Goal: Task Accomplishment & Management: Manage account settings

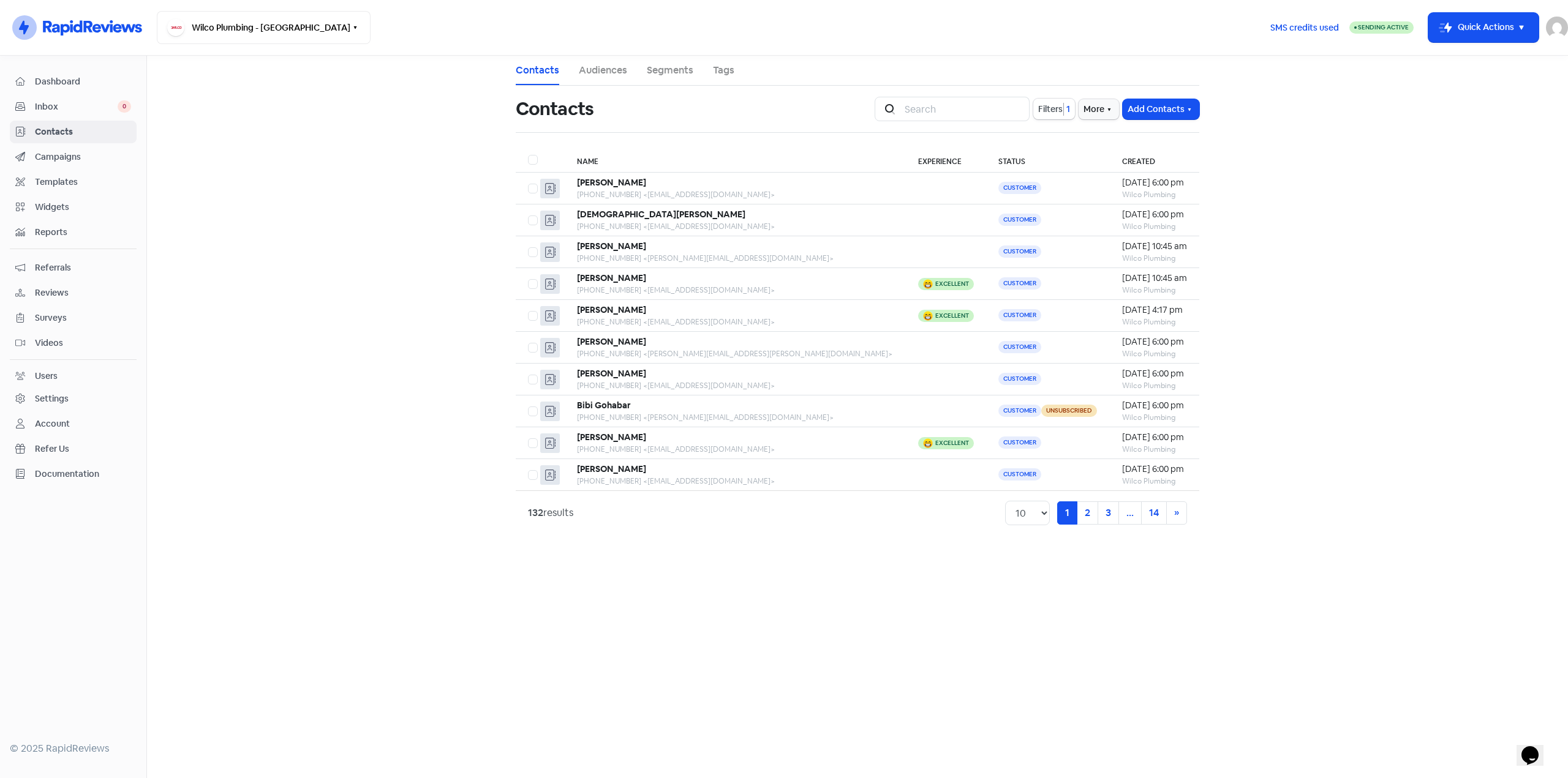
click at [59, 82] on span "Dashboard" at bounding box center [82, 81] width 96 height 12
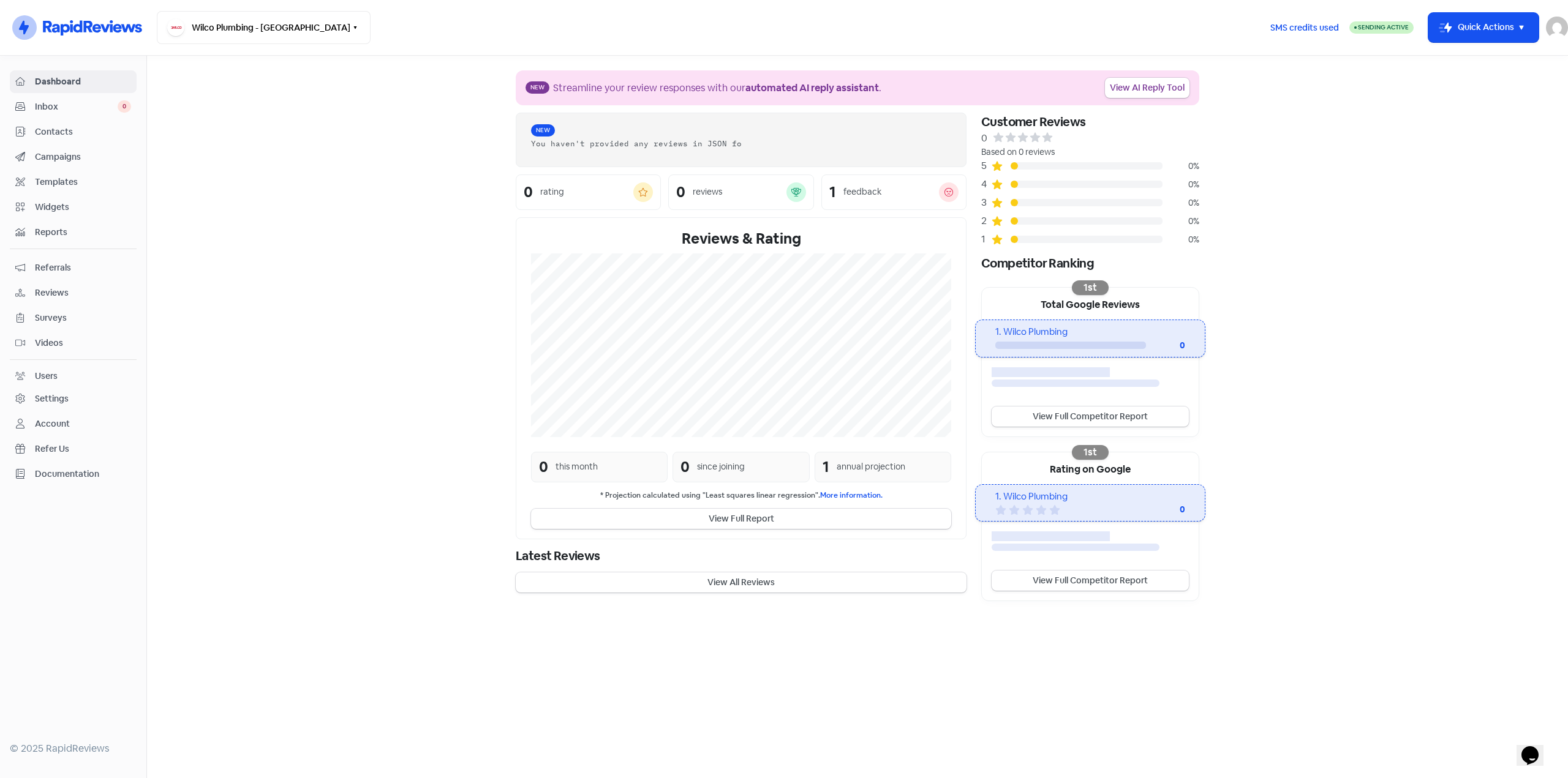
click at [67, 154] on span "Campaigns" at bounding box center [82, 157] width 96 height 12
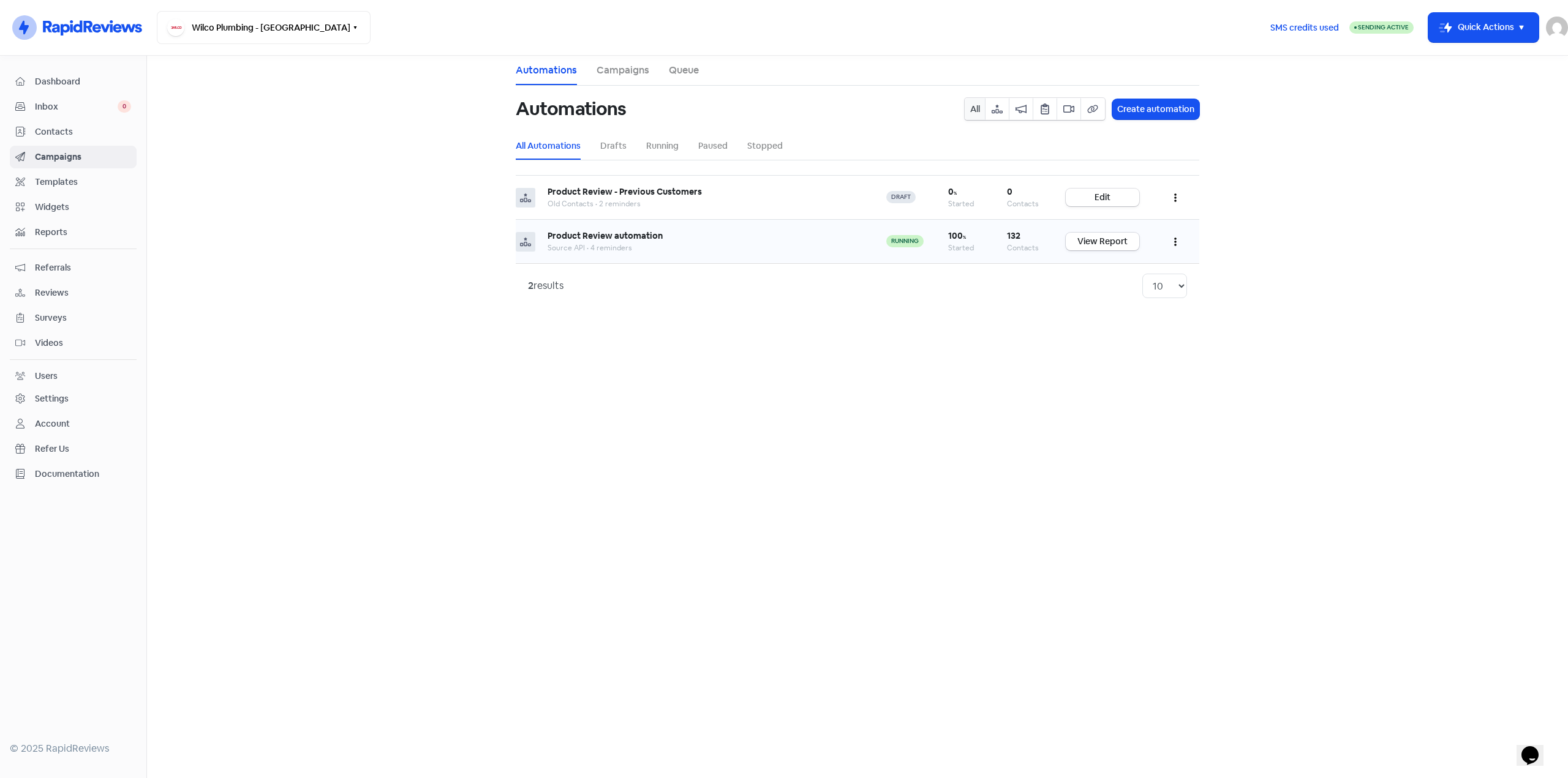
click at [1177, 239] on button "button" at bounding box center [1176, 242] width 23 height 29
click at [1126, 263] on button "Edit" at bounding box center [1138, 272] width 97 height 24
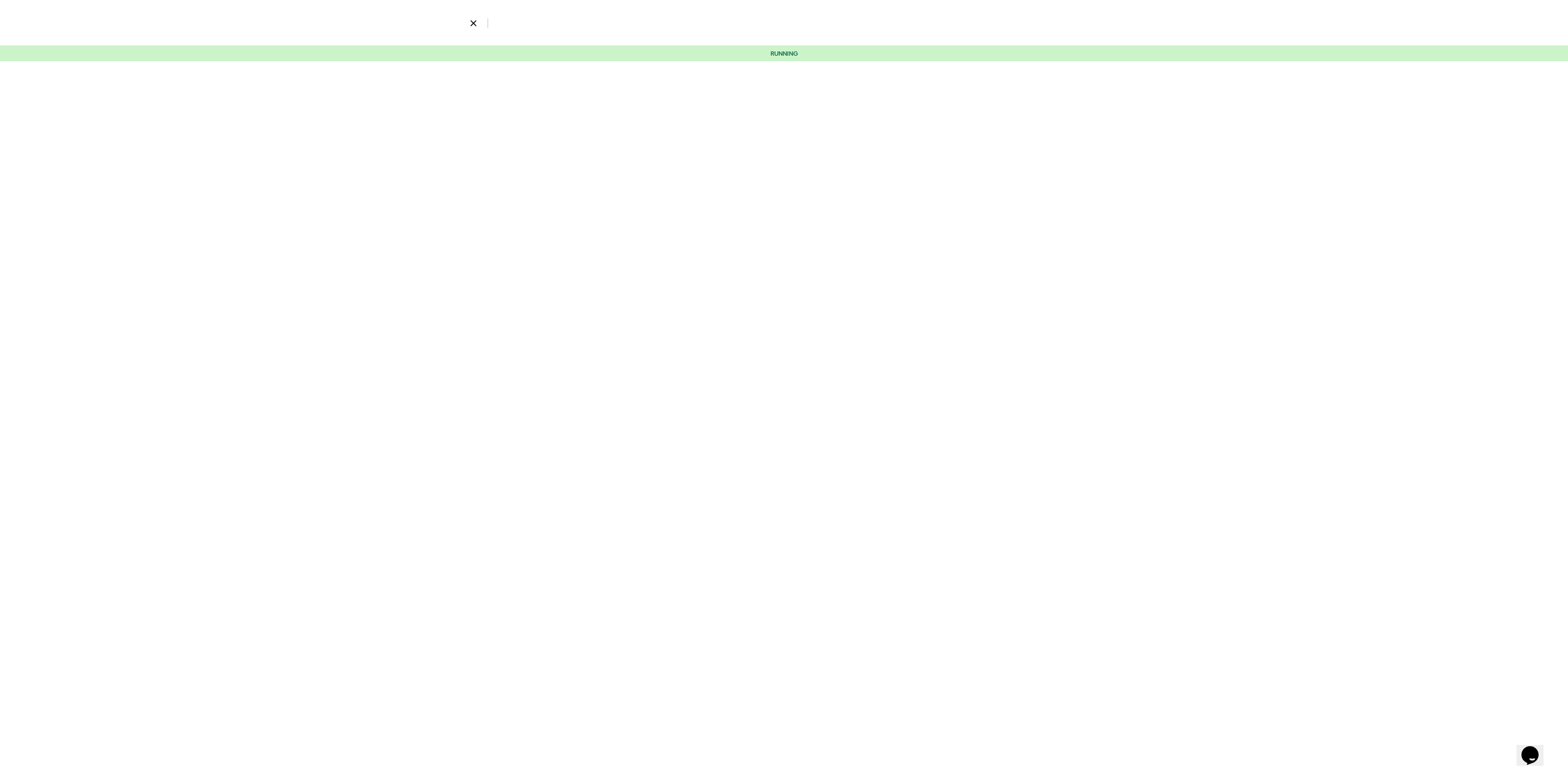
select select "2319"
select select "4"
select select "9"
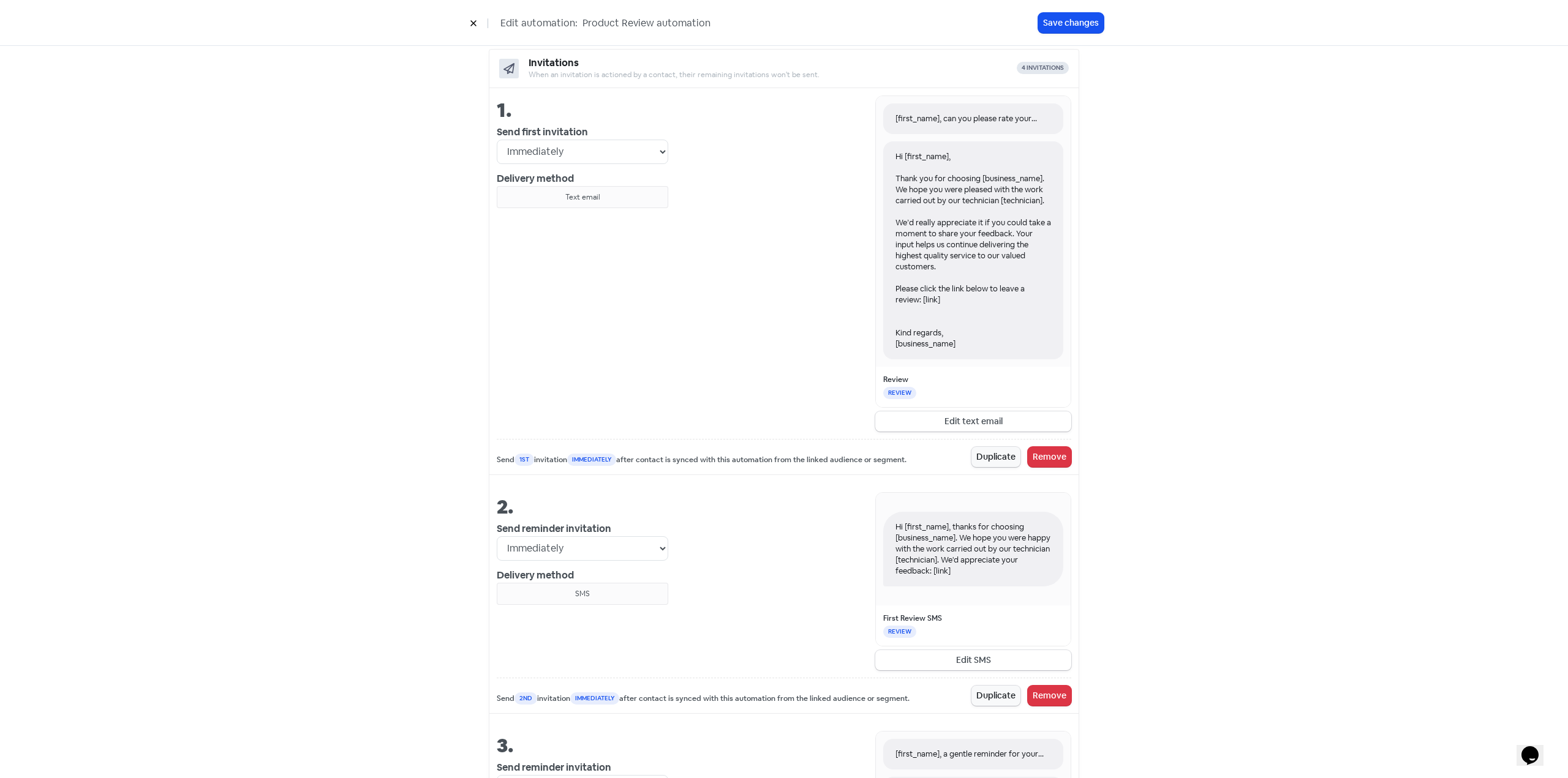
scroll to position [429, 0]
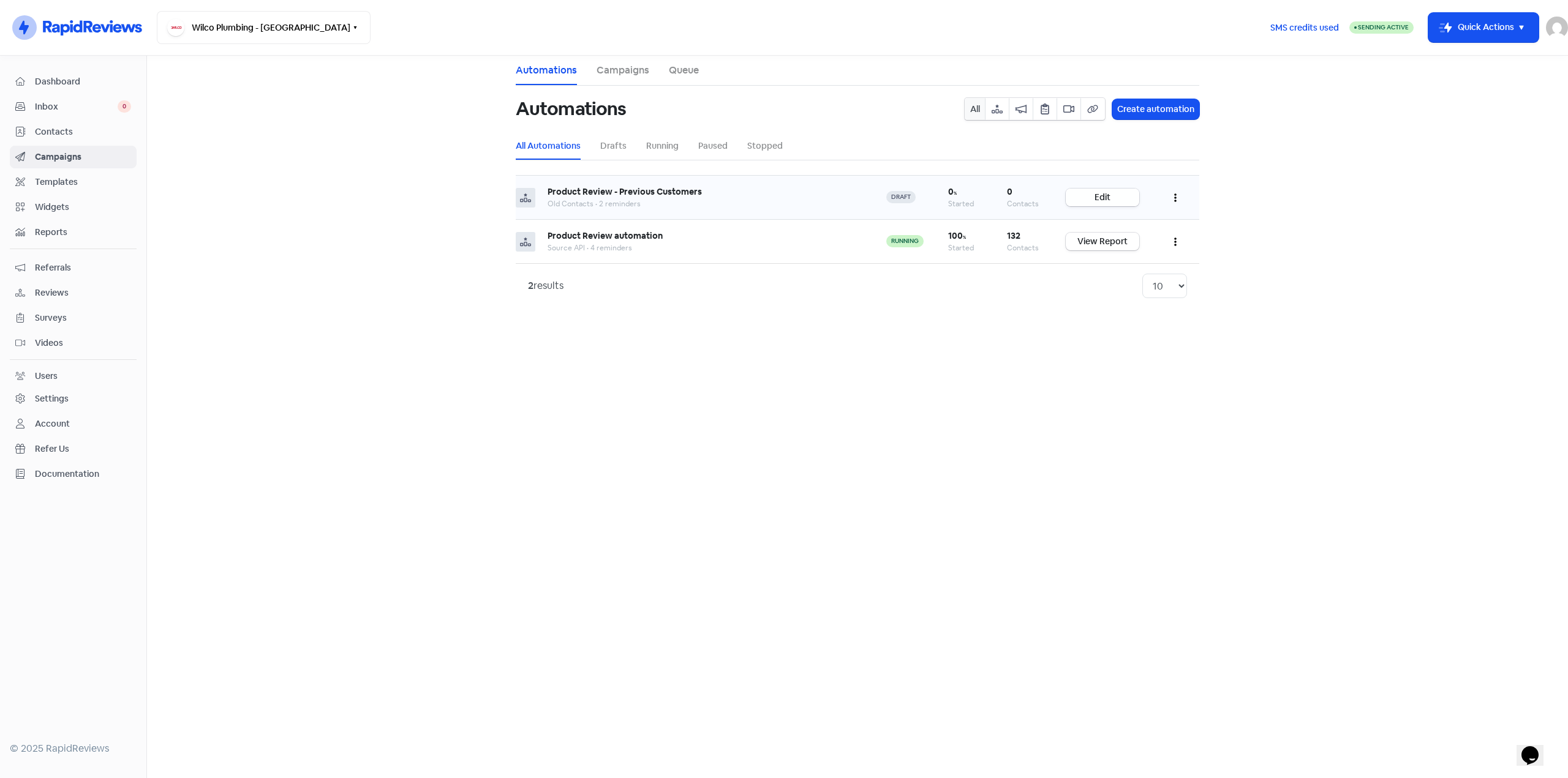
click at [1096, 193] on link "Edit" at bounding box center [1102, 197] width 73 height 17
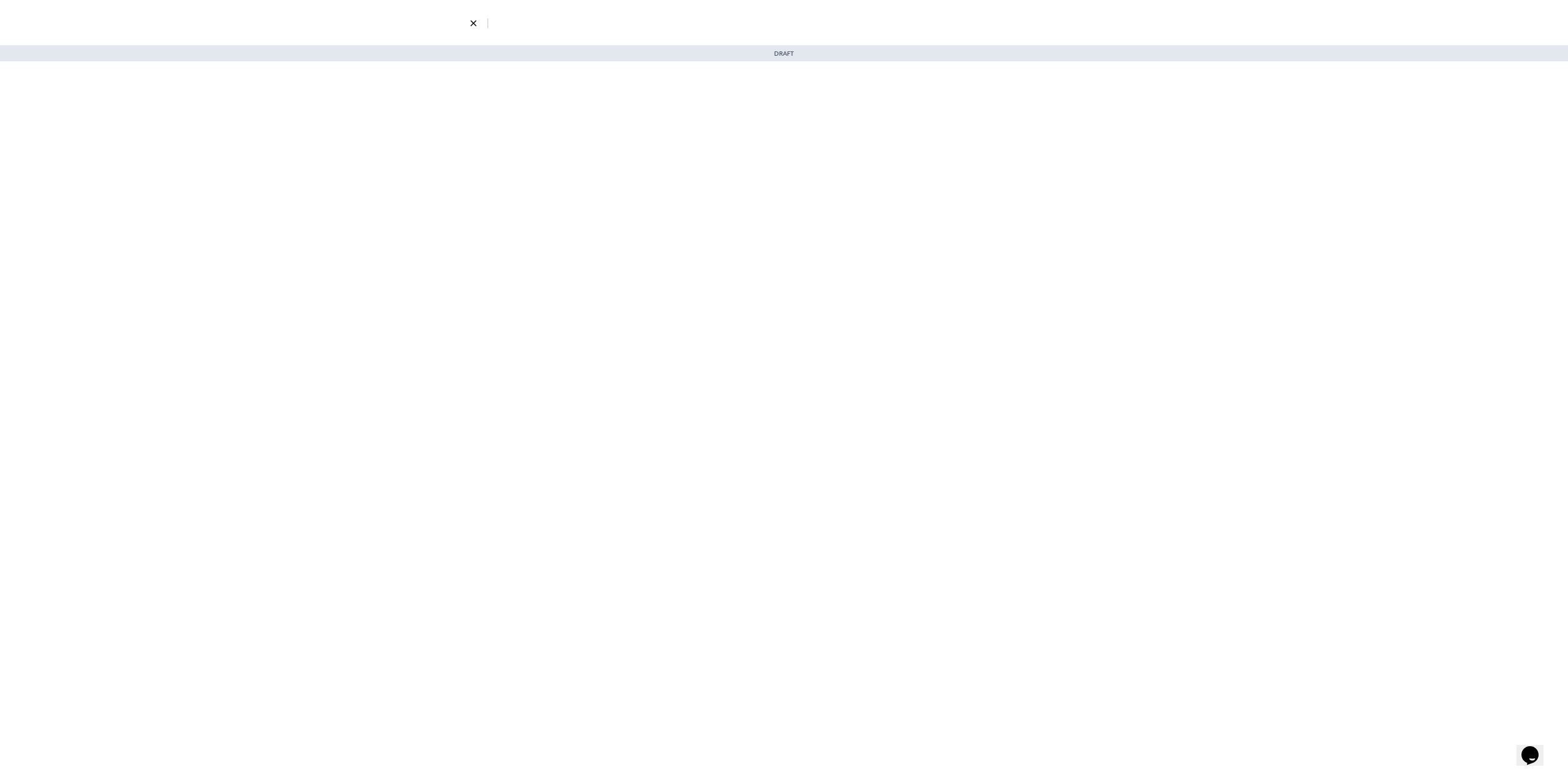
select select "5"
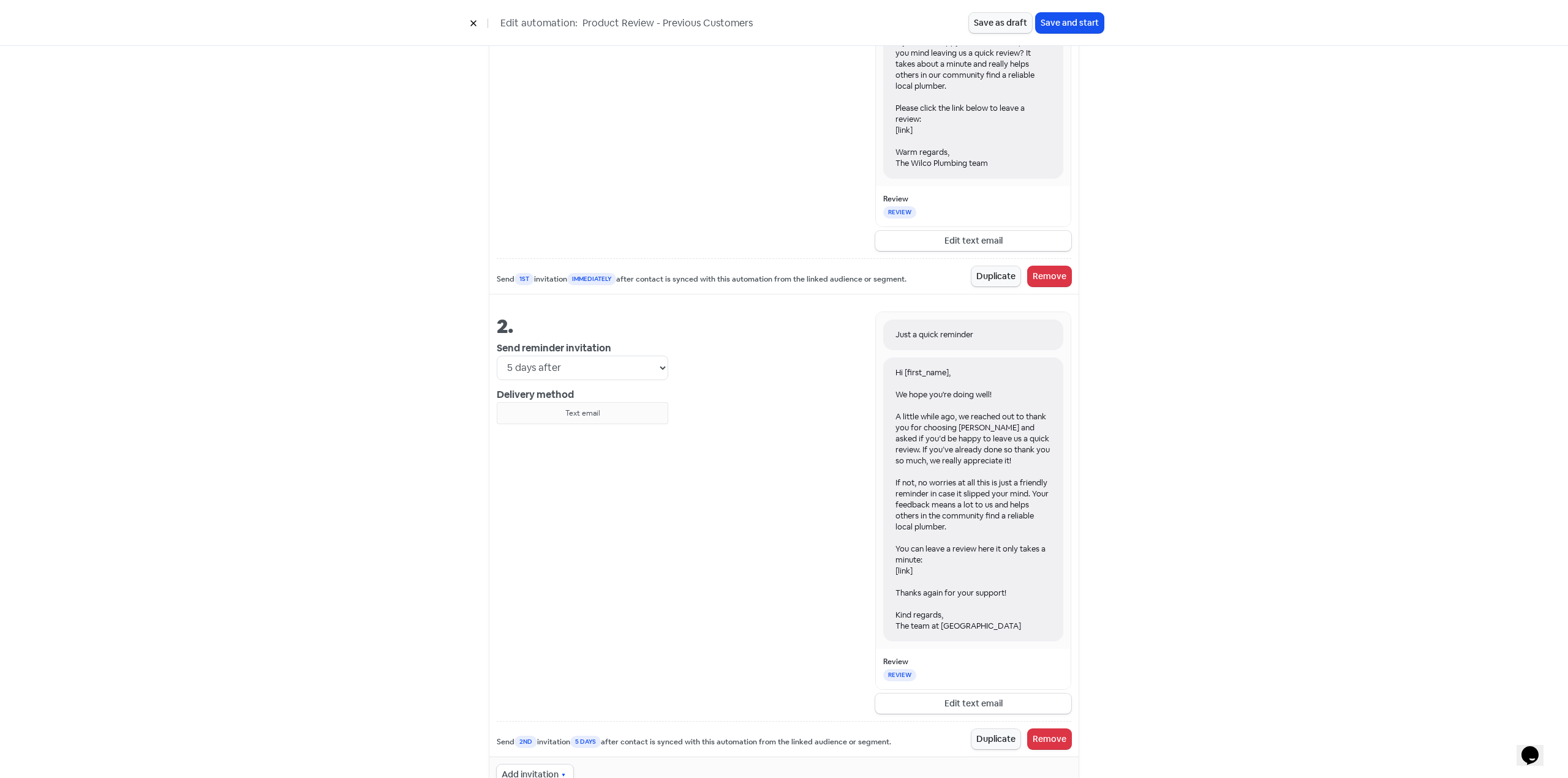
scroll to position [668, 0]
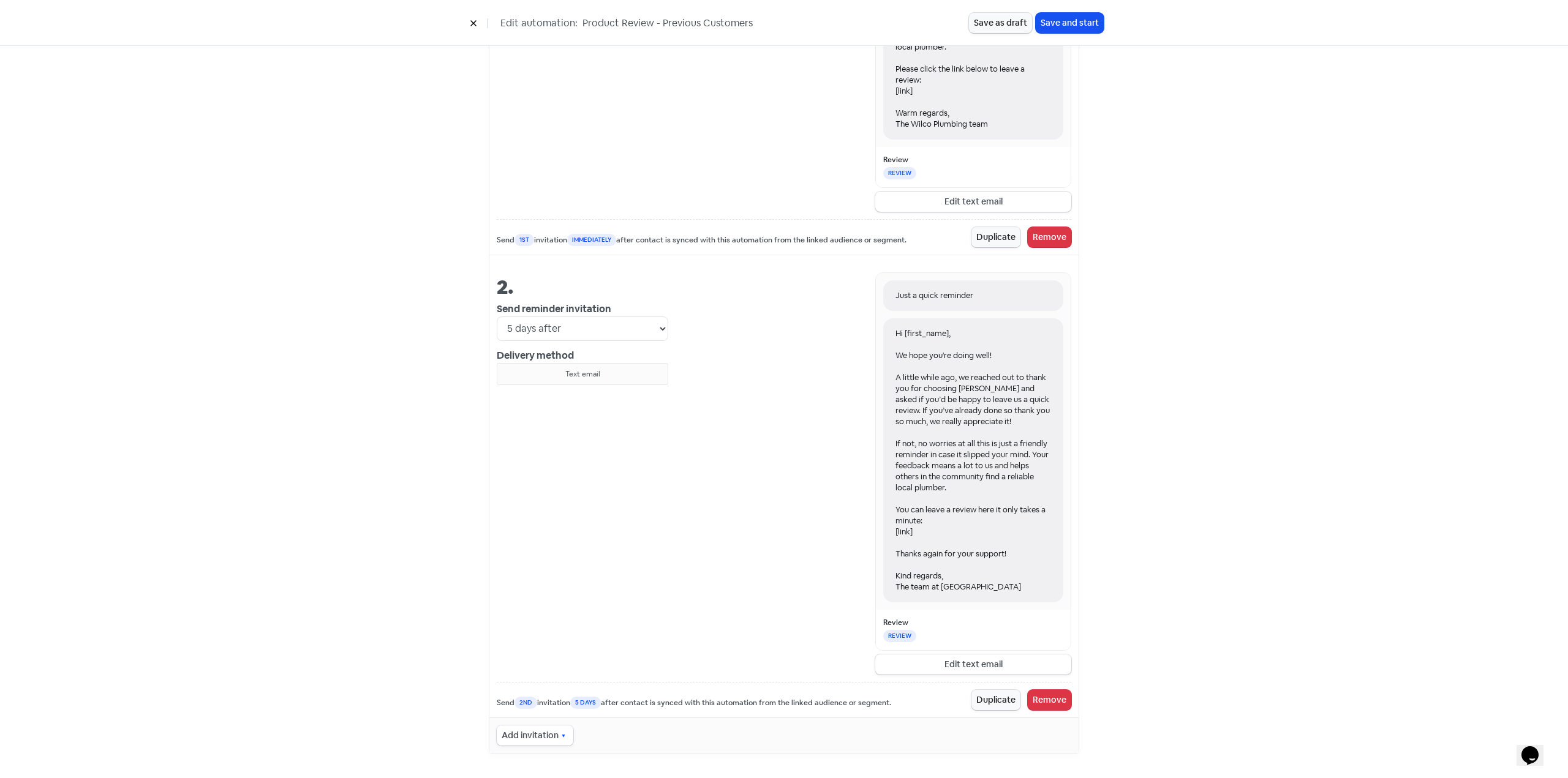
click at [542, 728] on button "Add invitation" at bounding box center [535, 736] width 77 height 20
click at [540, 588] on span "SMS" at bounding box center [541, 586] width 19 height 15
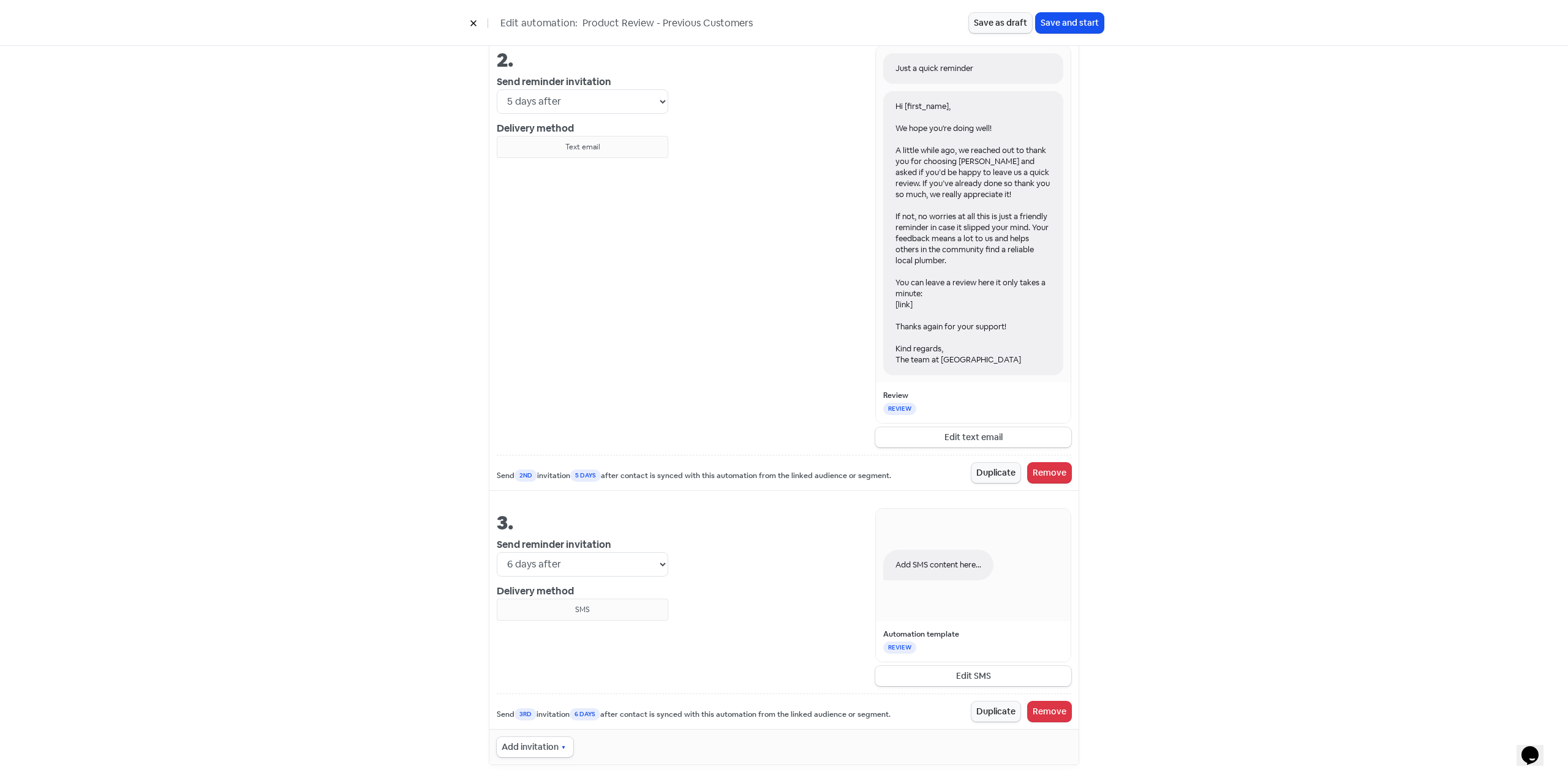
scroll to position [907, 0]
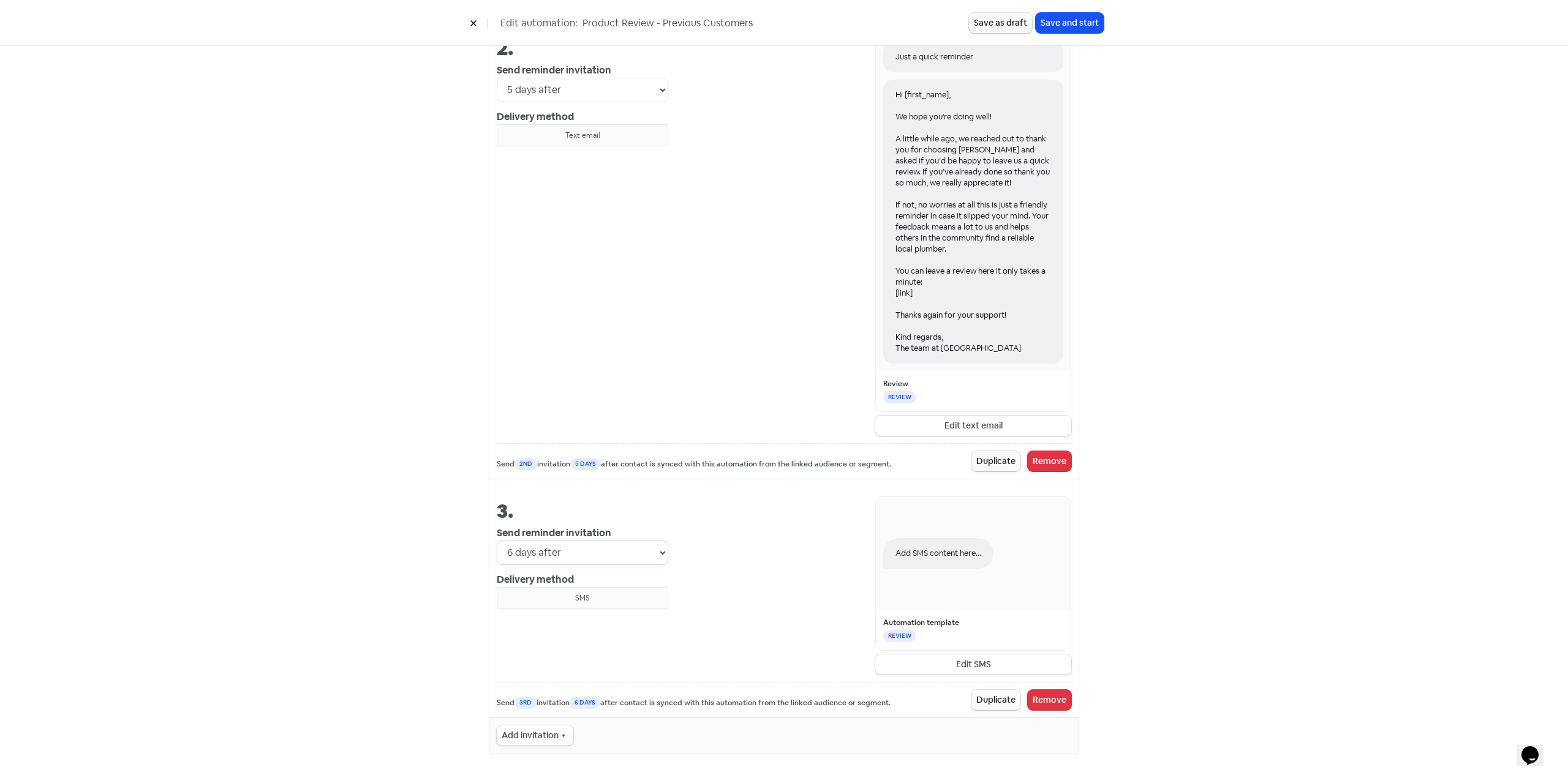
click at [586, 553] on select "Immediately 1 day after 2 days after 3 days after 4 days after 5 days after 6 d…" at bounding box center [582, 552] width 172 height 24
select select "0"
click at [497, 541] on select "Immediately 1 day after 2 days after 3 days after 4 days after 5 days after 6 d…" at bounding box center [582, 552] width 172 height 24
select select "5"
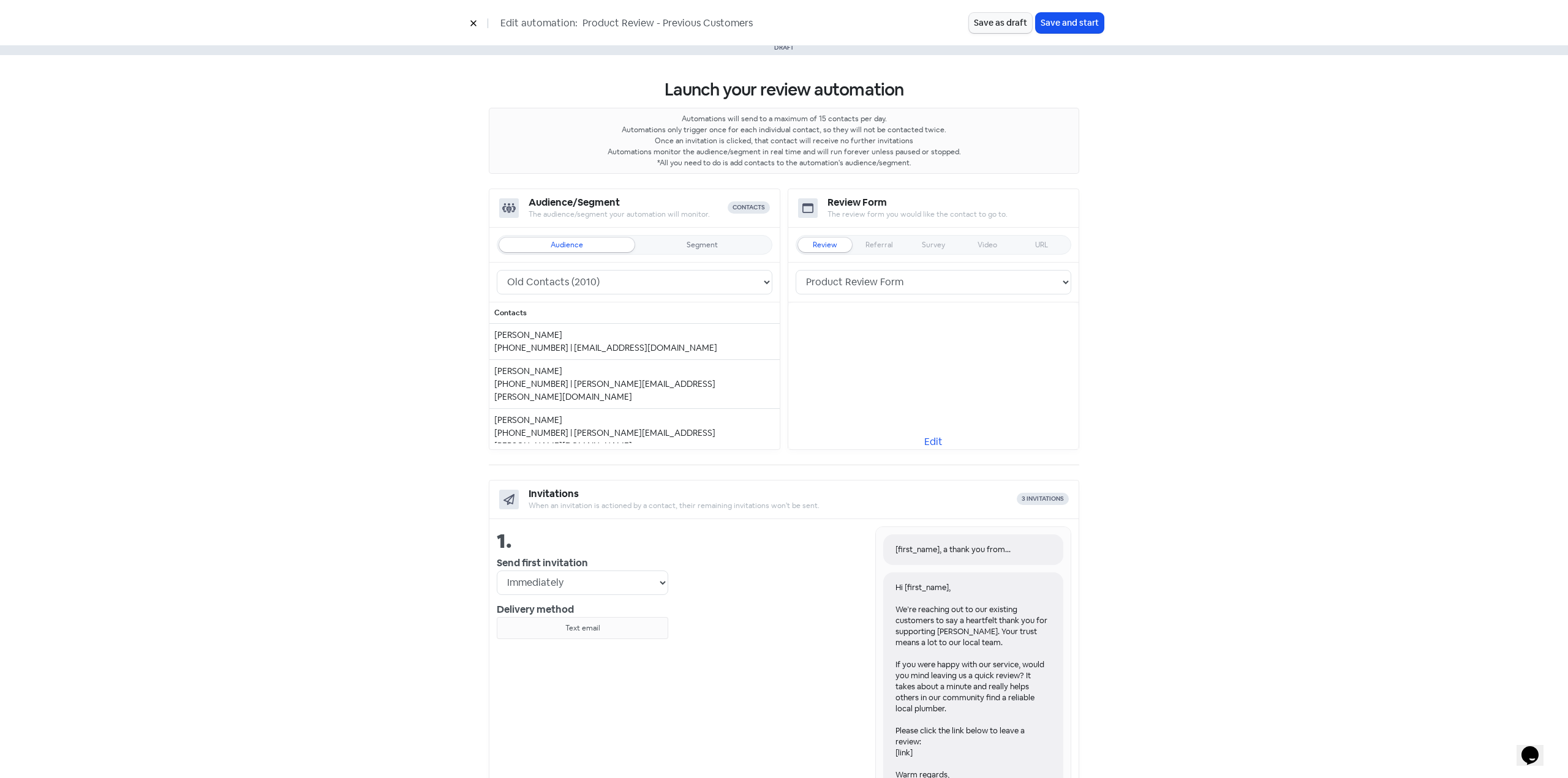
scroll to position [0, 0]
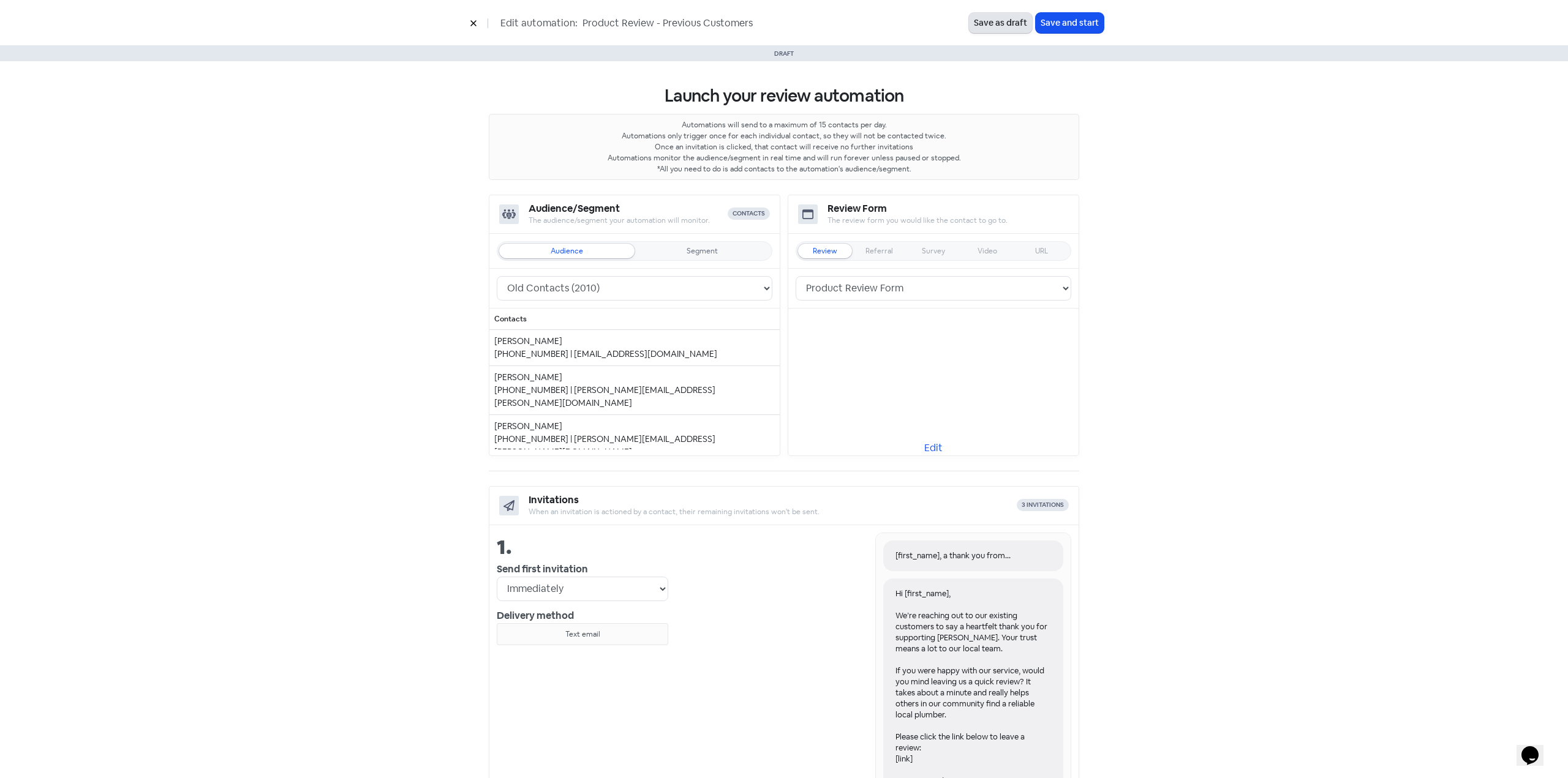
click at [985, 24] on button "Save as draft" at bounding box center [1001, 22] width 63 height 20
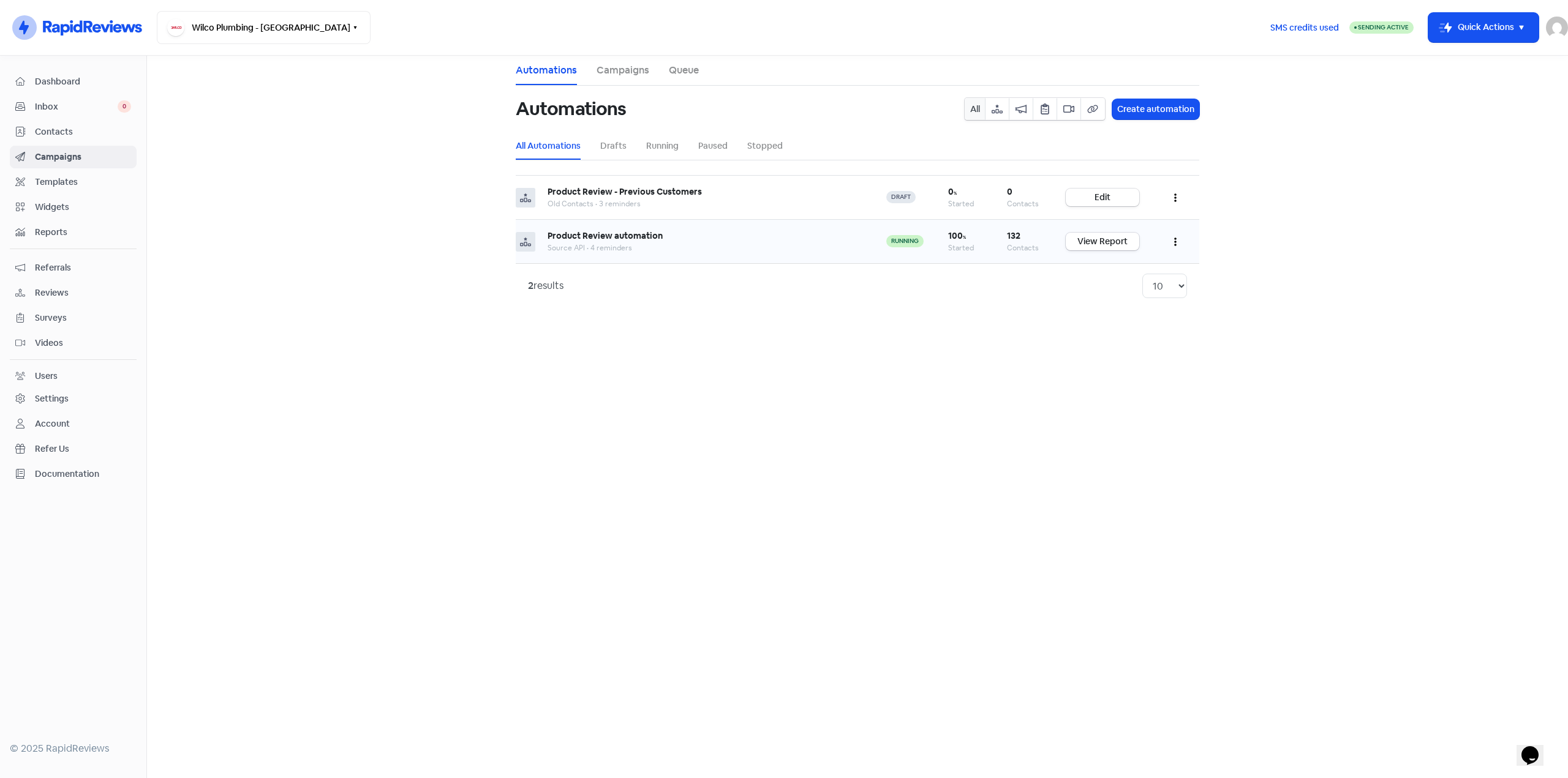
click at [1168, 237] on button "button" at bounding box center [1176, 242] width 23 height 29
click at [1126, 268] on button "Edit" at bounding box center [1138, 272] width 97 height 24
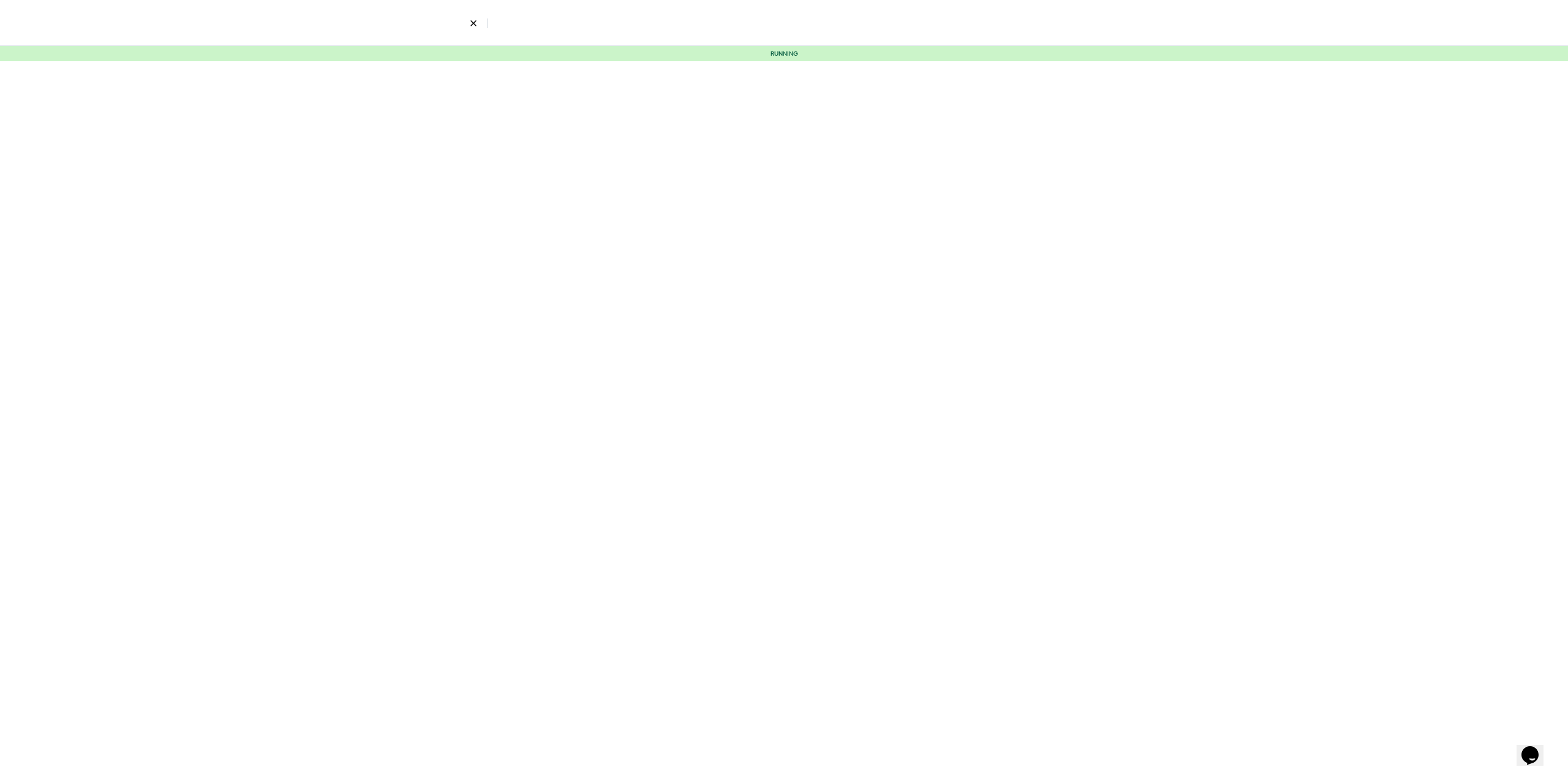
select select "2319"
select select "4"
select select "9"
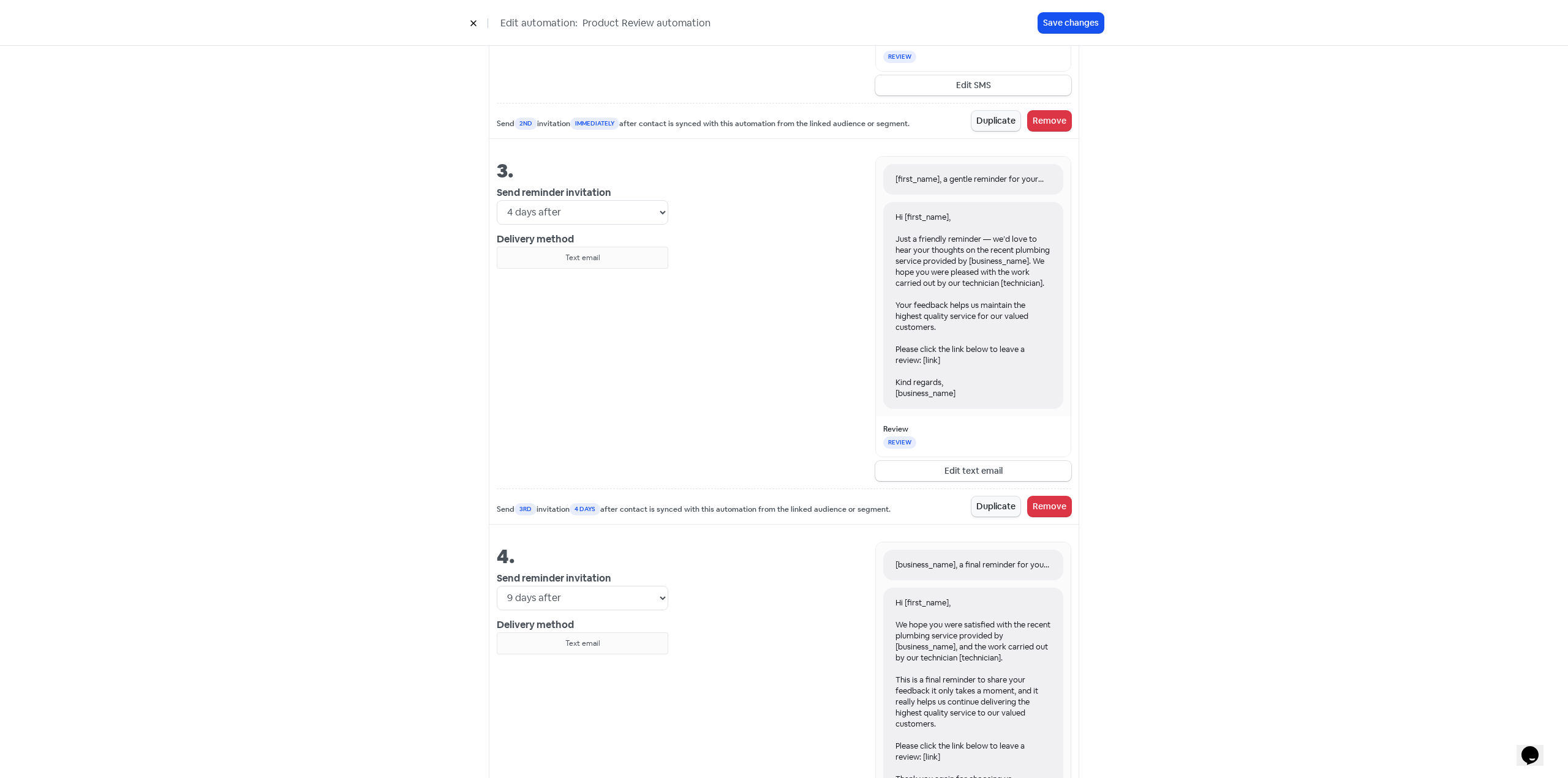
scroll to position [942, 0]
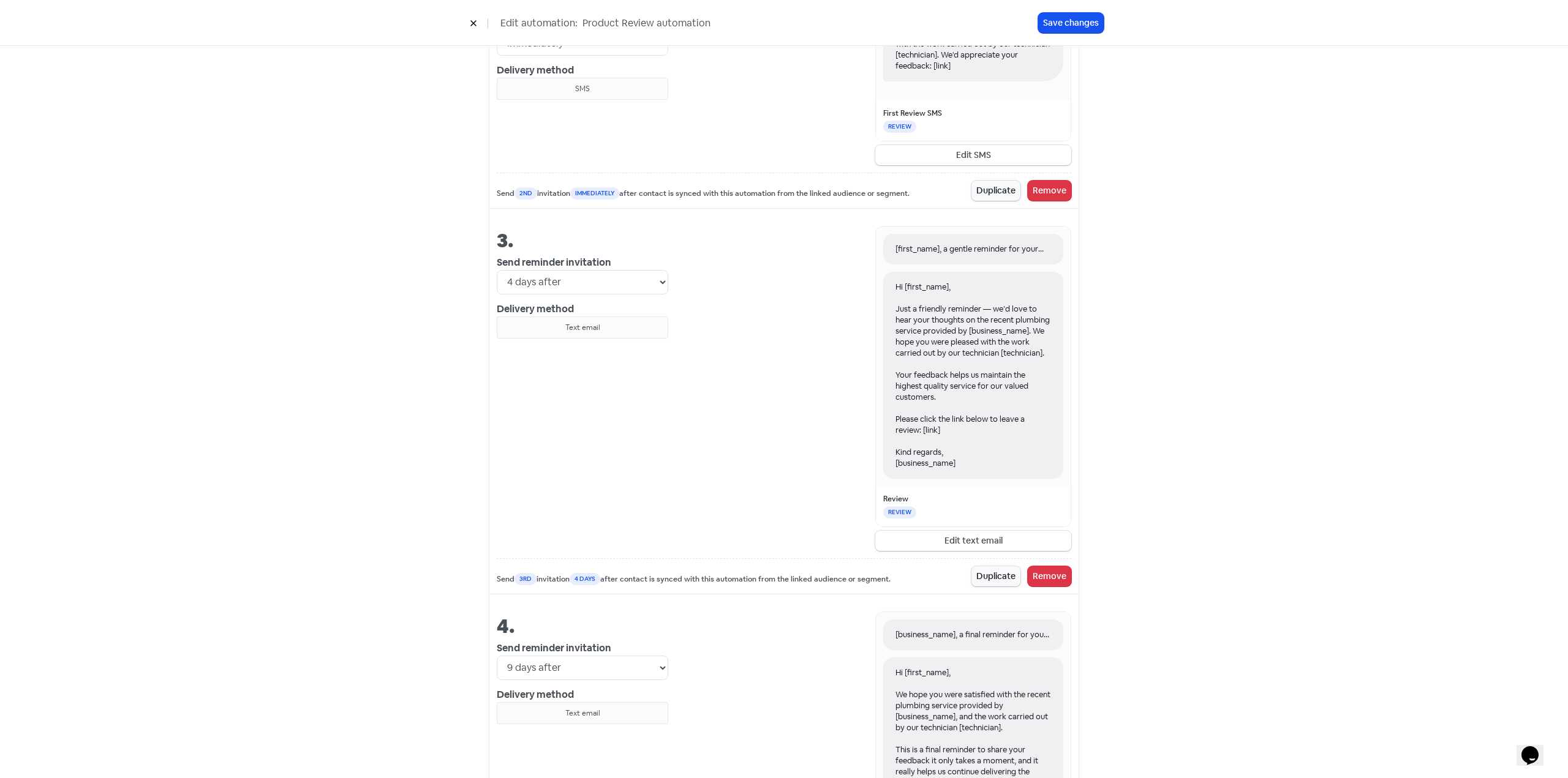
drag, startPoint x: 445, startPoint y: 305, endPoint x: 440, endPoint y: 312, distance: 8.6
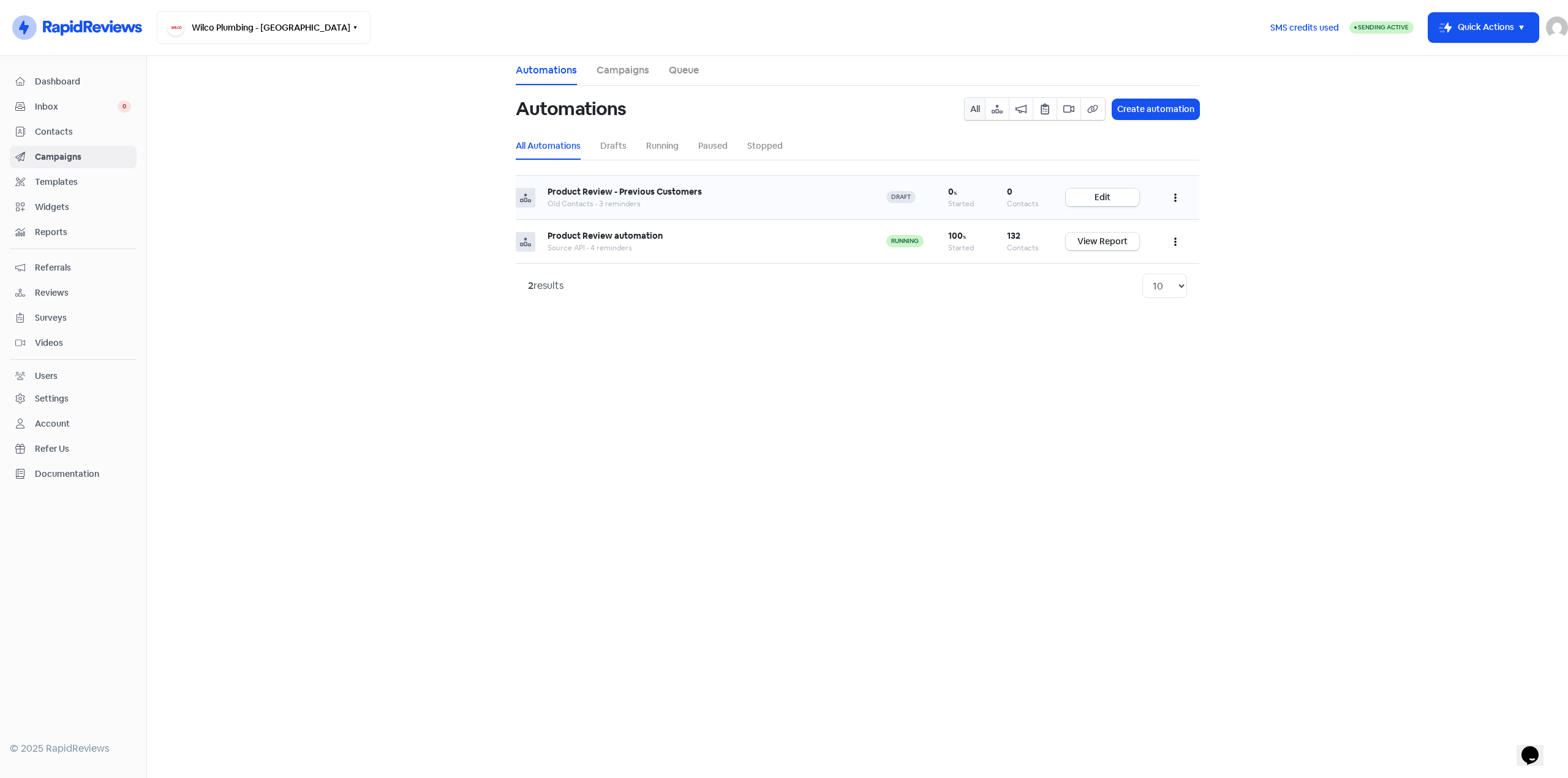
click at [1114, 200] on link "Edit" at bounding box center [1102, 197] width 73 height 17
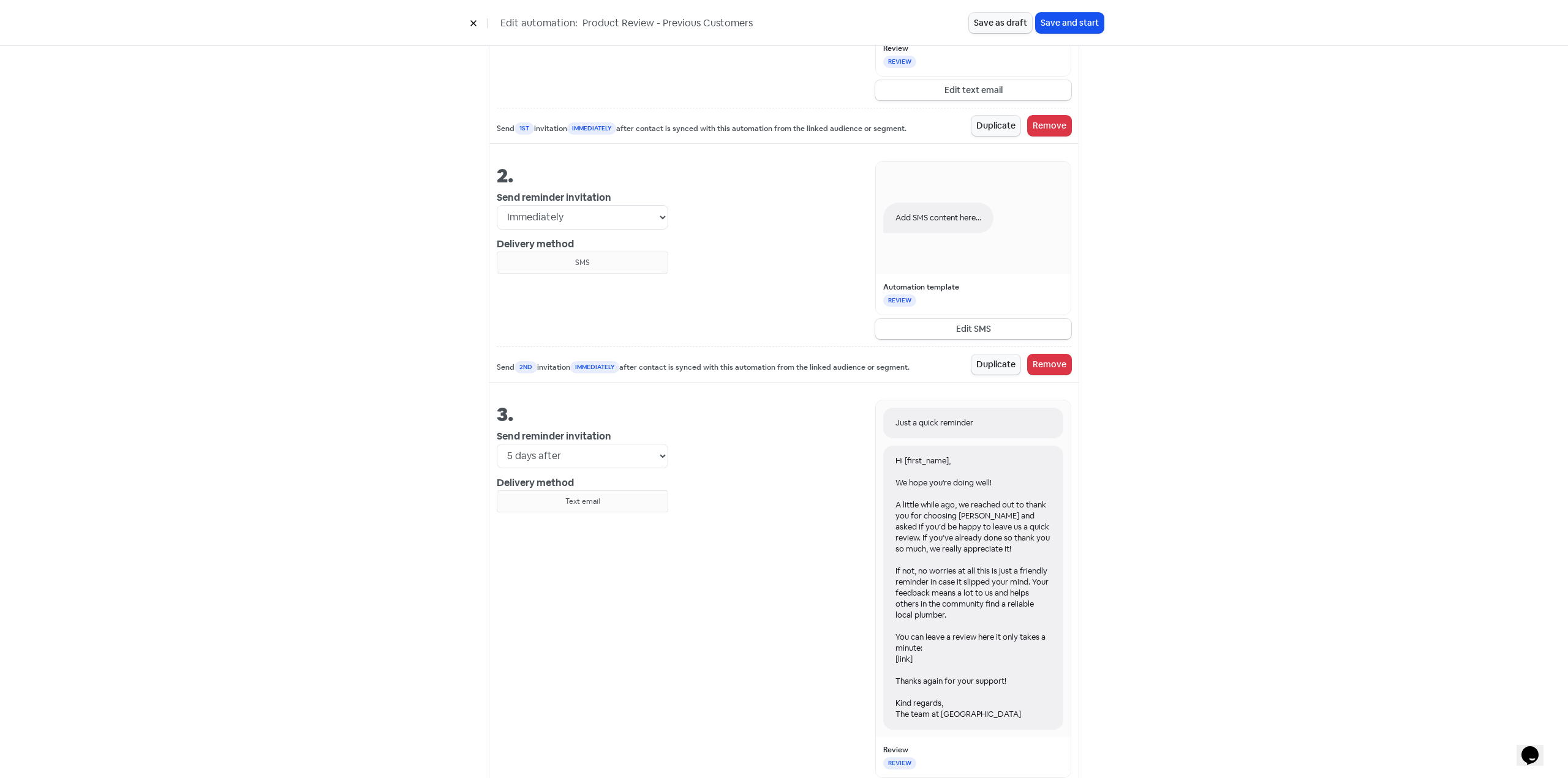
scroll to position [857, 0]
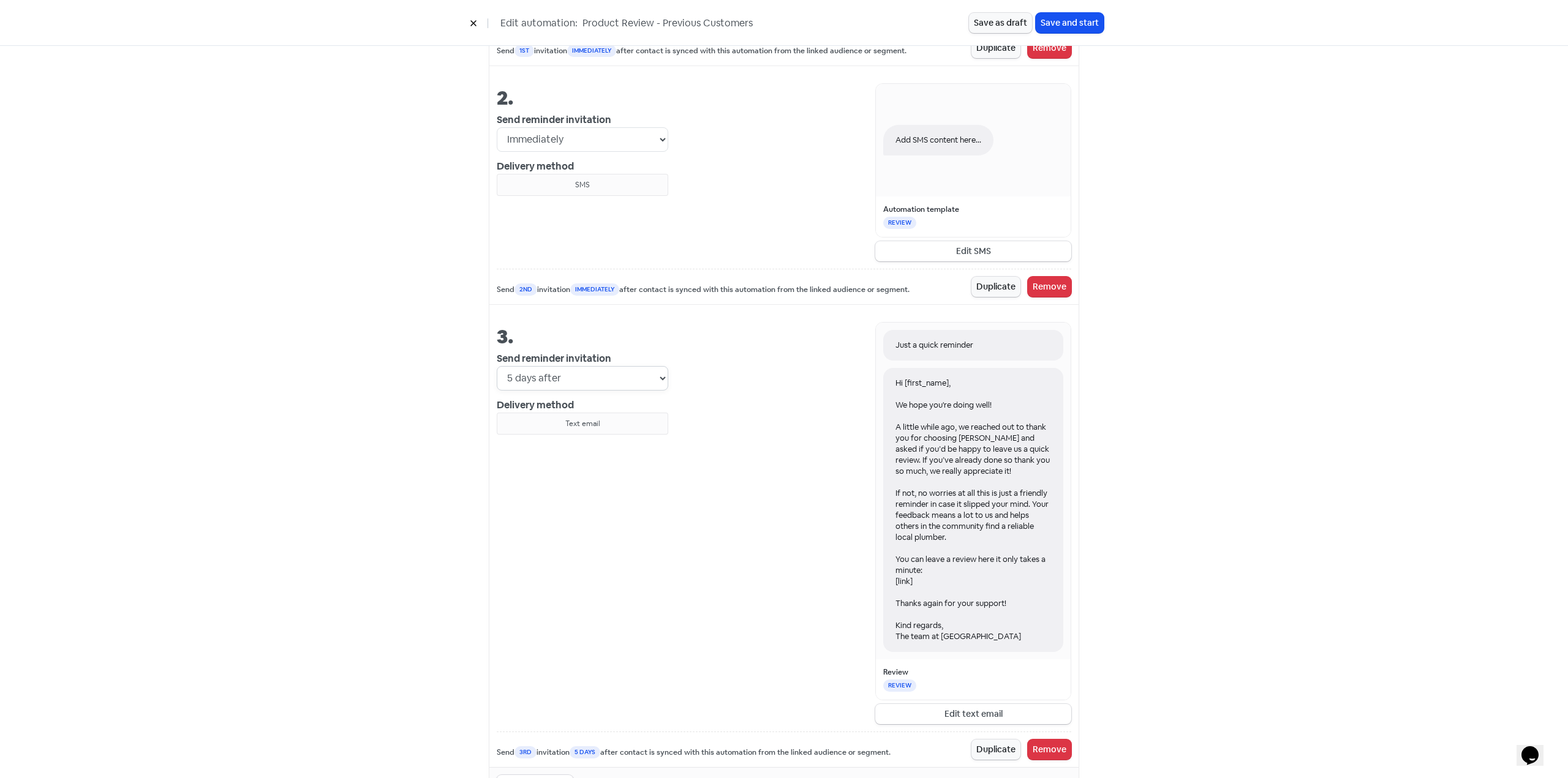
click at [553, 378] on select "Immediately 1 day after 2 days after 3 days after 4 days after 5 days after 6 d…" at bounding box center [582, 378] width 172 height 24
select select "4"
click at [497, 367] on select "Immediately 1 day after 2 days after 3 days after 4 days after 5 days after 6 d…" at bounding box center [582, 378] width 172 height 24
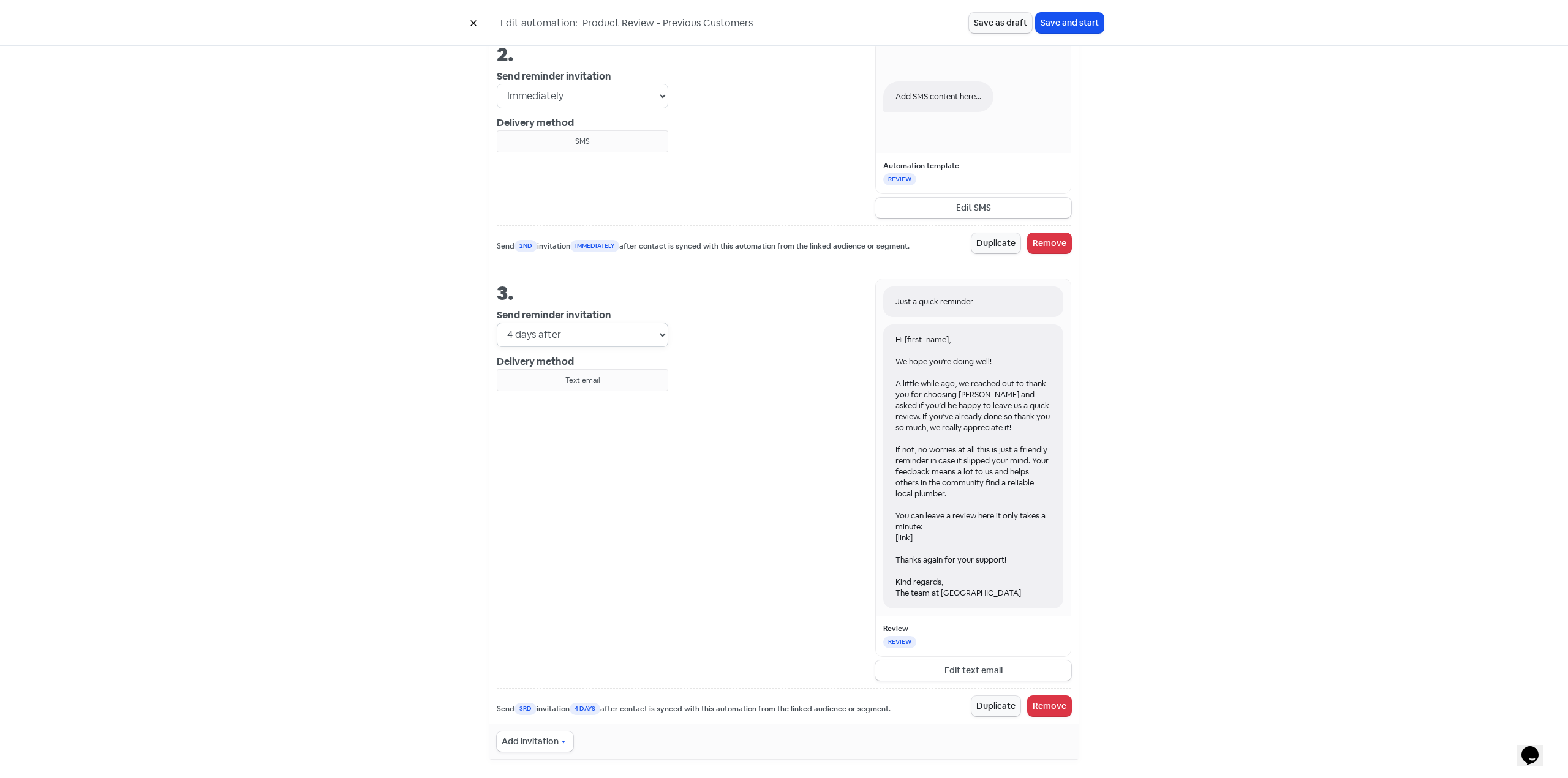
scroll to position [907, 0]
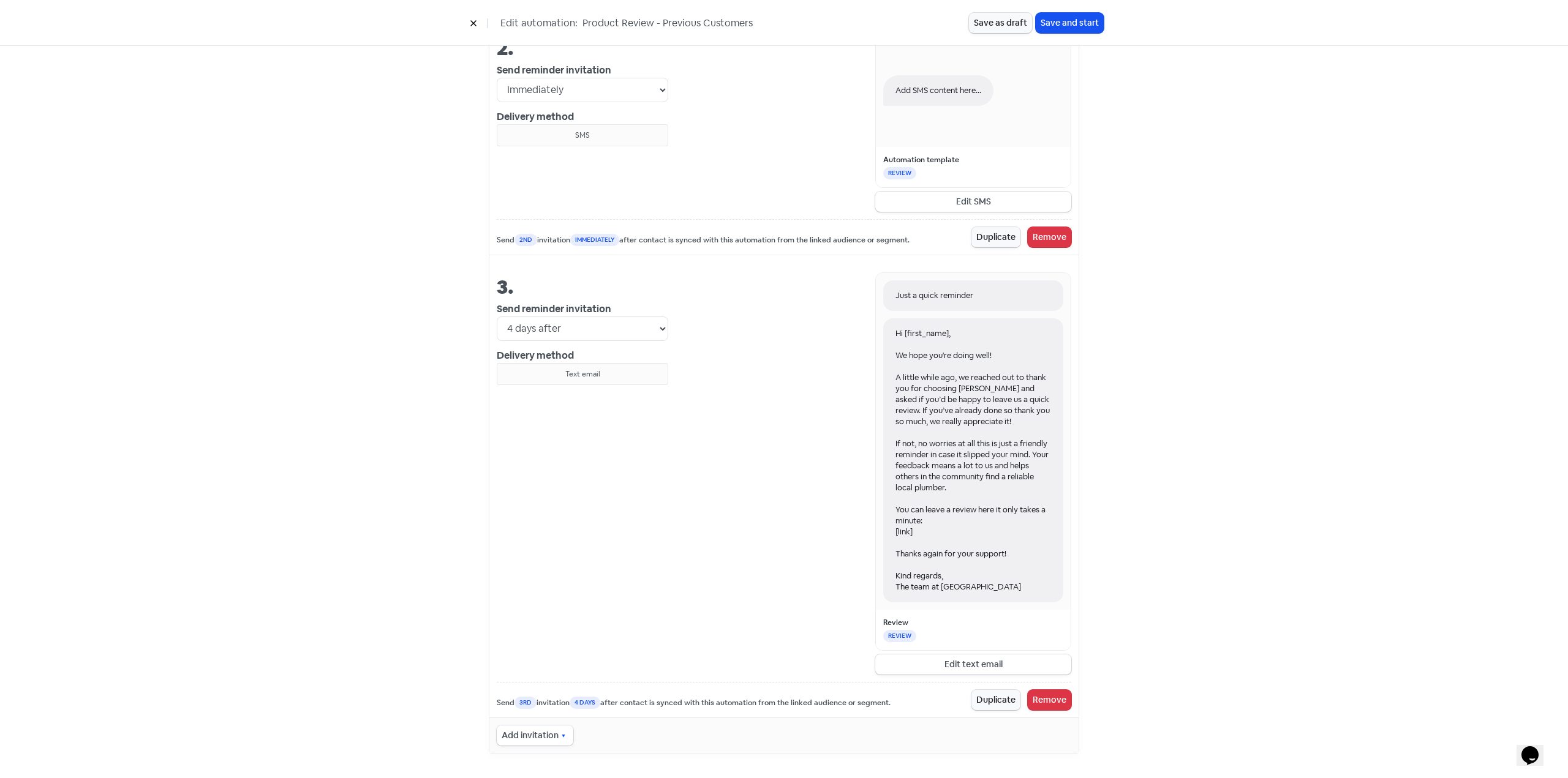
click at [535, 741] on button "Add invitation" at bounding box center [535, 736] width 77 height 20
click at [551, 611] on span "Email" at bounding box center [543, 616] width 24 height 15
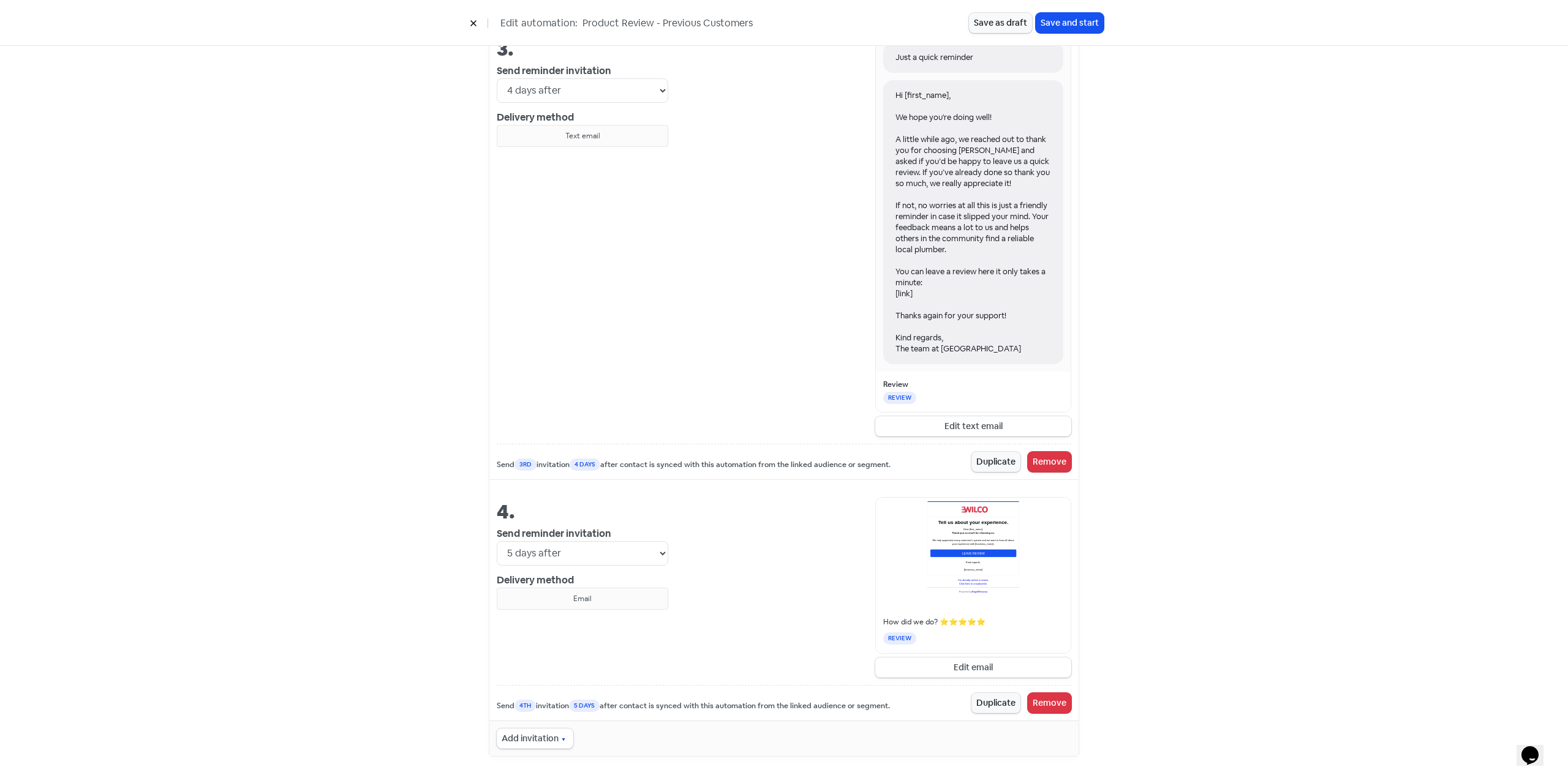
scroll to position [1148, 0]
click at [601, 559] on select "Immediately 1 day after 2 days after 3 days after 4 days after 5 days after 6 d…" at bounding box center [582, 550] width 172 height 24
select select "9"
click at [497, 538] on select "Immediately 1 day after 2 days after 3 days after 4 days after 5 days after 6 d…" at bounding box center [582, 550] width 172 height 24
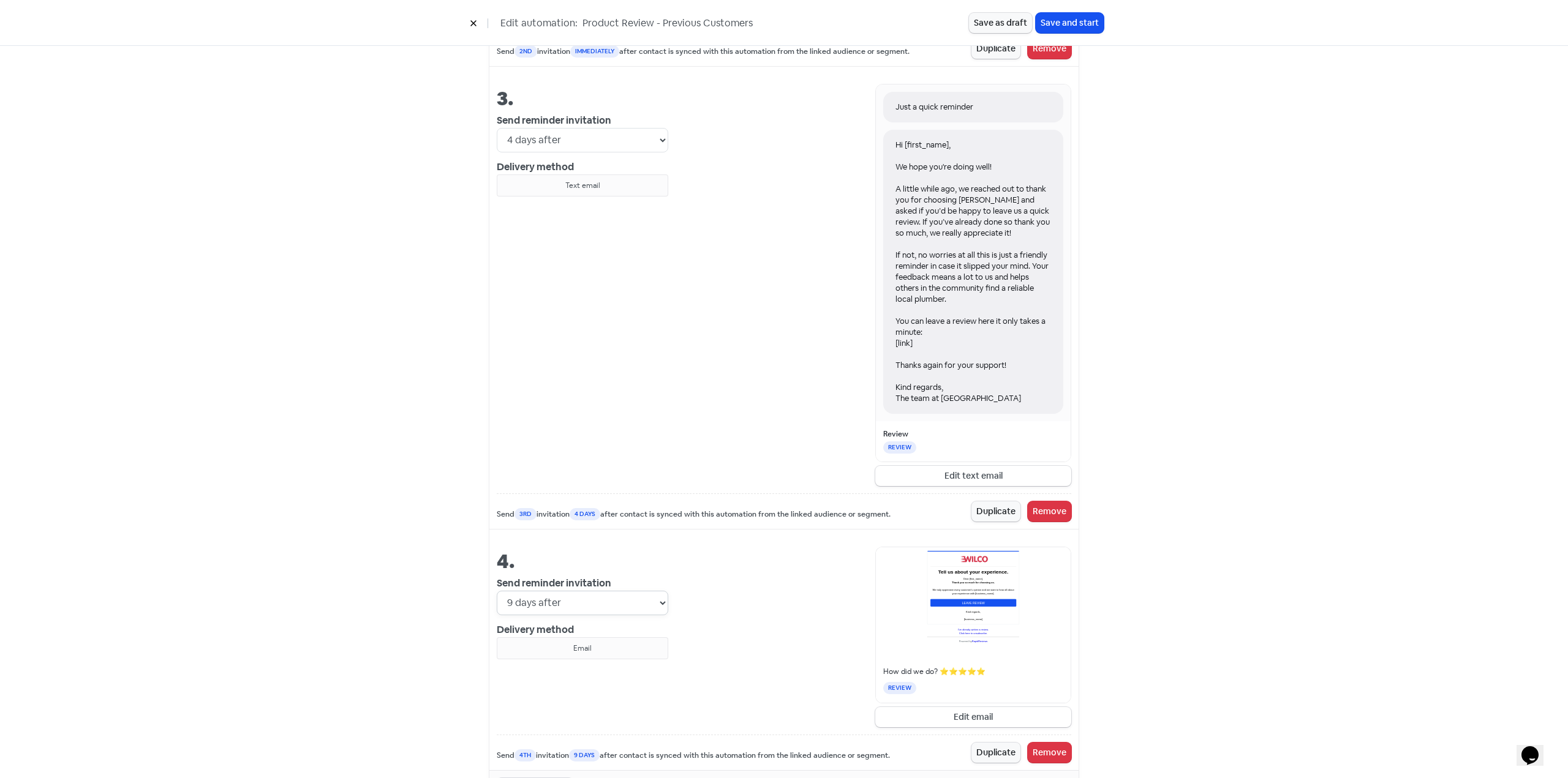
scroll to position [1087, 0]
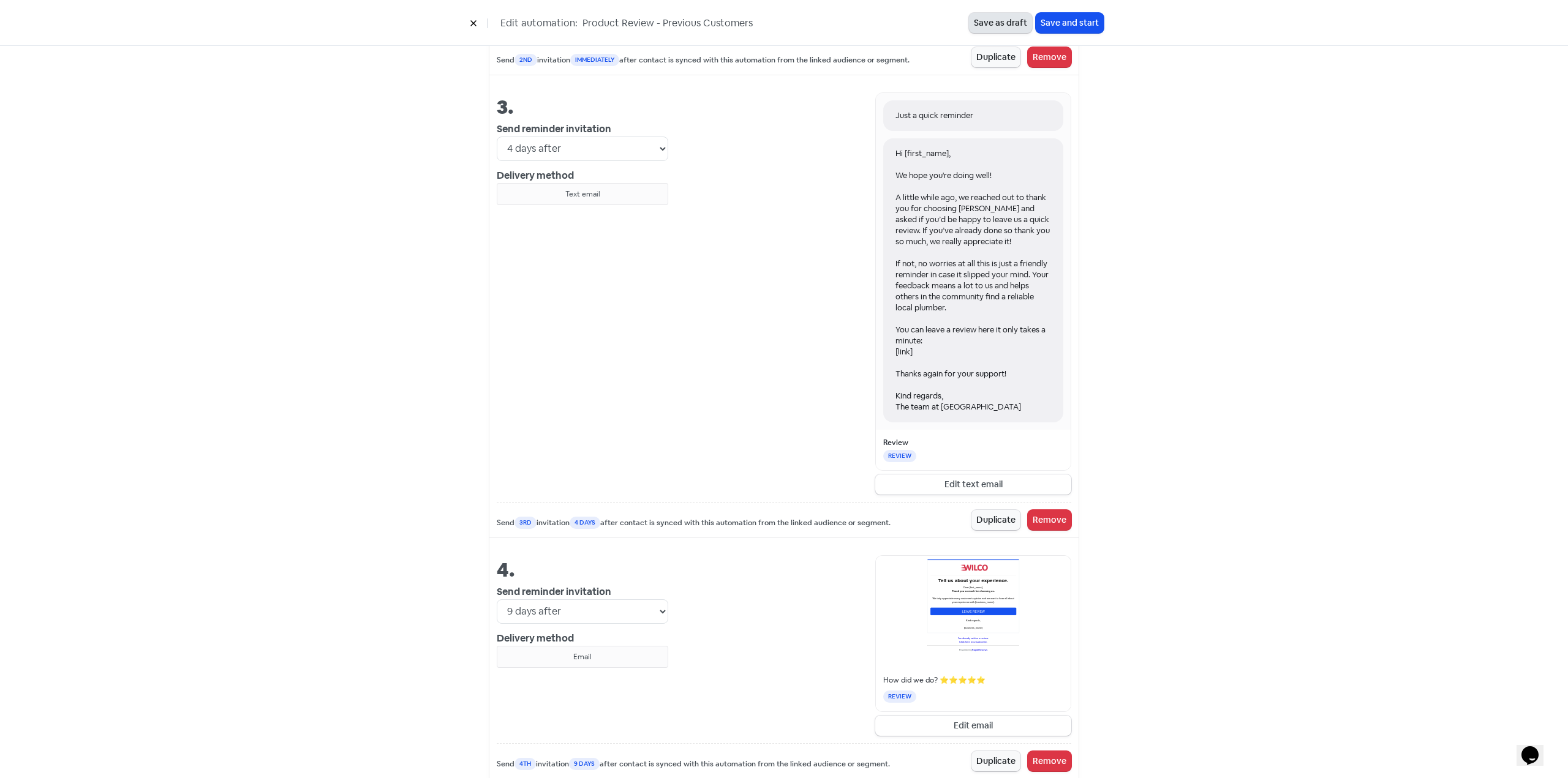
click at [995, 24] on button "Save as draft" at bounding box center [1001, 22] width 63 height 20
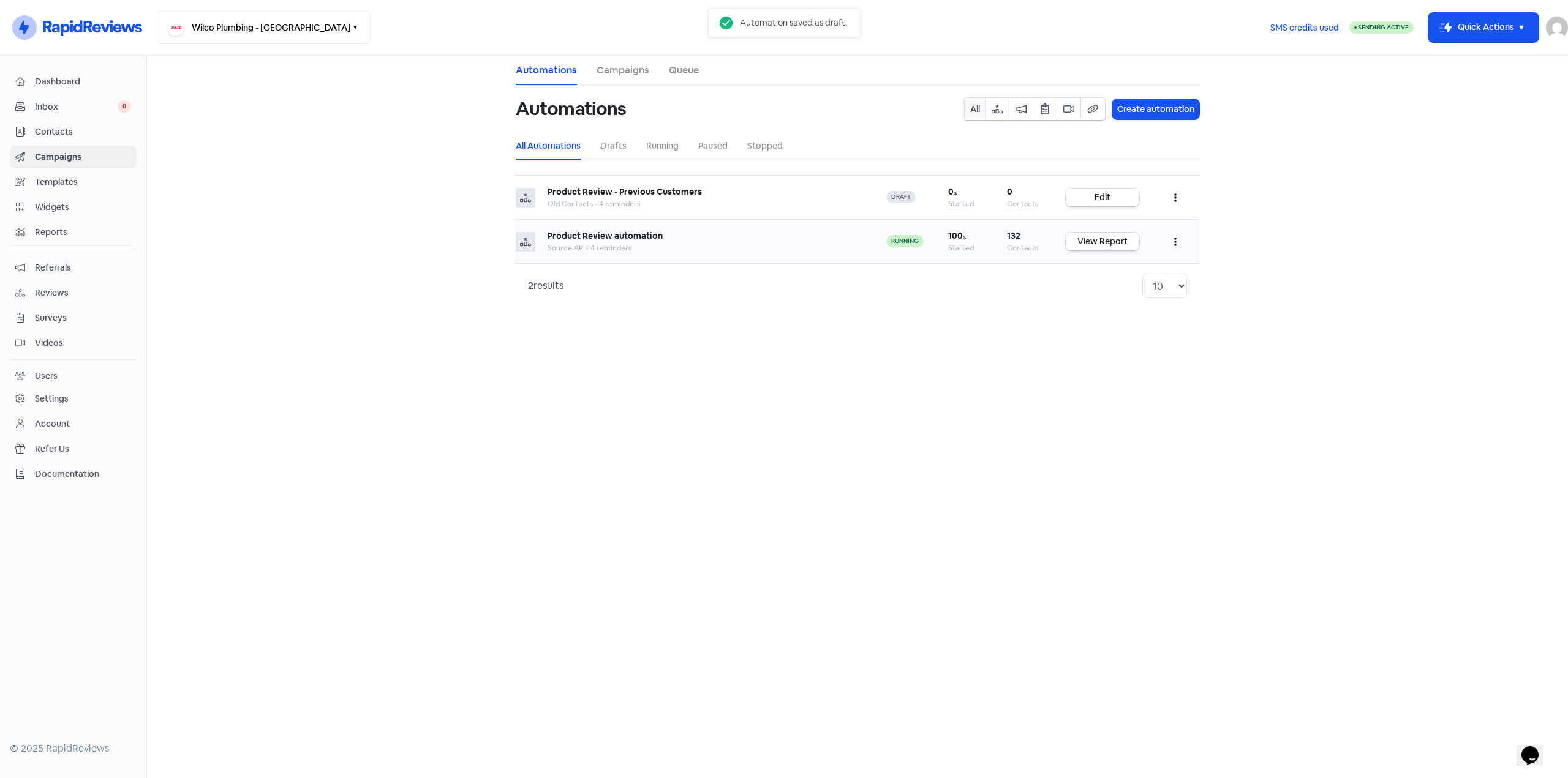
click at [1171, 237] on button "button" at bounding box center [1176, 242] width 23 height 29
click at [1134, 267] on button "Edit" at bounding box center [1138, 272] width 97 height 24
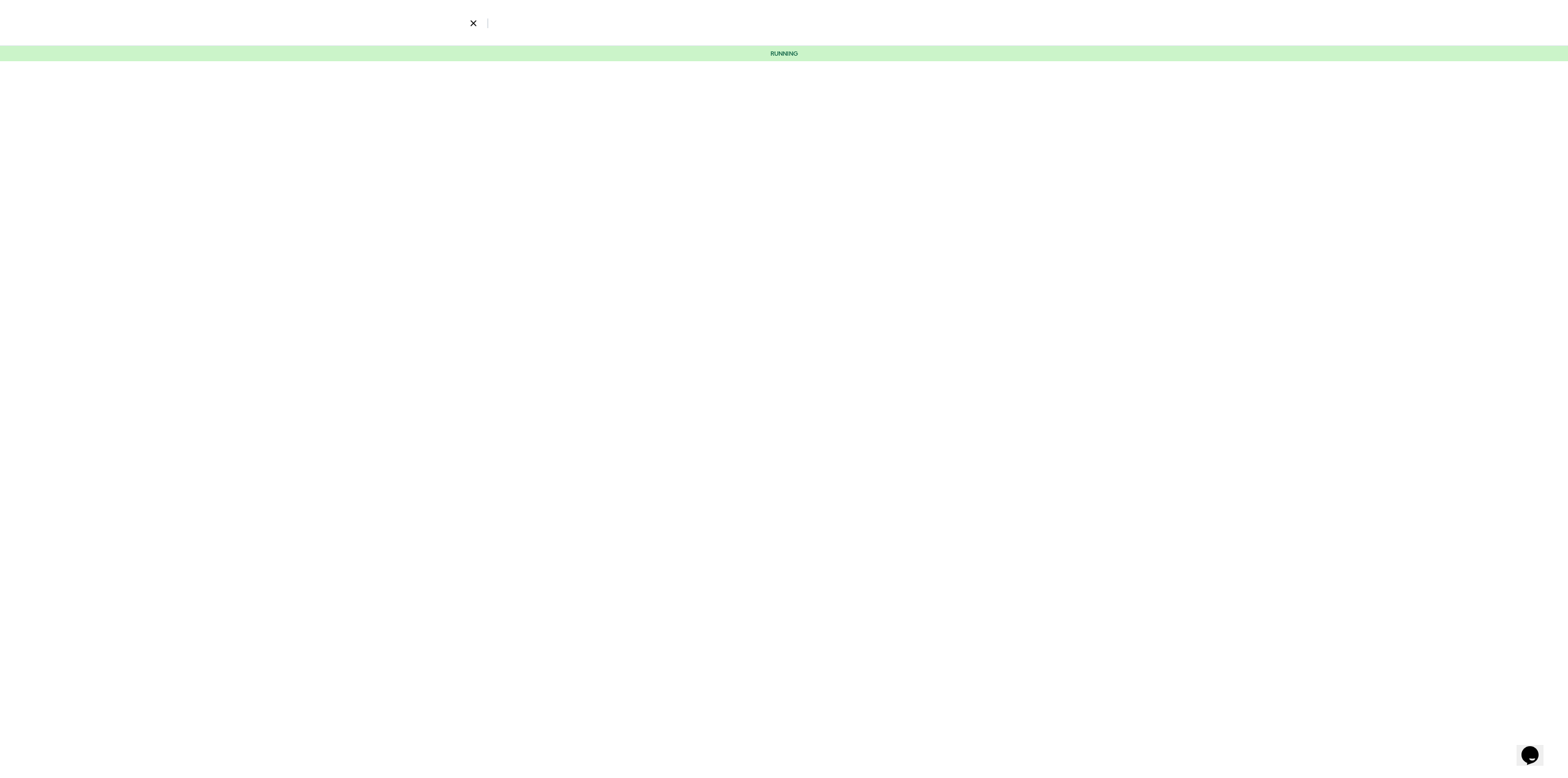
select select "2319"
select select "4"
select select "9"
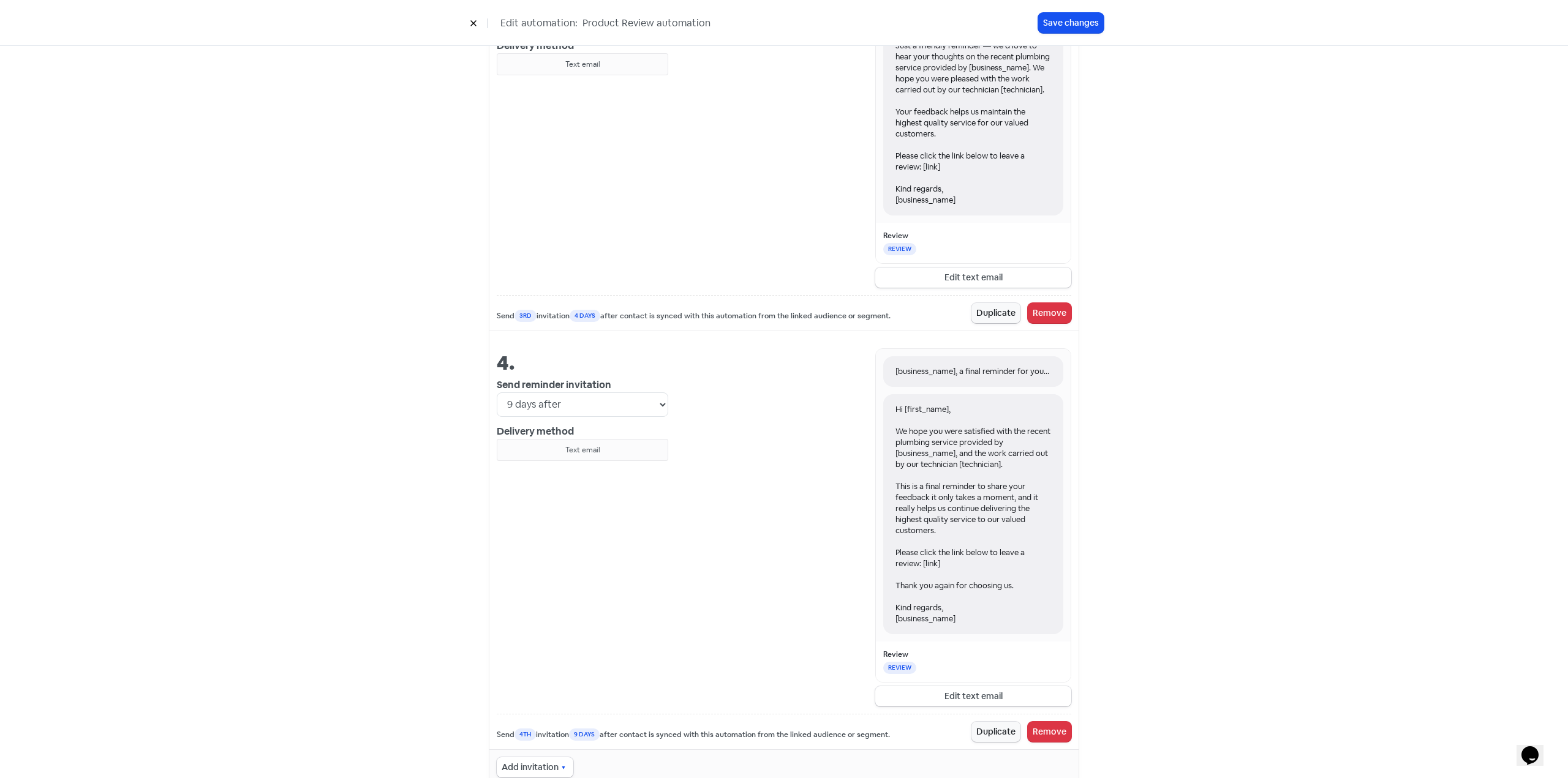
scroll to position [1249, 0]
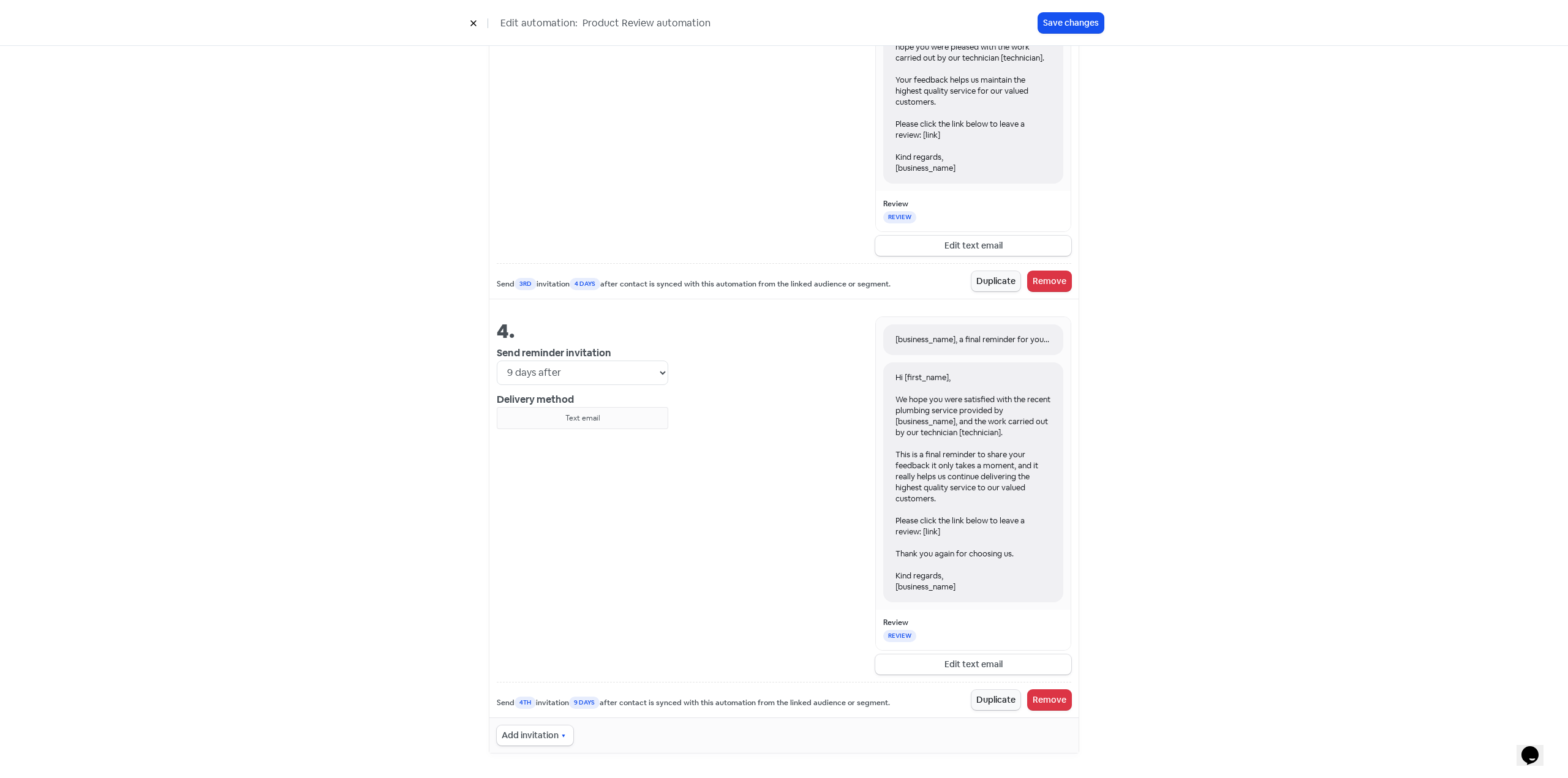
click at [958, 589] on div "Hi [first_name], We hope you were satisfied with the recent plumbing service pr…" at bounding box center [973, 482] width 180 height 240
drag, startPoint x: 958, startPoint y: 587, endPoint x: 906, endPoint y: 408, distance: 186.4
click at [906, 429] on div "Hi [first_name], We hope you were satisfied with the recent plumbing service pr…" at bounding box center [973, 482] width 180 height 240
drag, startPoint x: 894, startPoint y: 378, endPoint x: 1007, endPoint y: 322, distance: 126.1
click at [931, 386] on div "Hi [first_name], We hope you were satisfied with the recent plumbing service pr…" at bounding box center [973, 482] width 180 height 240
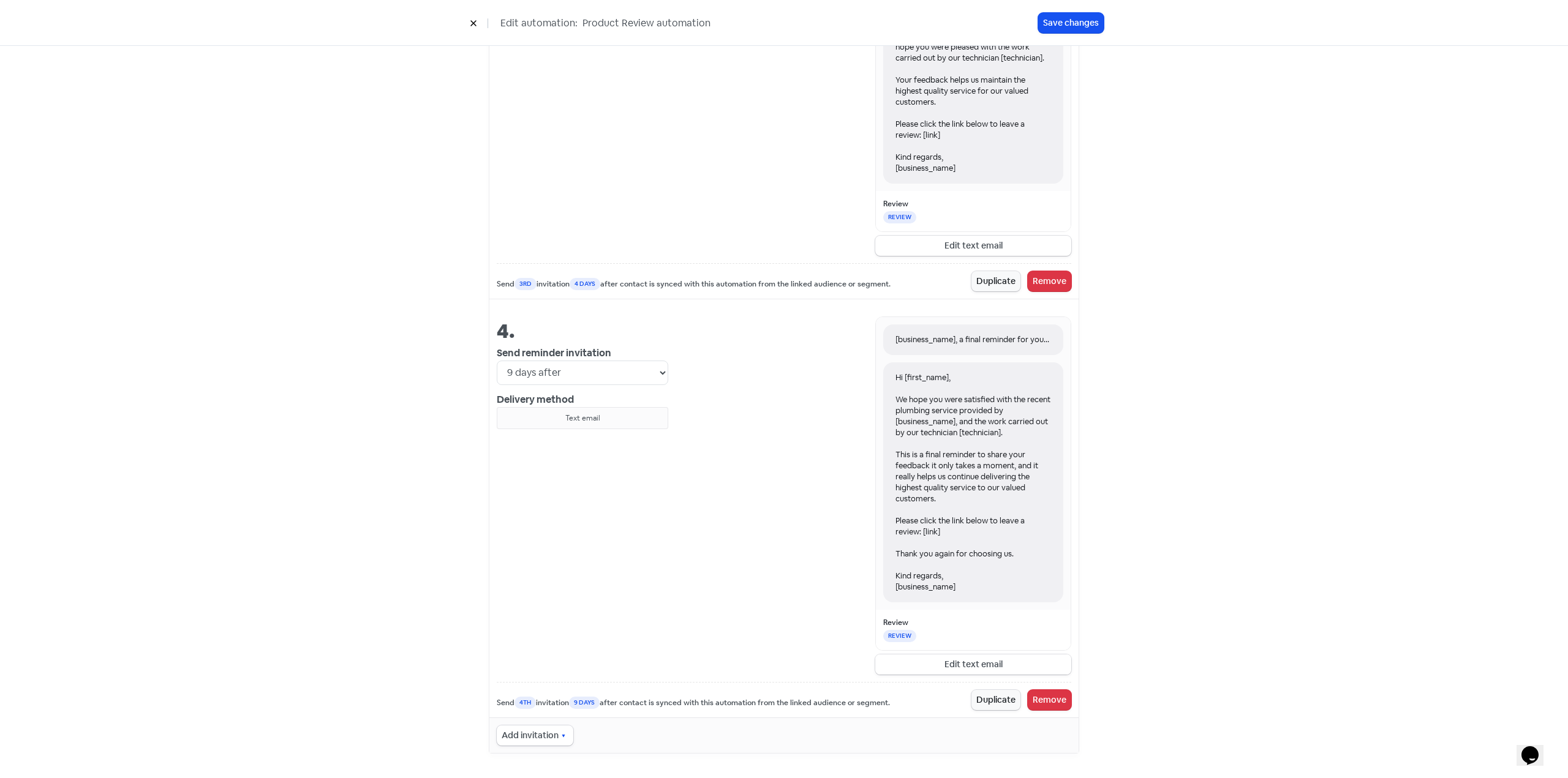
click at [923, 659] on button "Edit text email" at bounding box center [972, 665] width 196 height 20
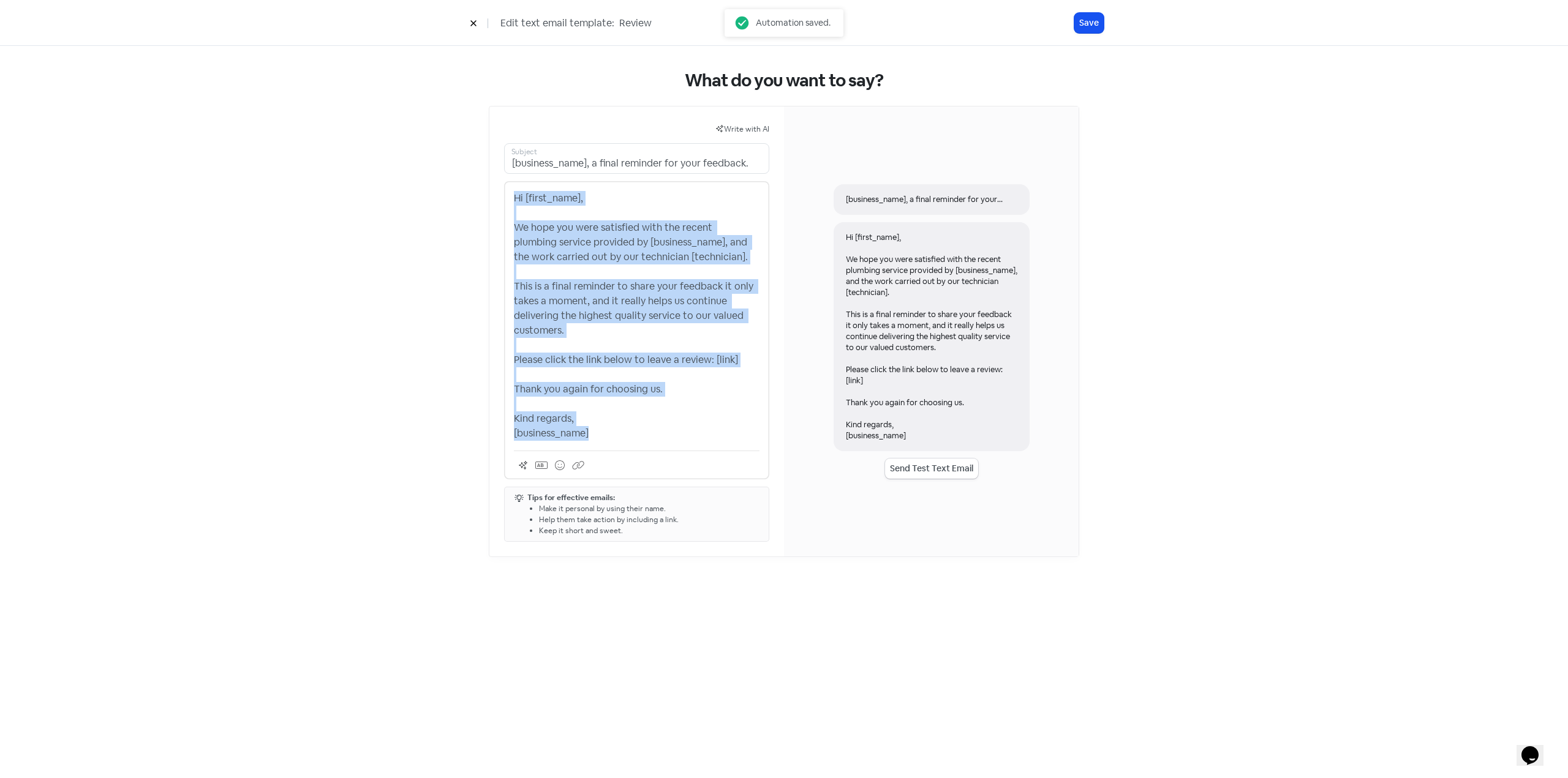
drag, startPoint x: 619, startPoint y: 431, endPoint x: 497, endPoint y: 185, distance: 274.6
click at [497, 185] on div "Write with AI [business_name], a final reminder for your feedback. Subject Hi […" at bounding box center [637, 332] width 295 height 450
copy p "Hi [first_name], We hope you were satisfied with the recent plumbing service pr…"
click at [478, 22] on button at bounding box center [473, 23] width 18 height 22
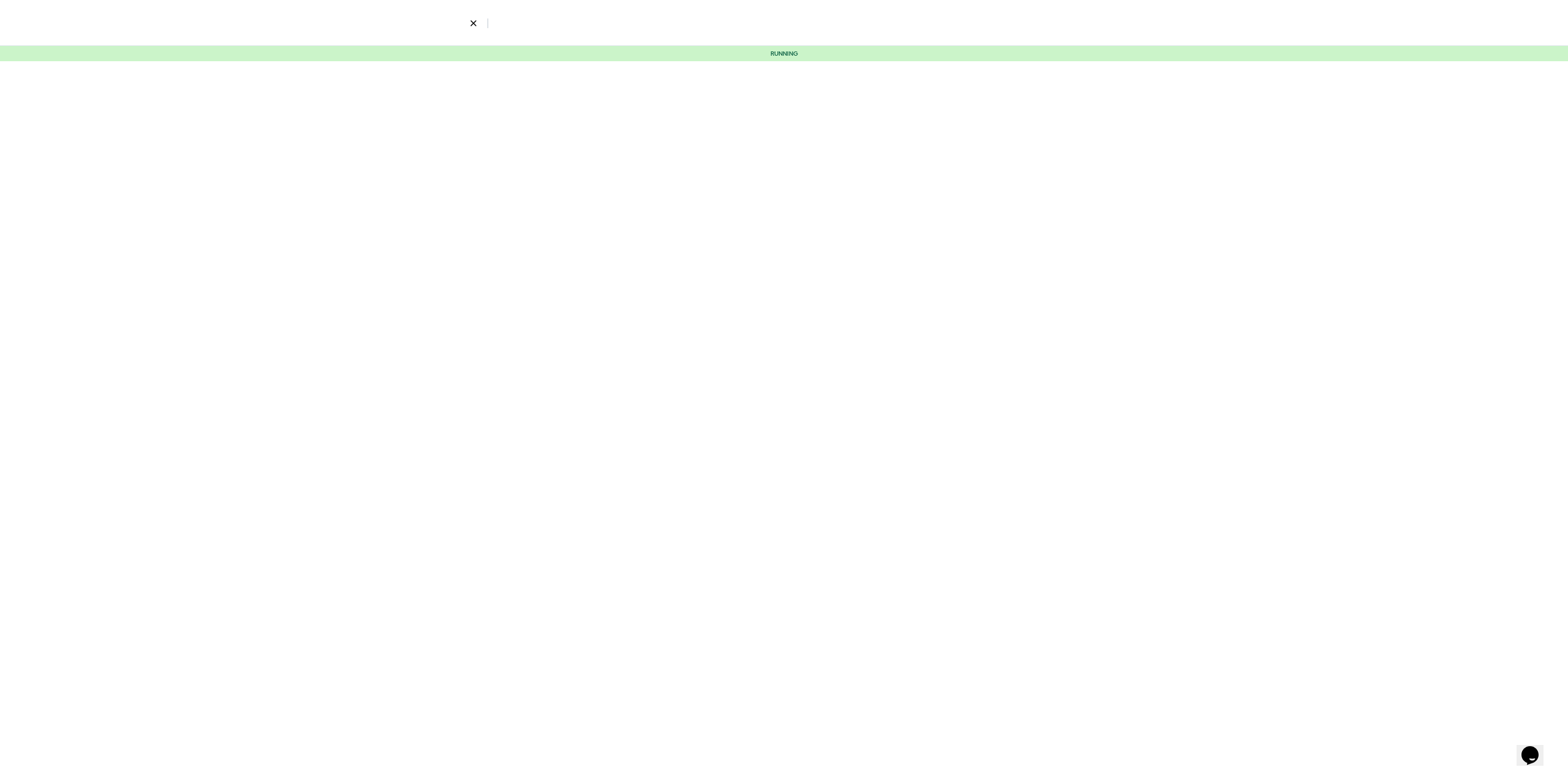
select select "2319"
select select "4"
select select "9"
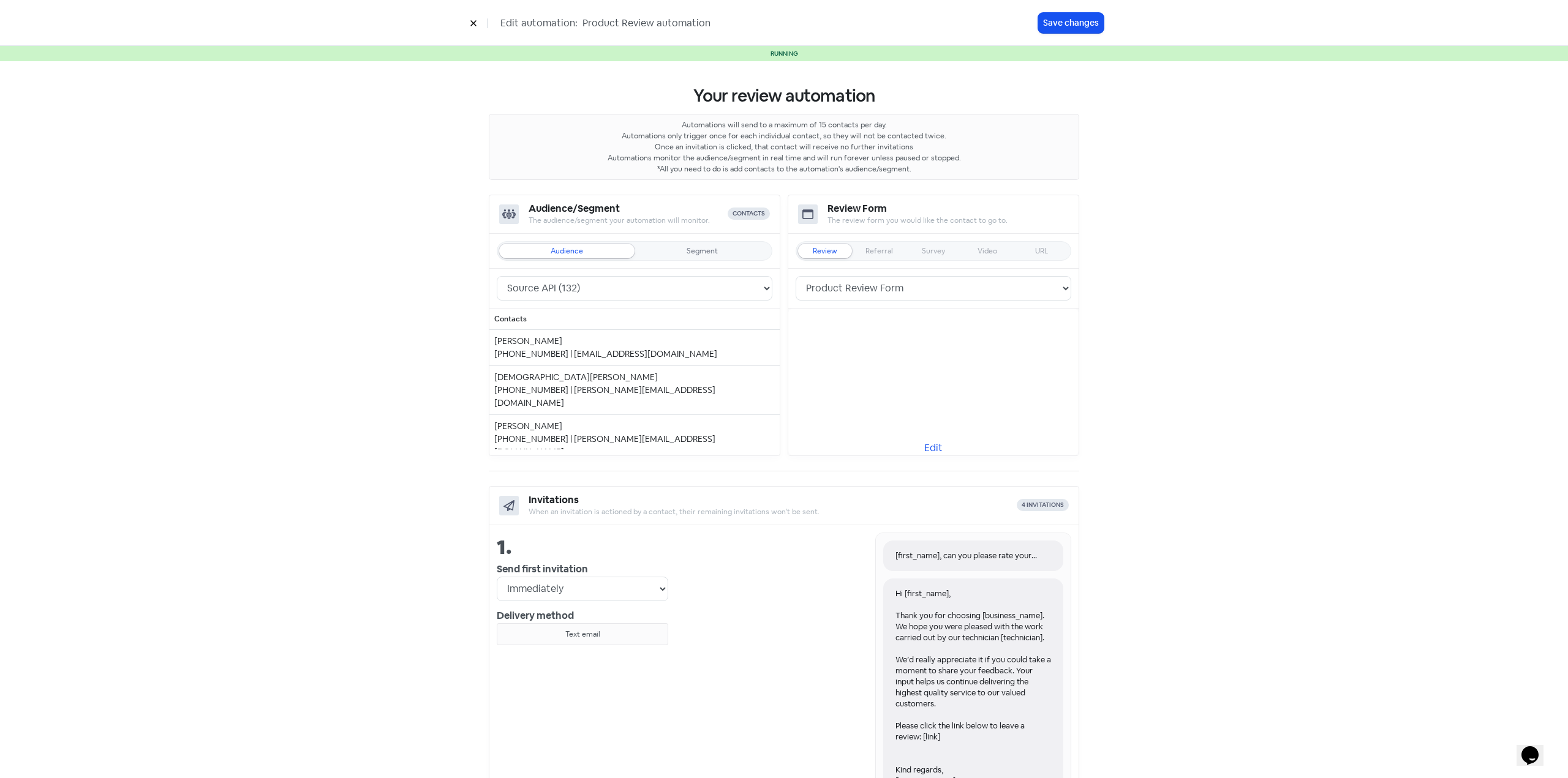
click at [472, 20] on icon at bounding box center [473, 23] width 7 height 7
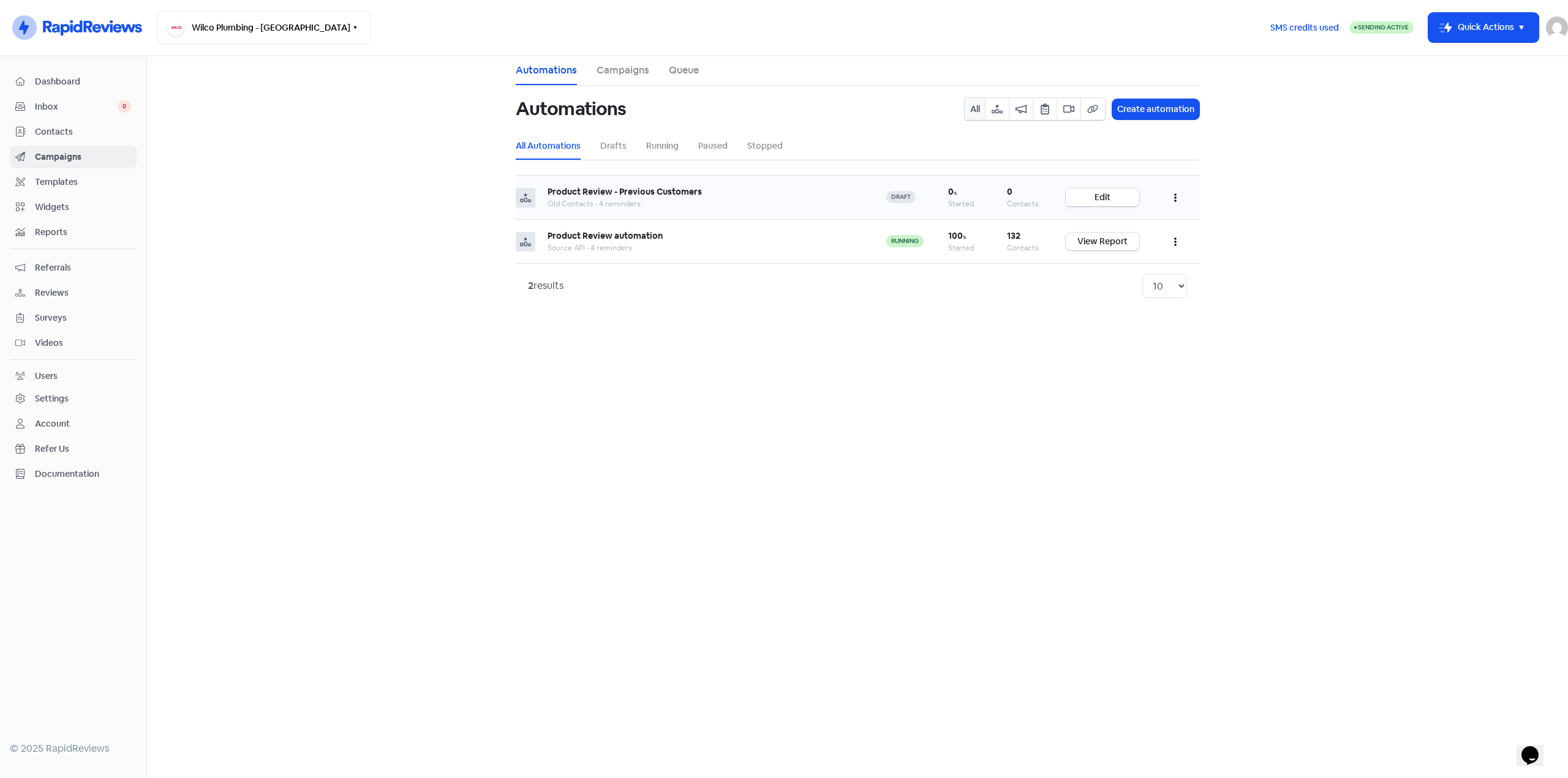
click at [1115, 195] on link "Edit" at bounding box center [1102, 197] width 73 height 17
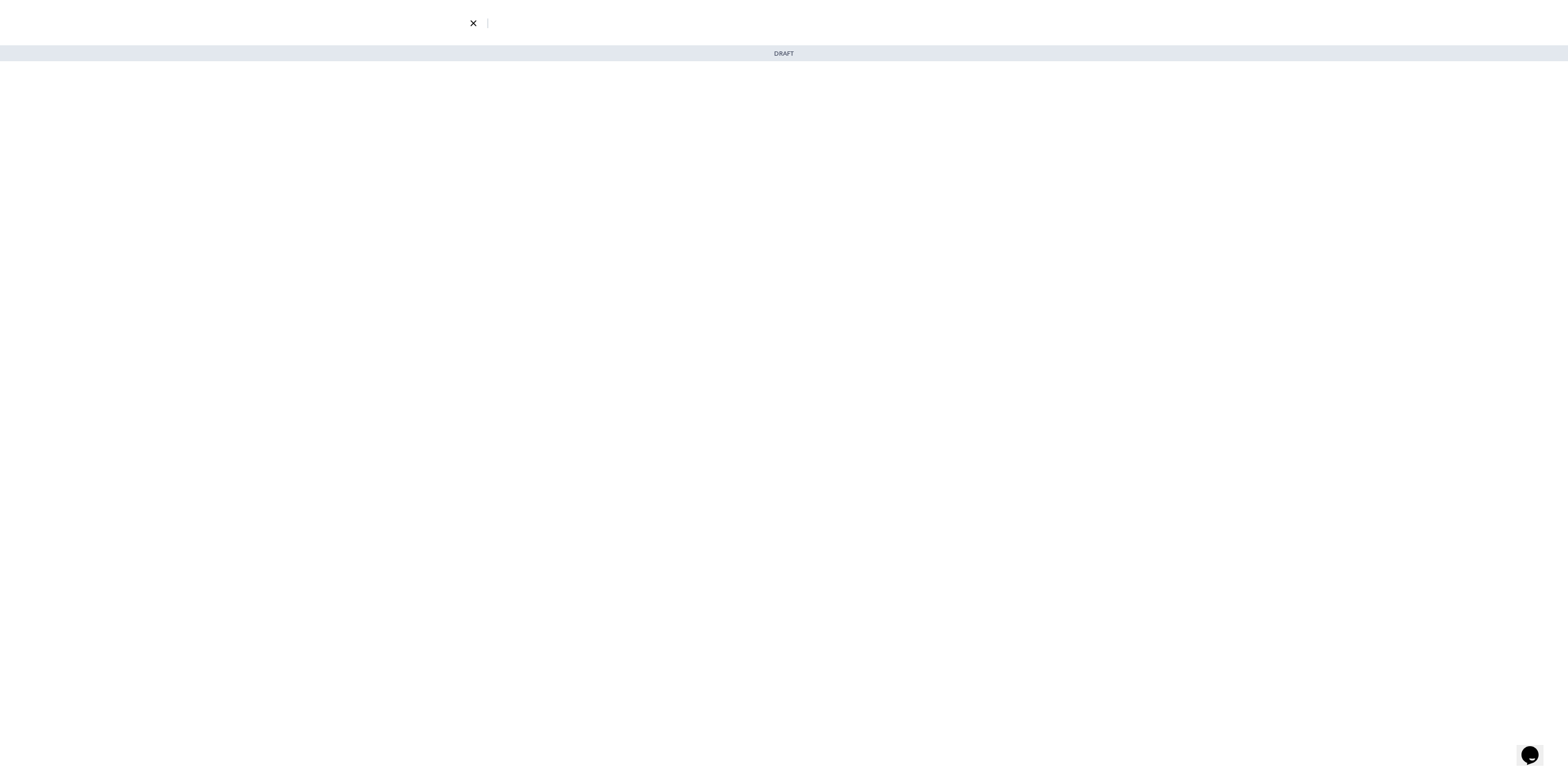
select select "4"
select select "9"
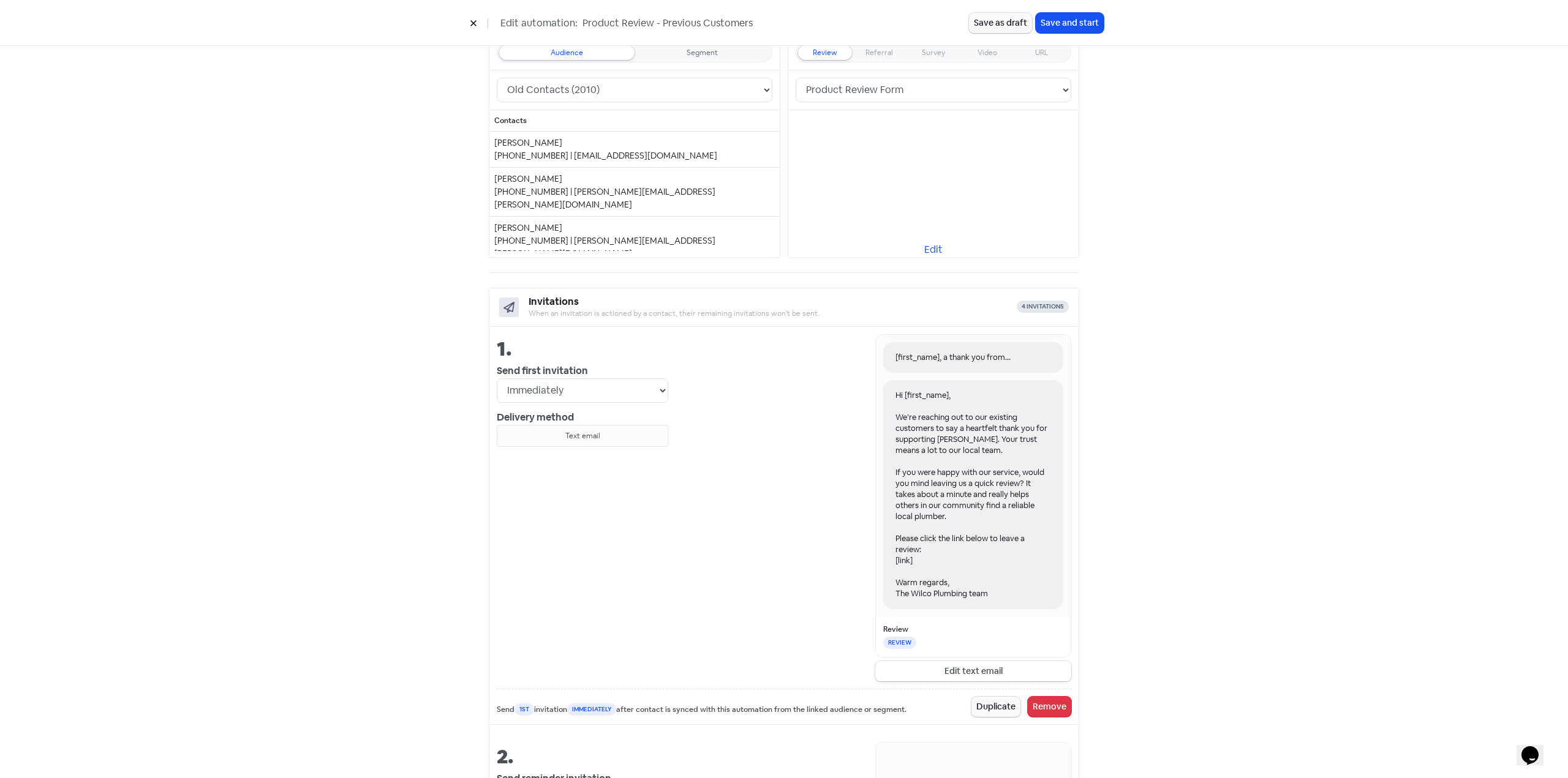
scroll to position [184, 0]
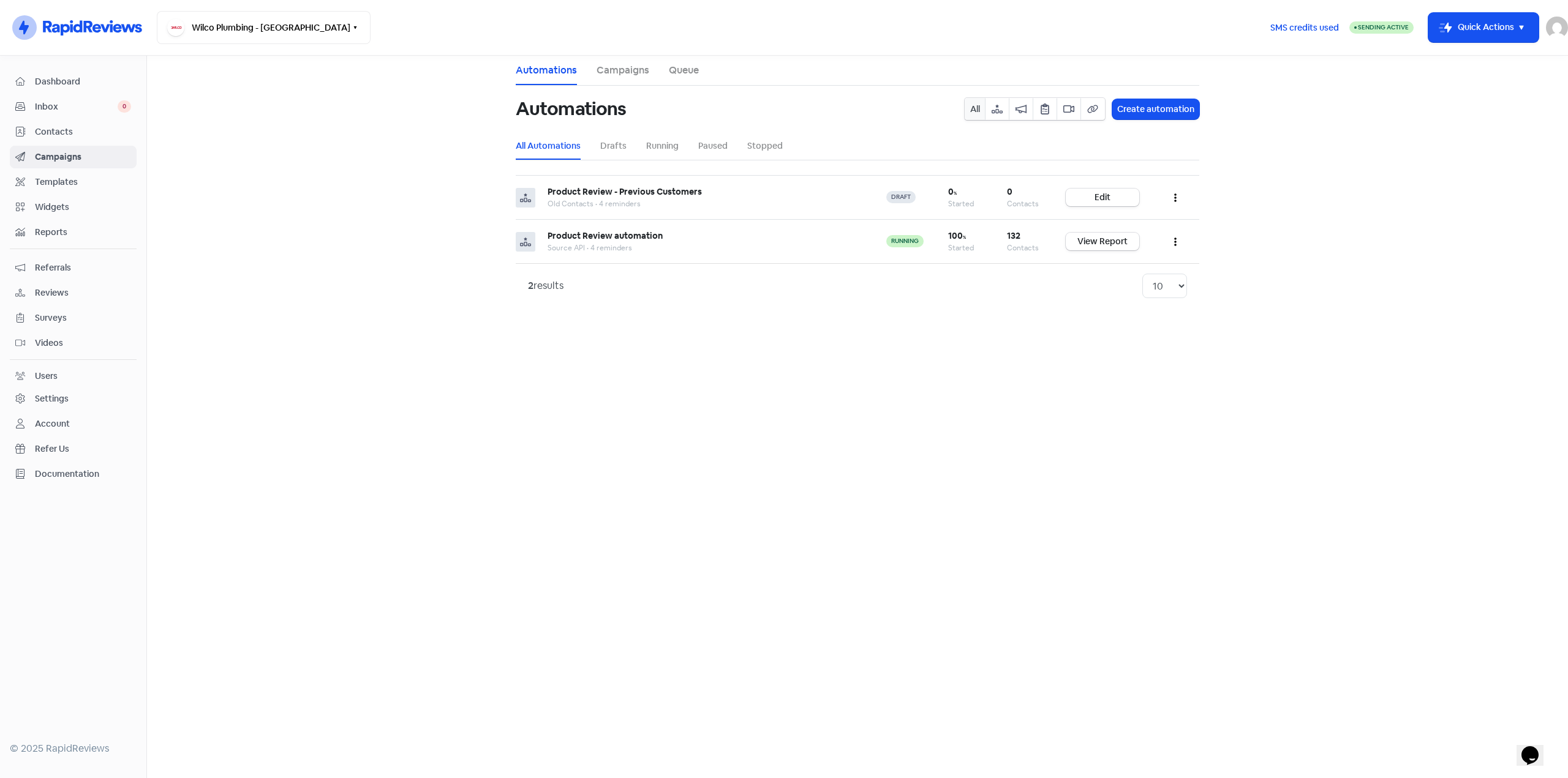
drag, startPoint x: 1093, startPoint y: 239, endPoint x: 1203, endPoint y: 248, distance: 110.4
click at [1176, 239] on button "button" at bounding box center [1176, 242] width 23 height 29
click at [1126, 273] on button "Edit" at bounding box center [1138, 272] width 97 height 24
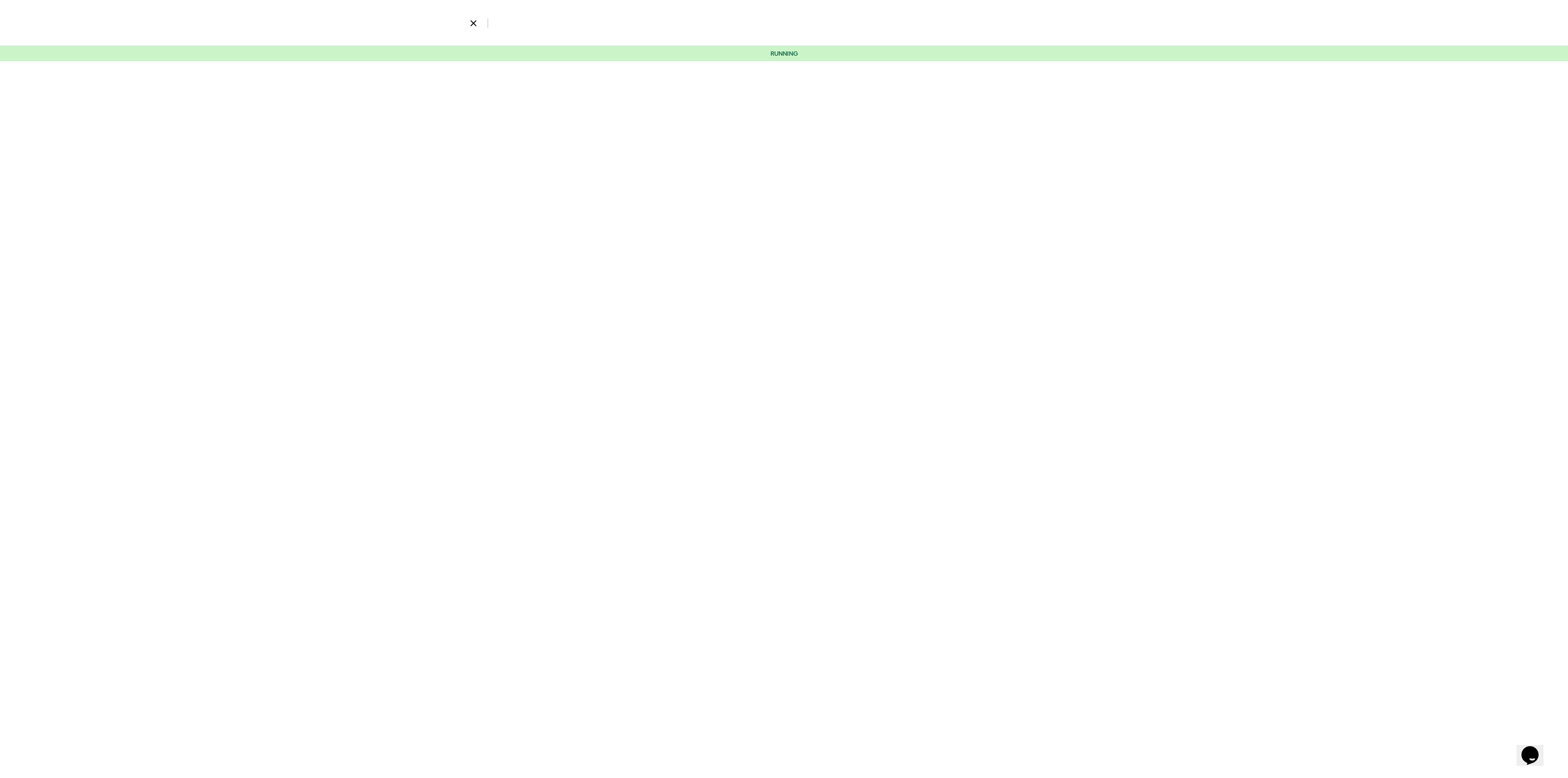
select select "2319"
select select "4"
select select "9"
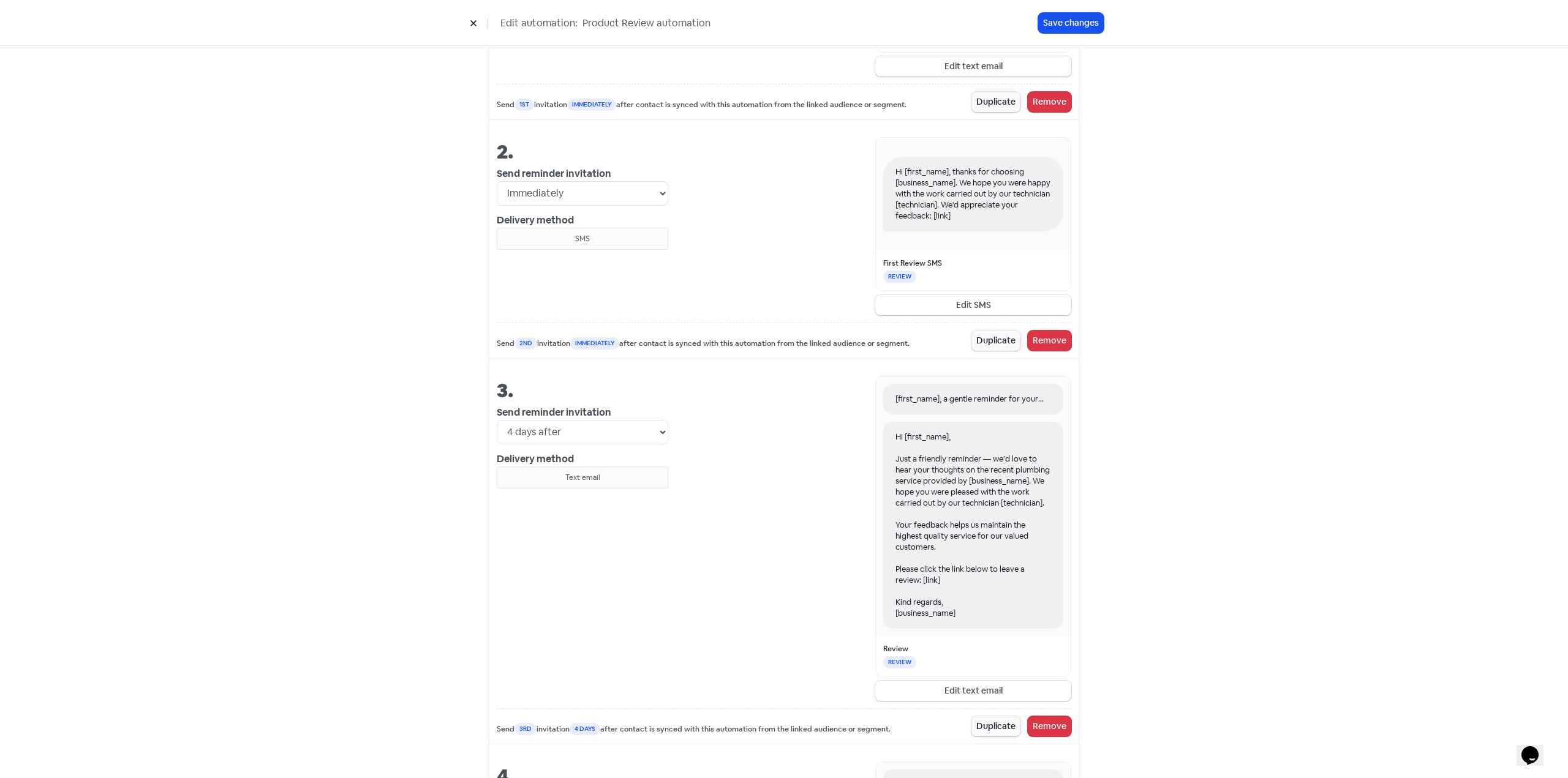
scroll to position [796, 0]
click at [946, 697] on button "Edit text email" at bounding box center [972, 687] width 196 height 20
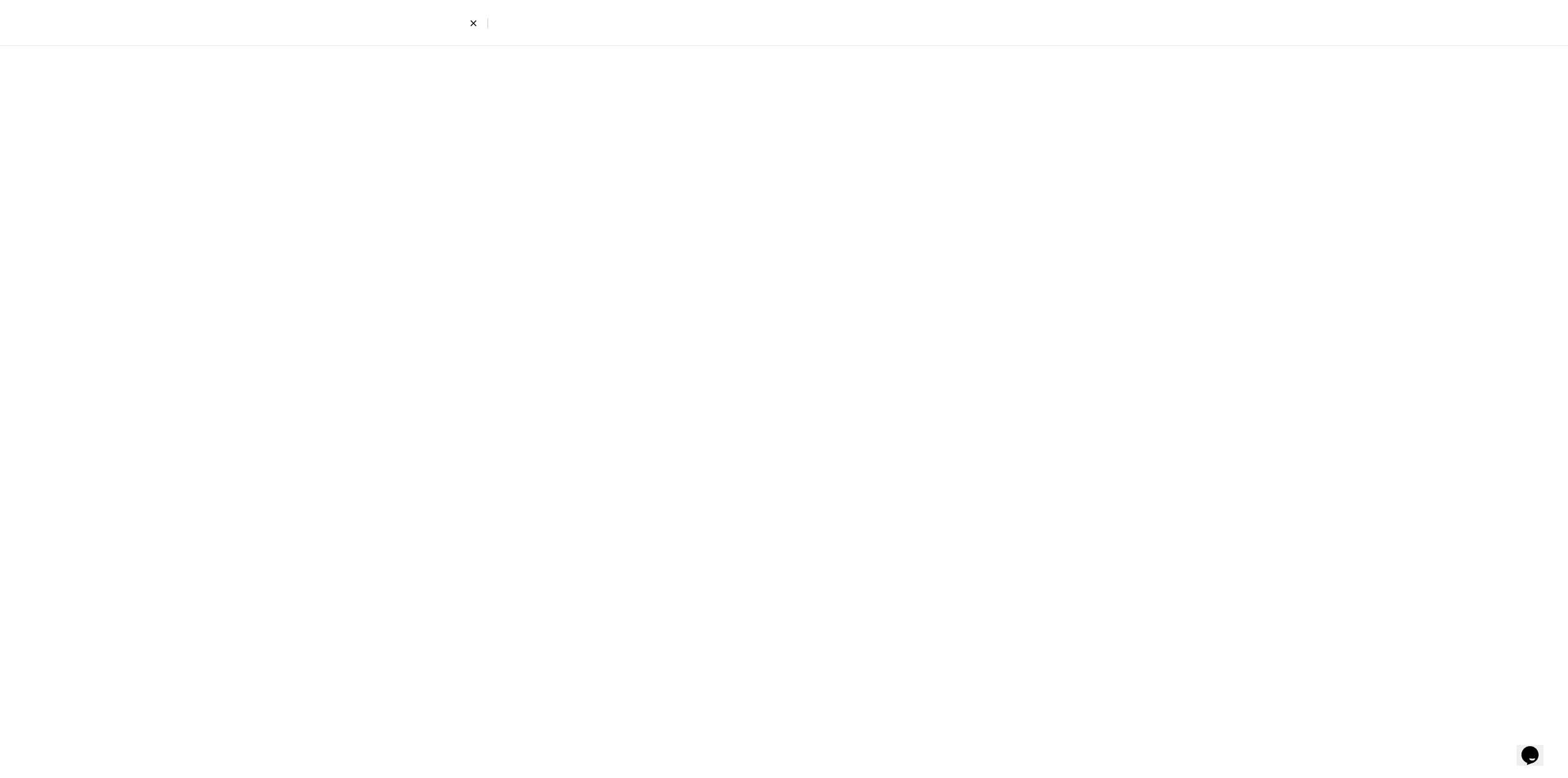
select select "2319"
select select "4"
select select "9"
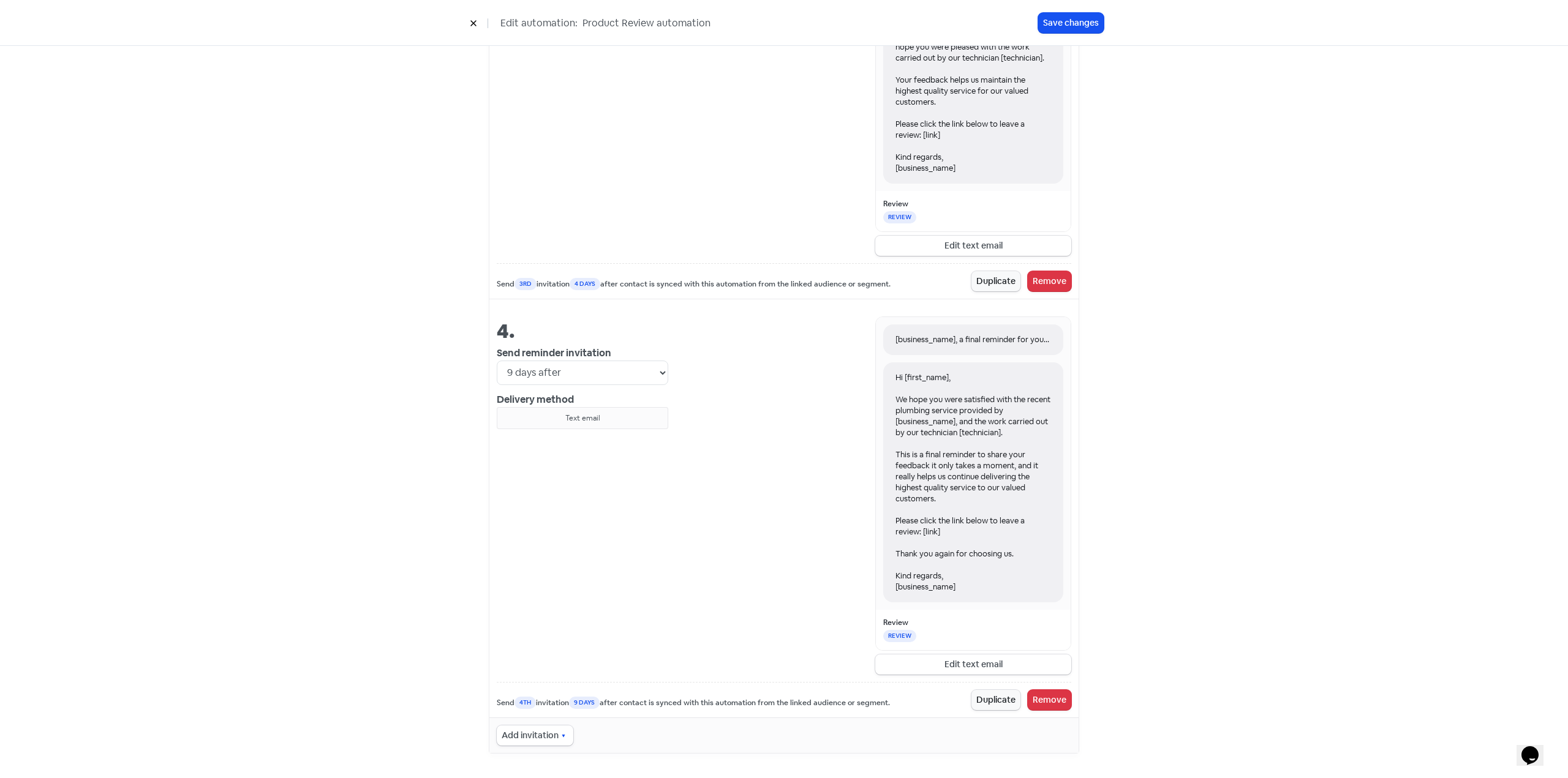
scroll to position [1249, 0]
click at [931, 664] on button "Edit text email" at bounding box center [972, 665] width 196 height 20
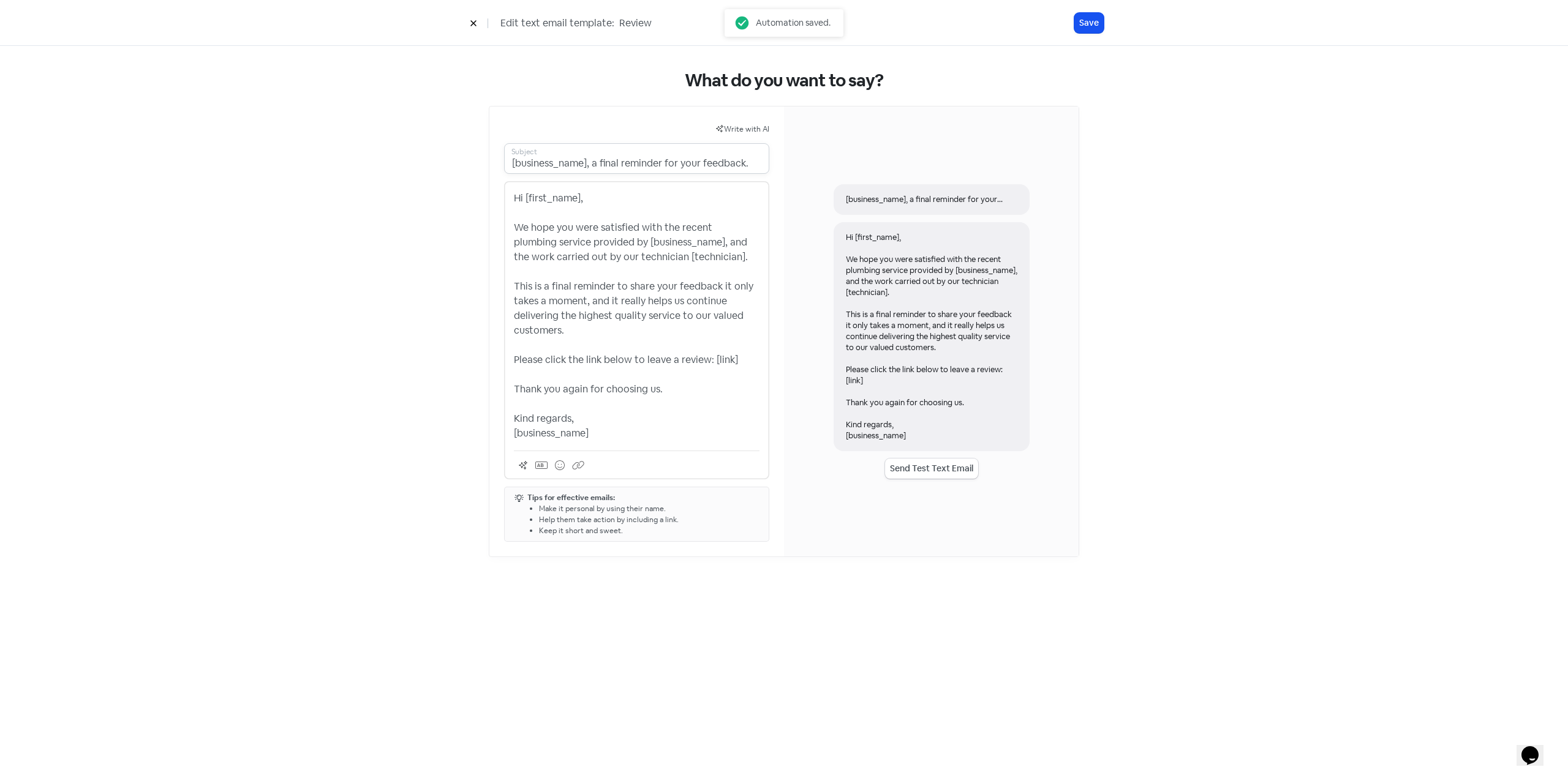
drag, startPoint x: 754, startPoint y: 162, endPoint x: 491, endPoint y: 161, distance: 263.0
click at [491, 161] on div "Write with AI [business_name], a final reminder for your feedback. Subject Hi […" at bounding box center [637, 332] width 295 height 450
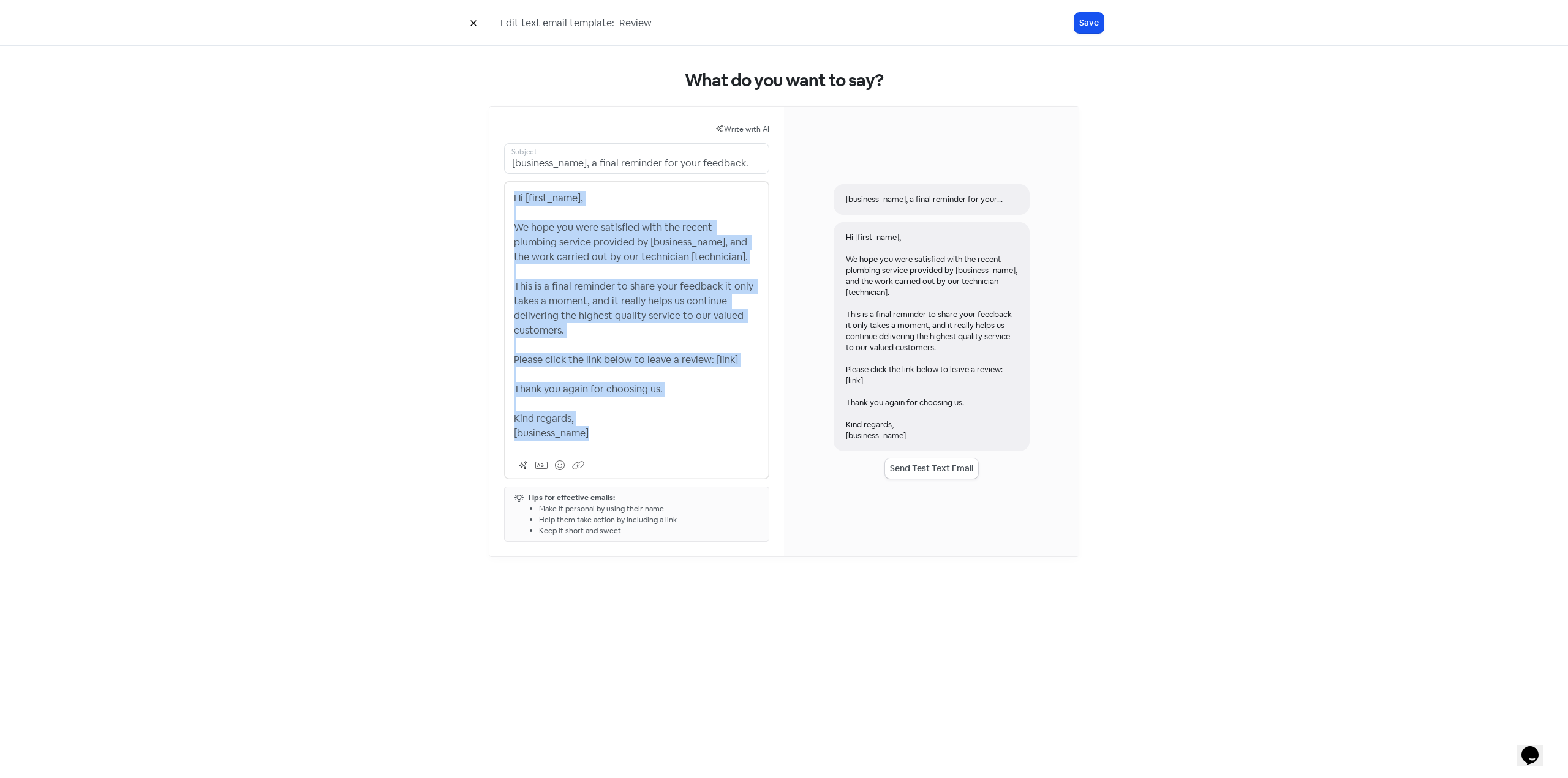
drag, startPoint x: 612, startPoint y: 431, endPoint x: 498, endPoint y: 195, distance: 262.1
click at [498, 195] on div "Write with AI [business_name], a final reminder for your feedback. Subject Hi […" at bounding box center [637, 332] width 295 height 450
copy p "Hi [first_name], We hope you were satisfied with the recent plumbing service pr…"
click at [476, 20] on icon at bounding box center [473, 23] width 7 height 7
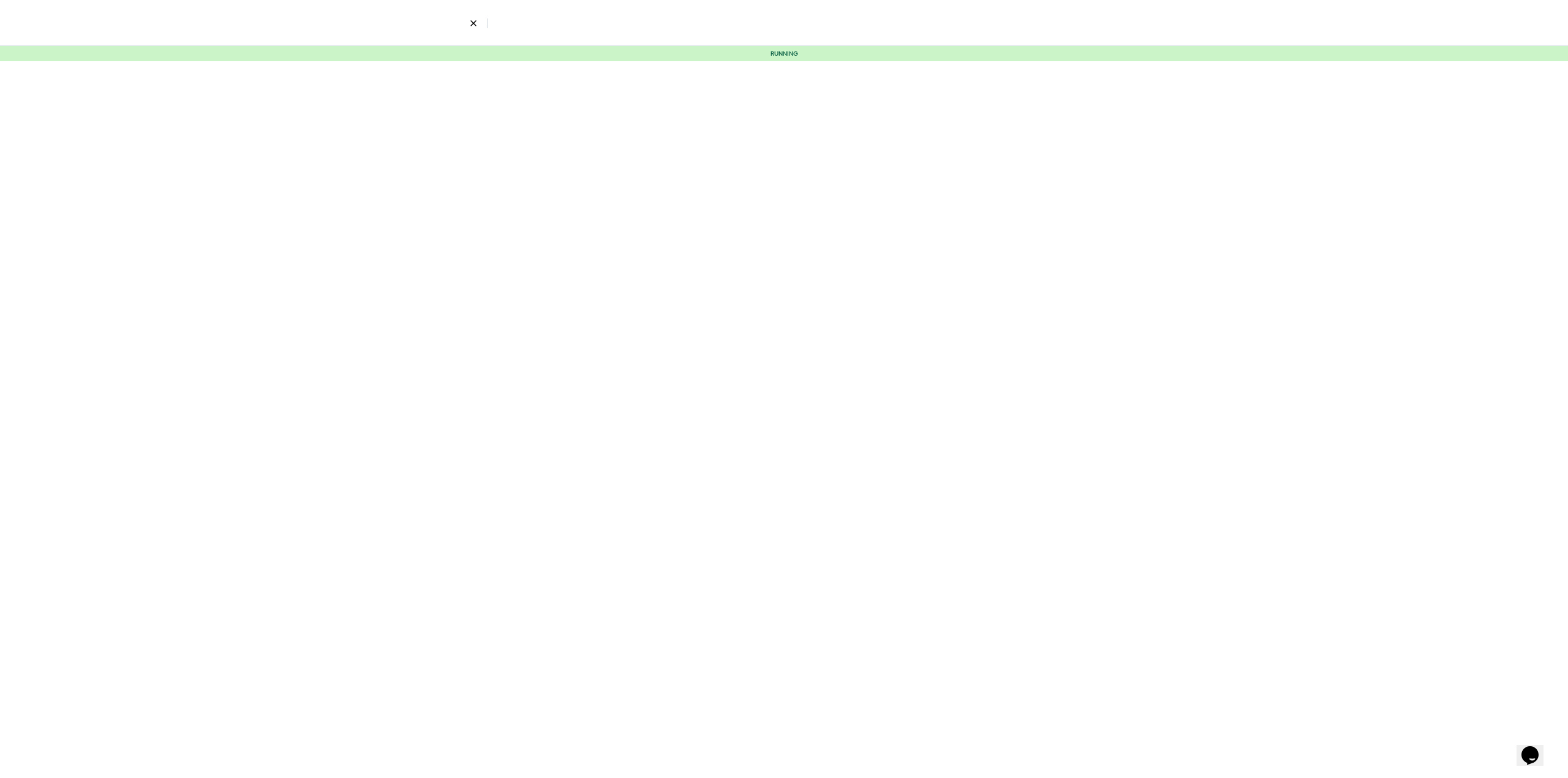
select select "2319"
select select "4"
select select "9"
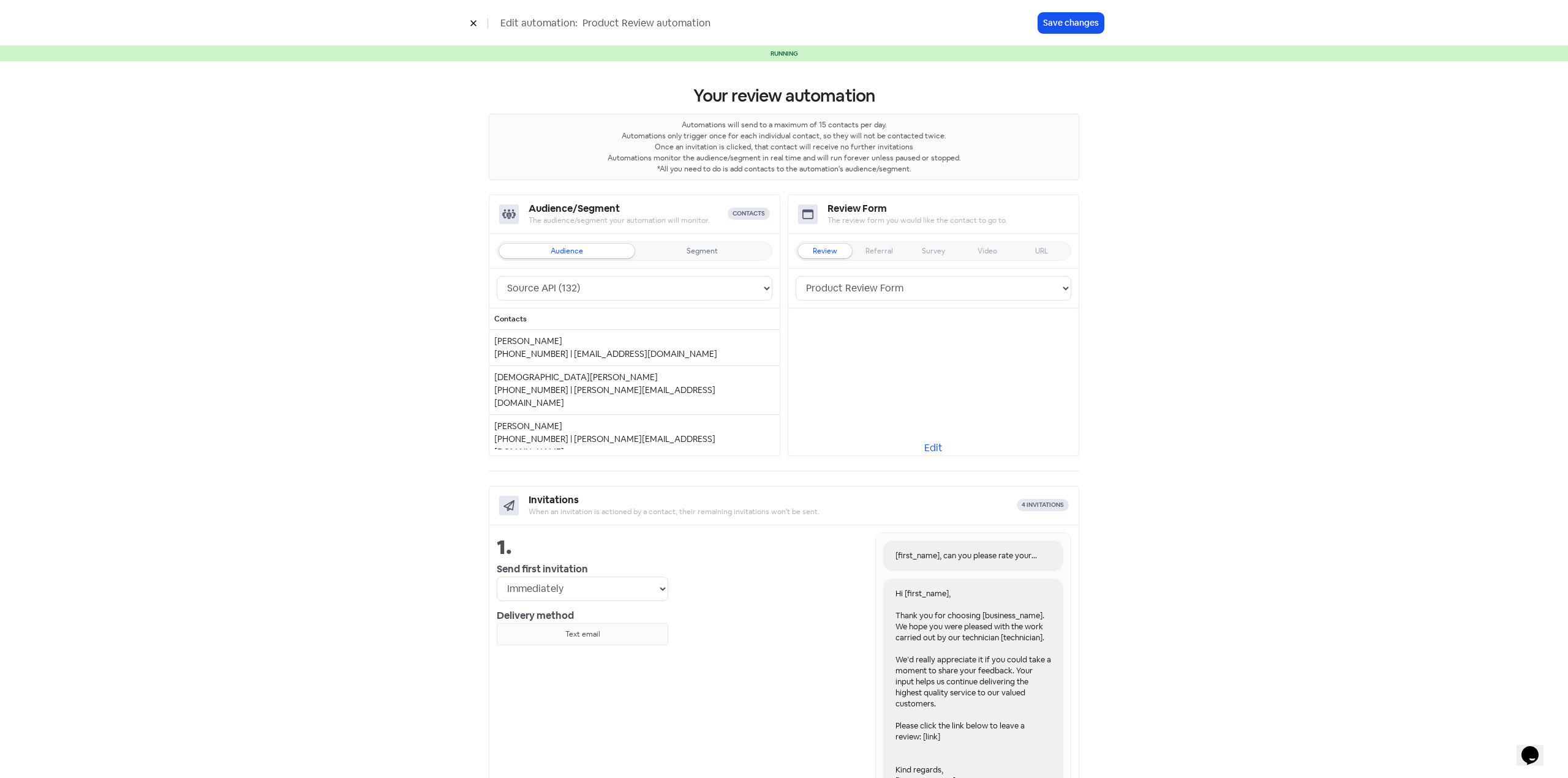
click at [471, 21] on icon at bounding box center [473, 23] width 6 height 6
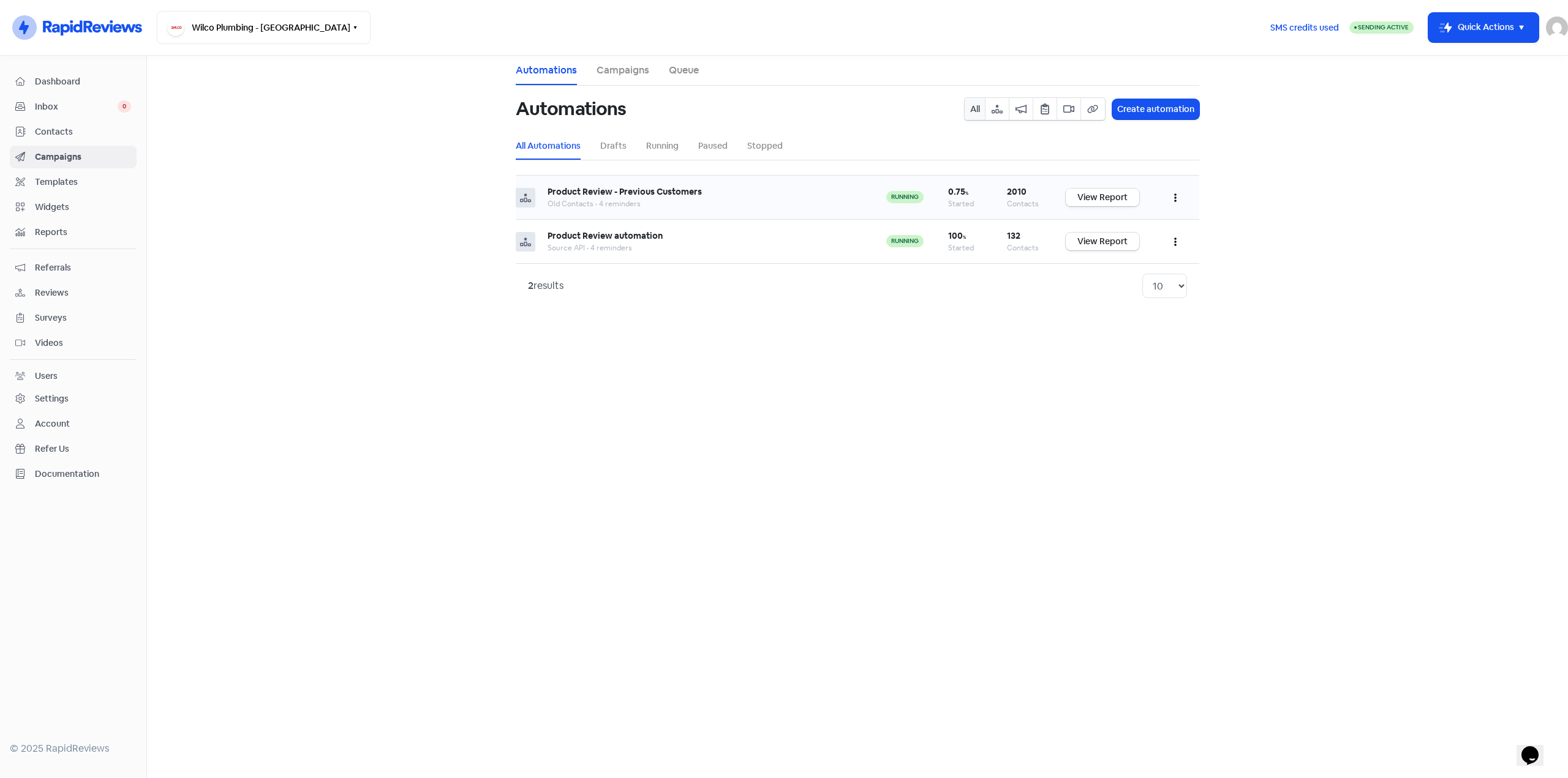
click at [1106, 196] on link "View Report" at bounding box center [1102, 197] width 73 height 17
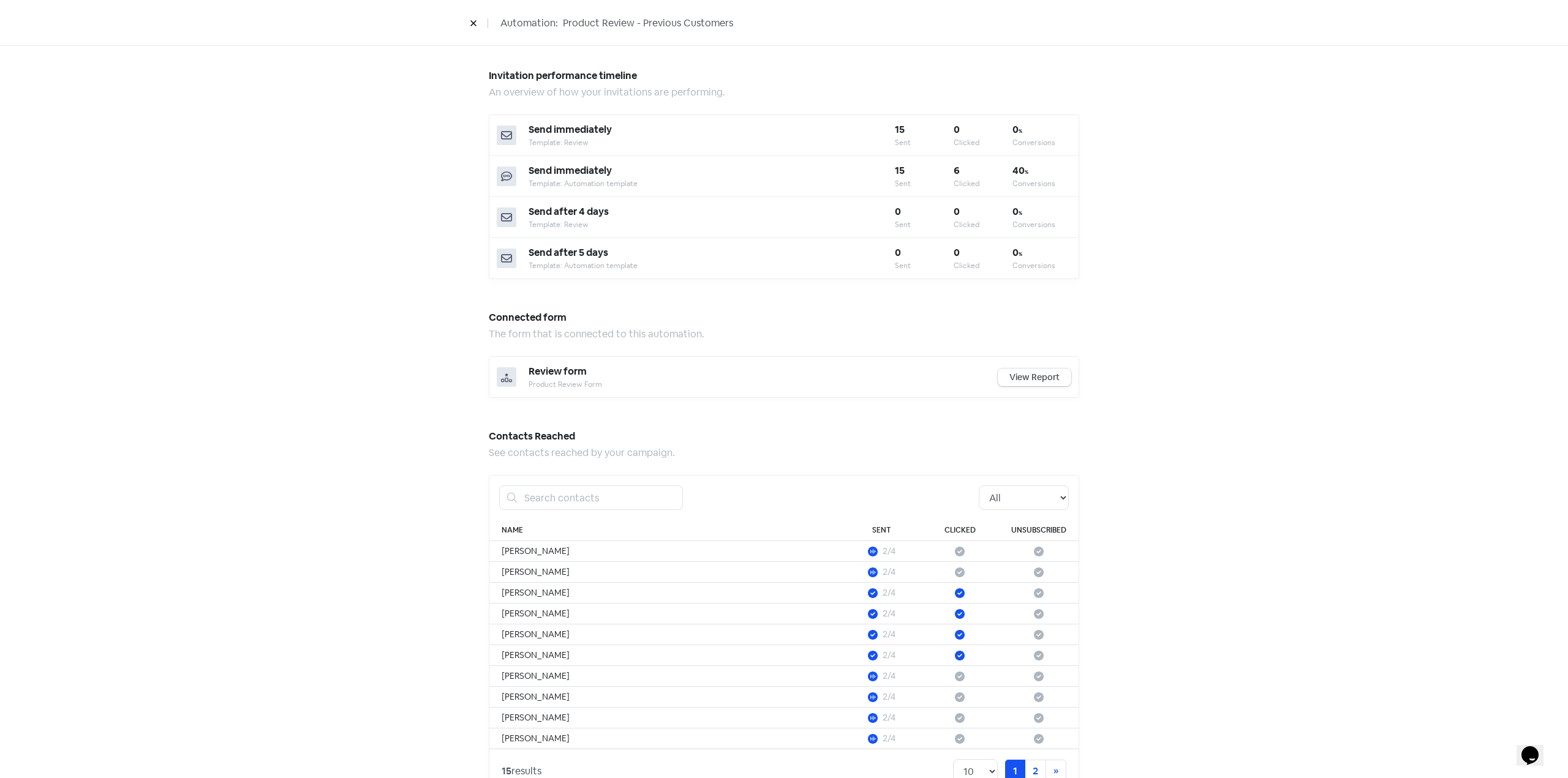
scroll to position [440, 0]
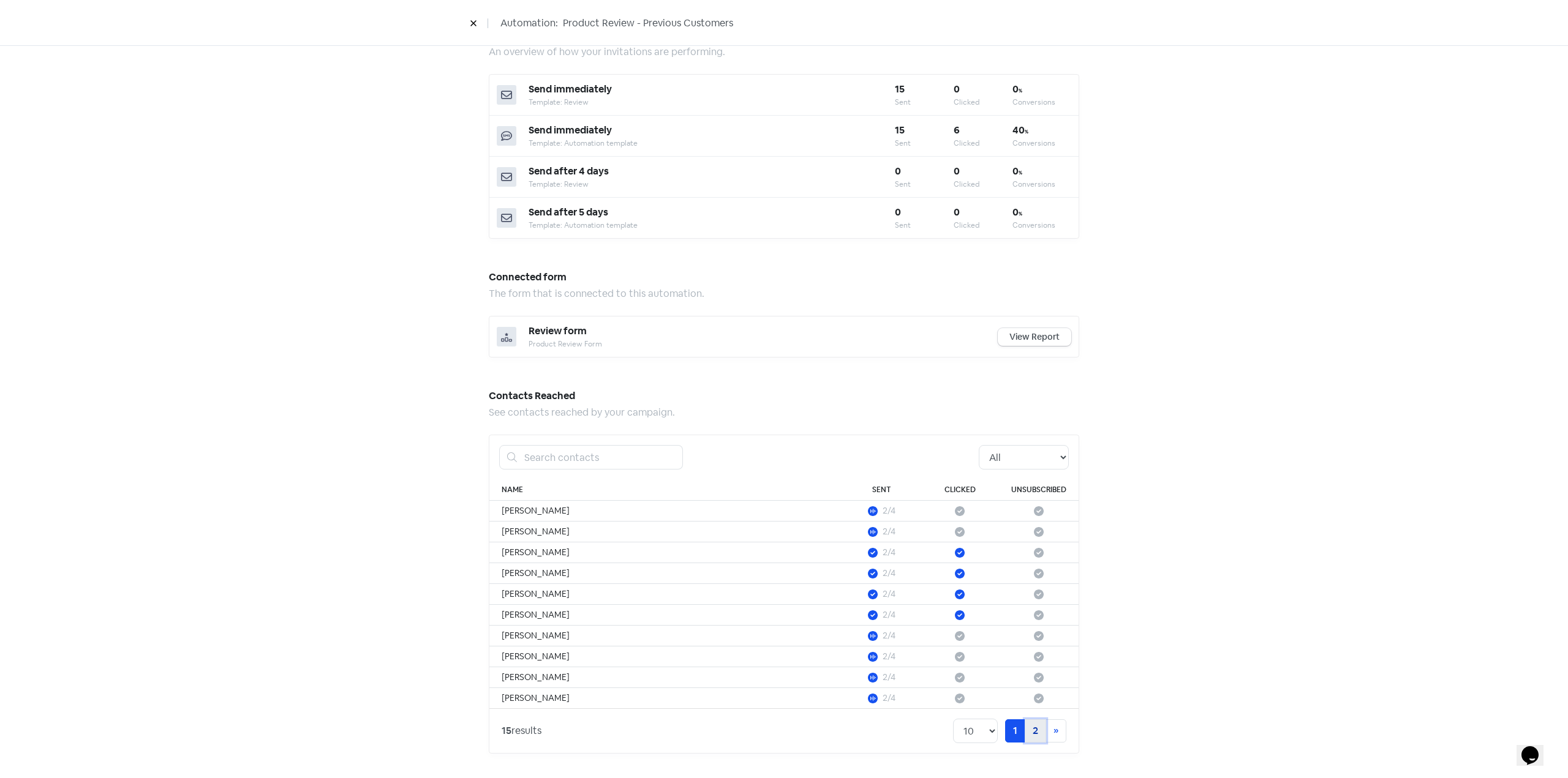
click at [1026, 726] on link "2" at bounding box center [1036, 731] width 22 height 23
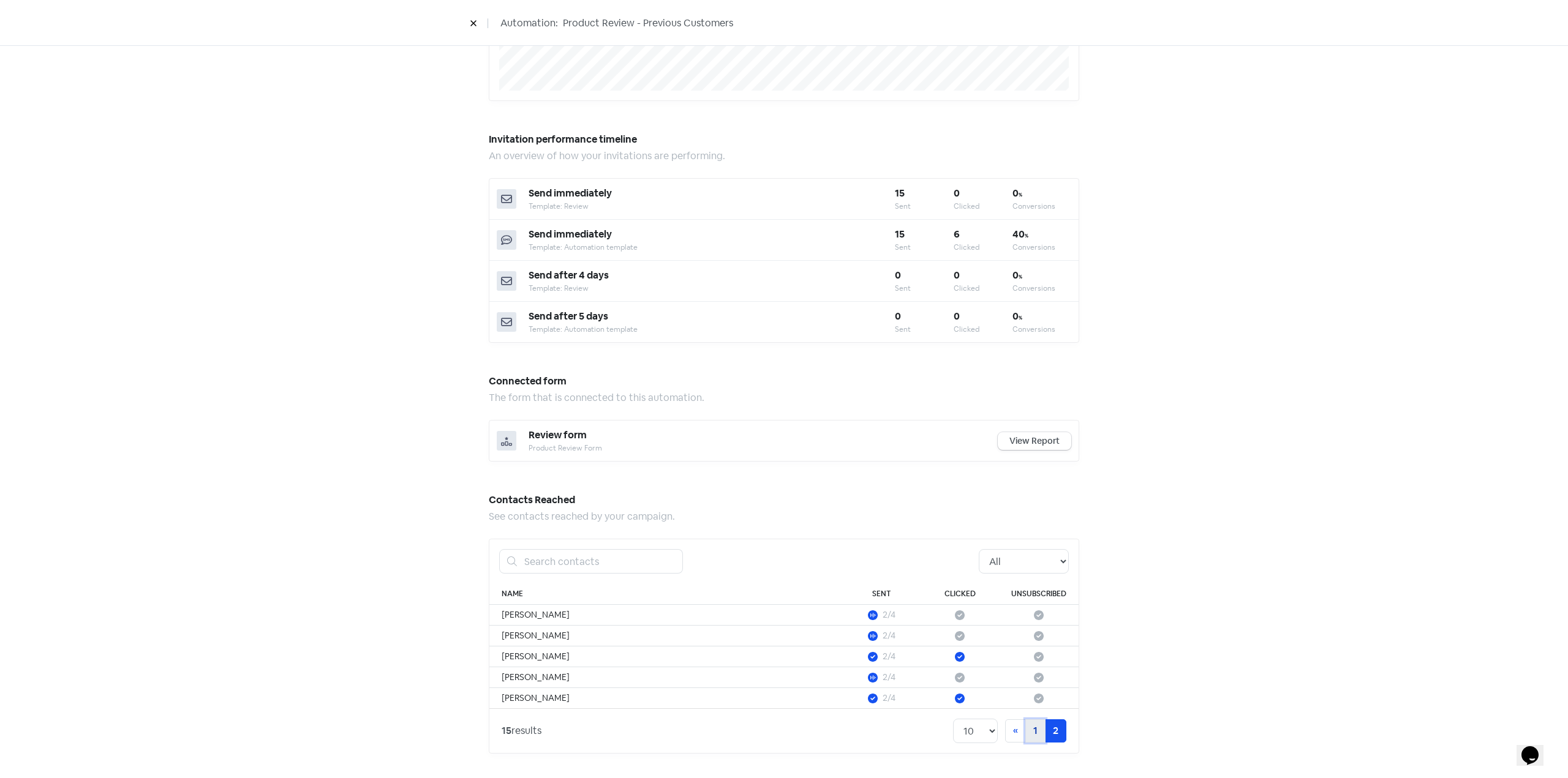
click at [1025, 733] on link "1" at bounding box center [1035, 731] width 20 height 23
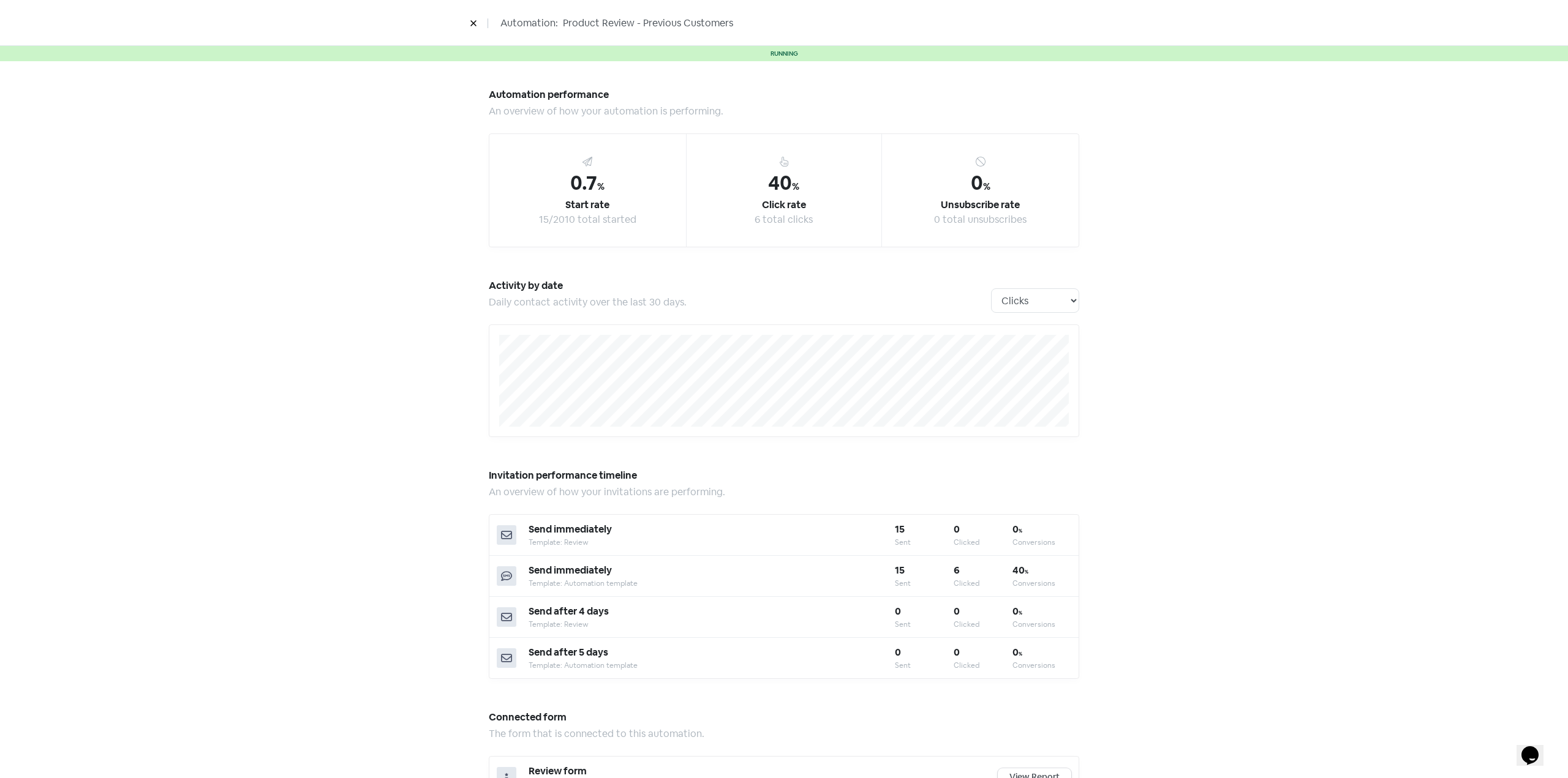
click at [467, 22] on button at bounding box center [473, 23] width 18 height 22
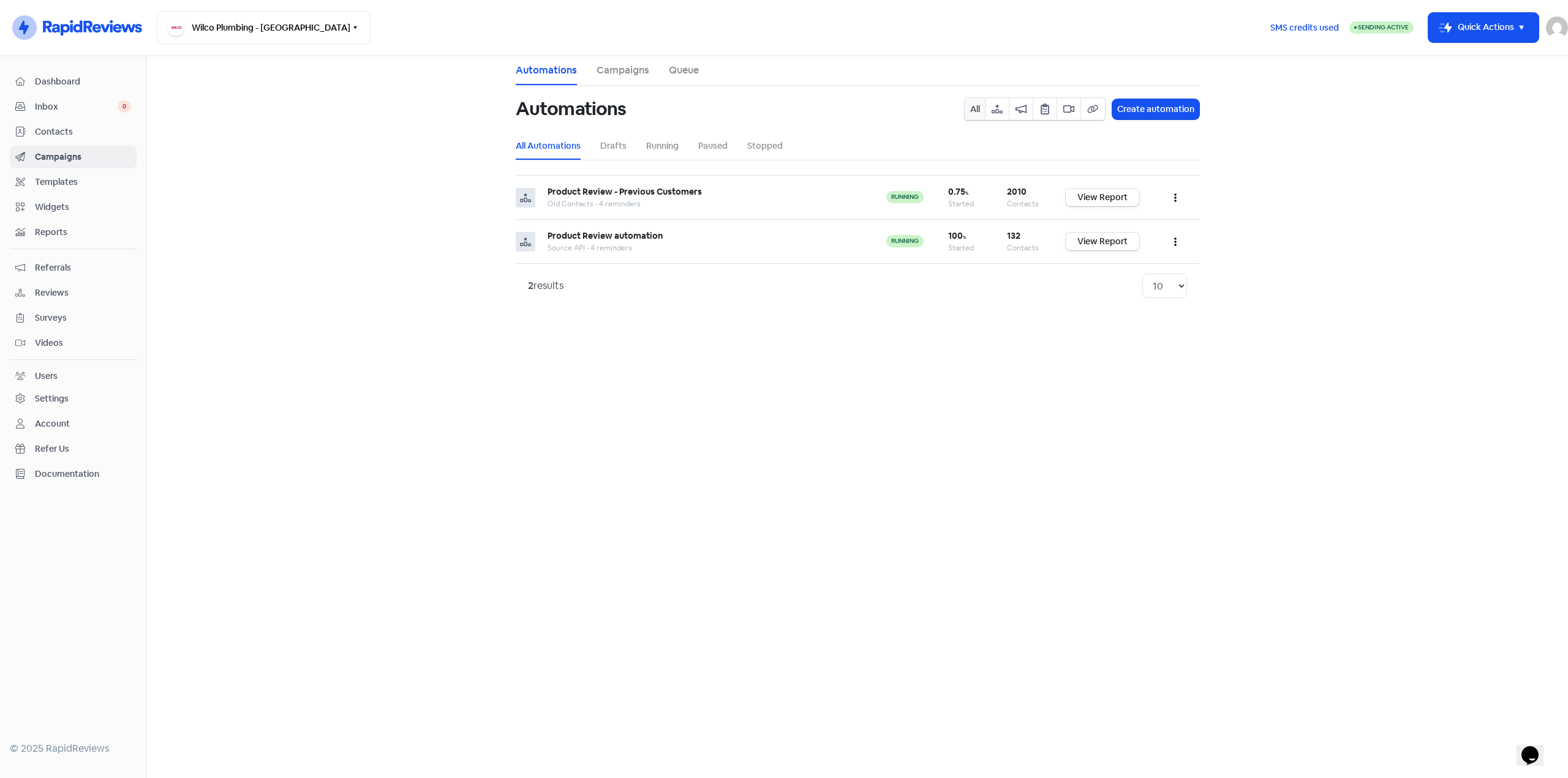
click at [71, 127] on span "Contacts" at bounding box center [82, 132] width 96 height 12
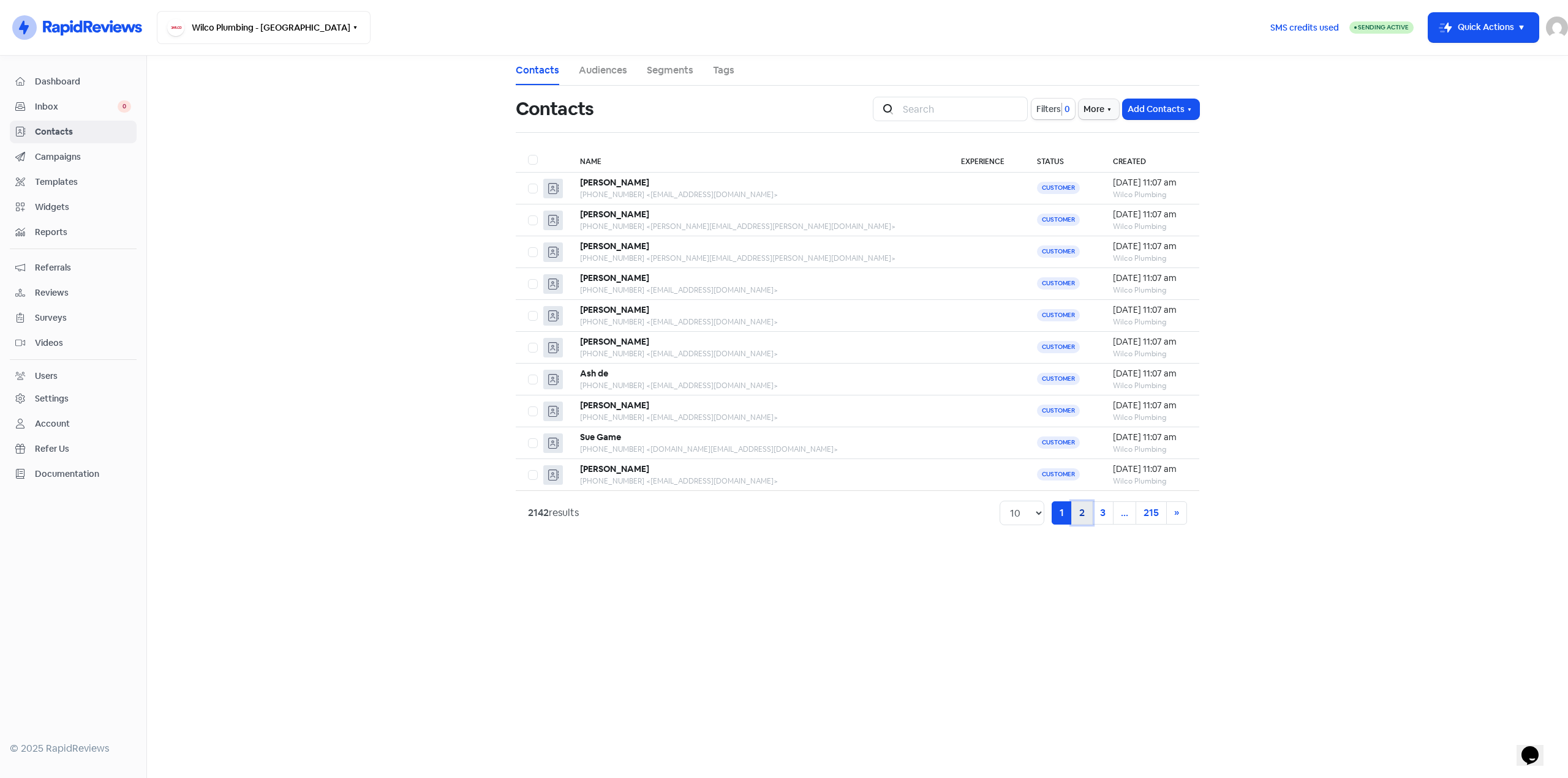
click at [1081, 516] on link "2" at bounding box center [1082, 513] width 22 height 23
click at [1048, 516] on link "1" at bounding box center [1041, 513] width 20 height 23
click at [949, 162] on th "Experience" at bounding box center [986, 160] width 76 height 25
click at [531, 156] on div at bounding box center [530, 160] width 3 height 15
click at [528, 152] on label at bounding box center [528, 152] width 0 height 0
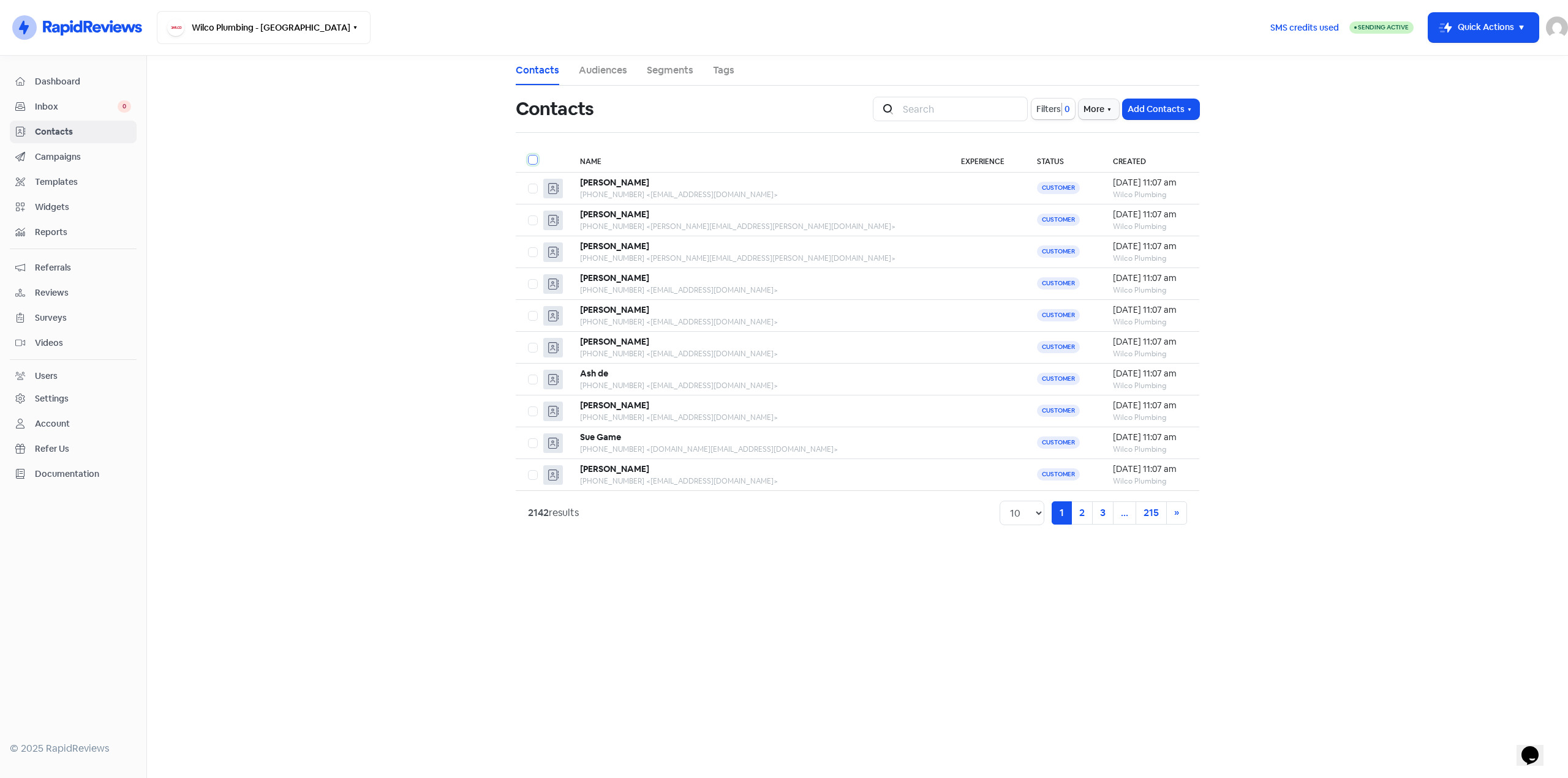
click at [533, 156] on input "checkbox" at bounding box center [532, 157] width 8 height 8
click at [528, 152] on label at bounding box center [528, 152] width 0 height 0
click at [533, 160] on input "checkbox" at bounding box center [532, 157] width 8 height 8
checkbox input "false"
click at [528, 182] on label at bounding box center [528, 182] width 0 height 0
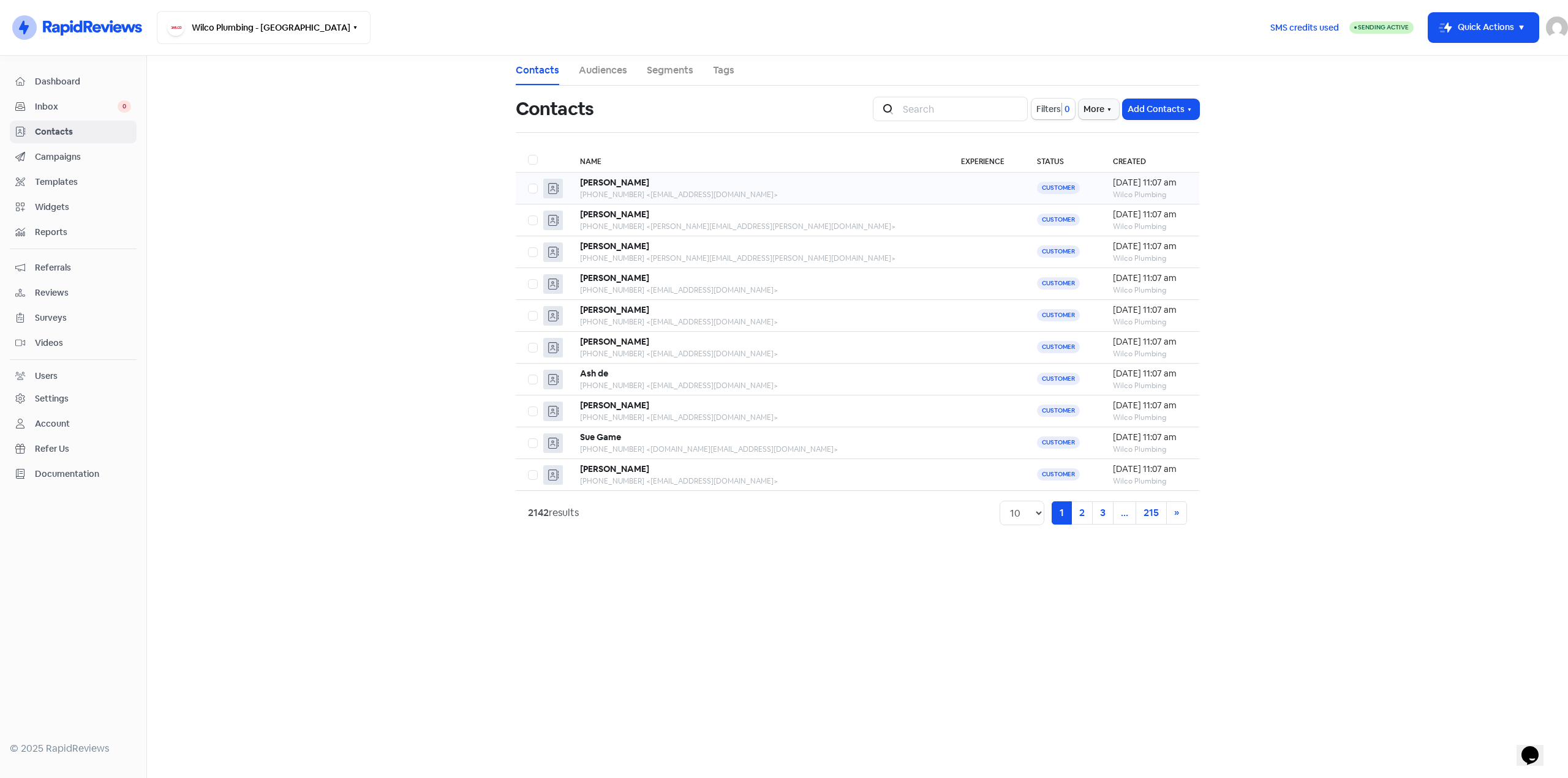
click at [535, 189] on input "checkbox" at bounding box center [532, 186] width 8 height 8
click at [528, 182] on label at bounding box center [528, 182] width 0 height 0
click at [532, 188] on input "checkbox" at bounding box center [532, 186] width 8 height 8
checkbox input "false"
click at [528, 152] on label at bounding box center [528, 152] width 0 height 0
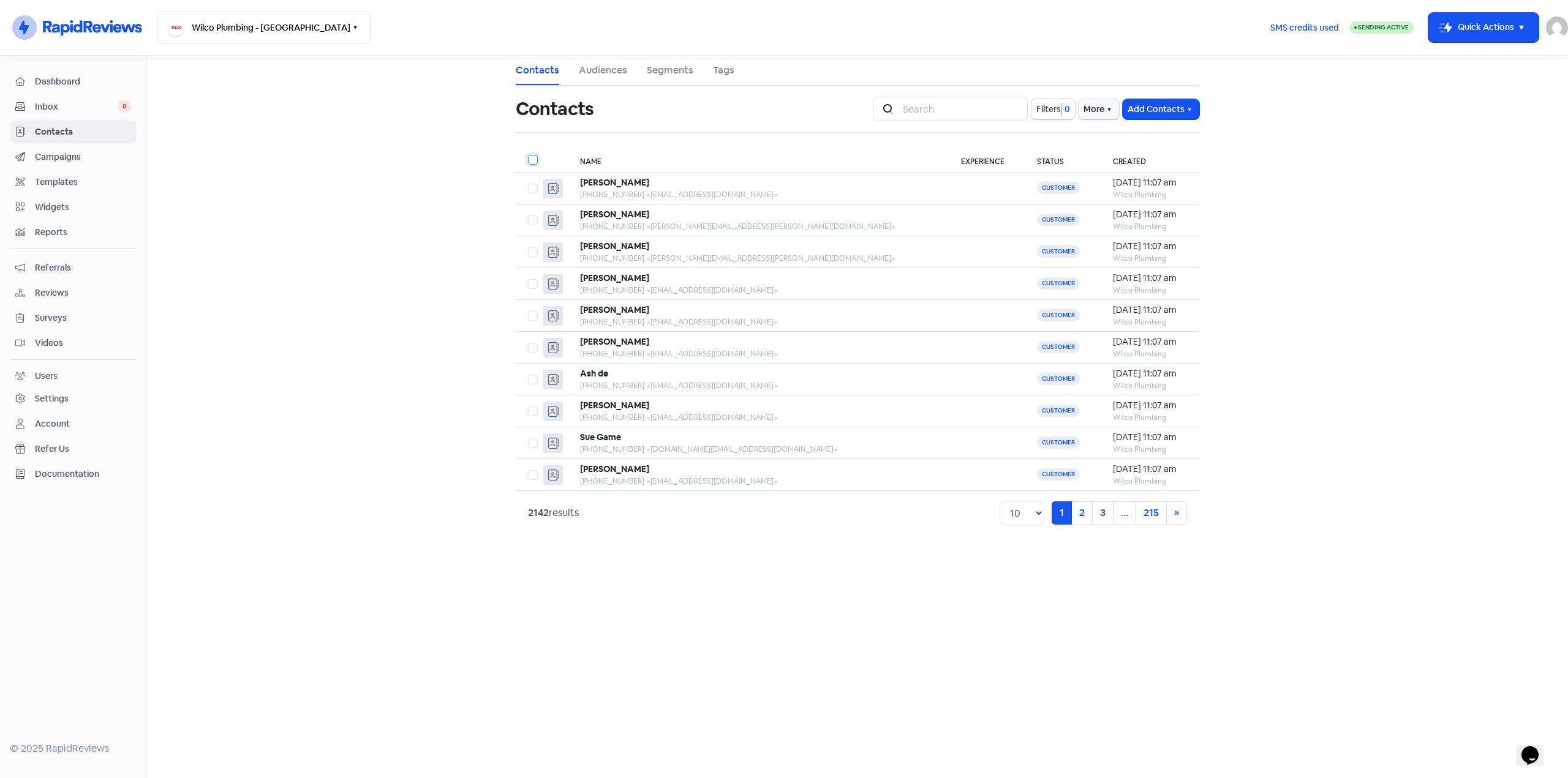
click at [533, 161] on input "checkbox" at bounding box center [532, 157] width 8 height 8
click at [528, 152] on label at bounding box center [528, 152] width 0 height 0
click at [535, 156] on input "checkbox" at bounding box center [532, 157] width 8 height 8
checkbox input "false"
click at [1096, 115] on button "More" at bounding box center [1098, 109] width 41 height 20
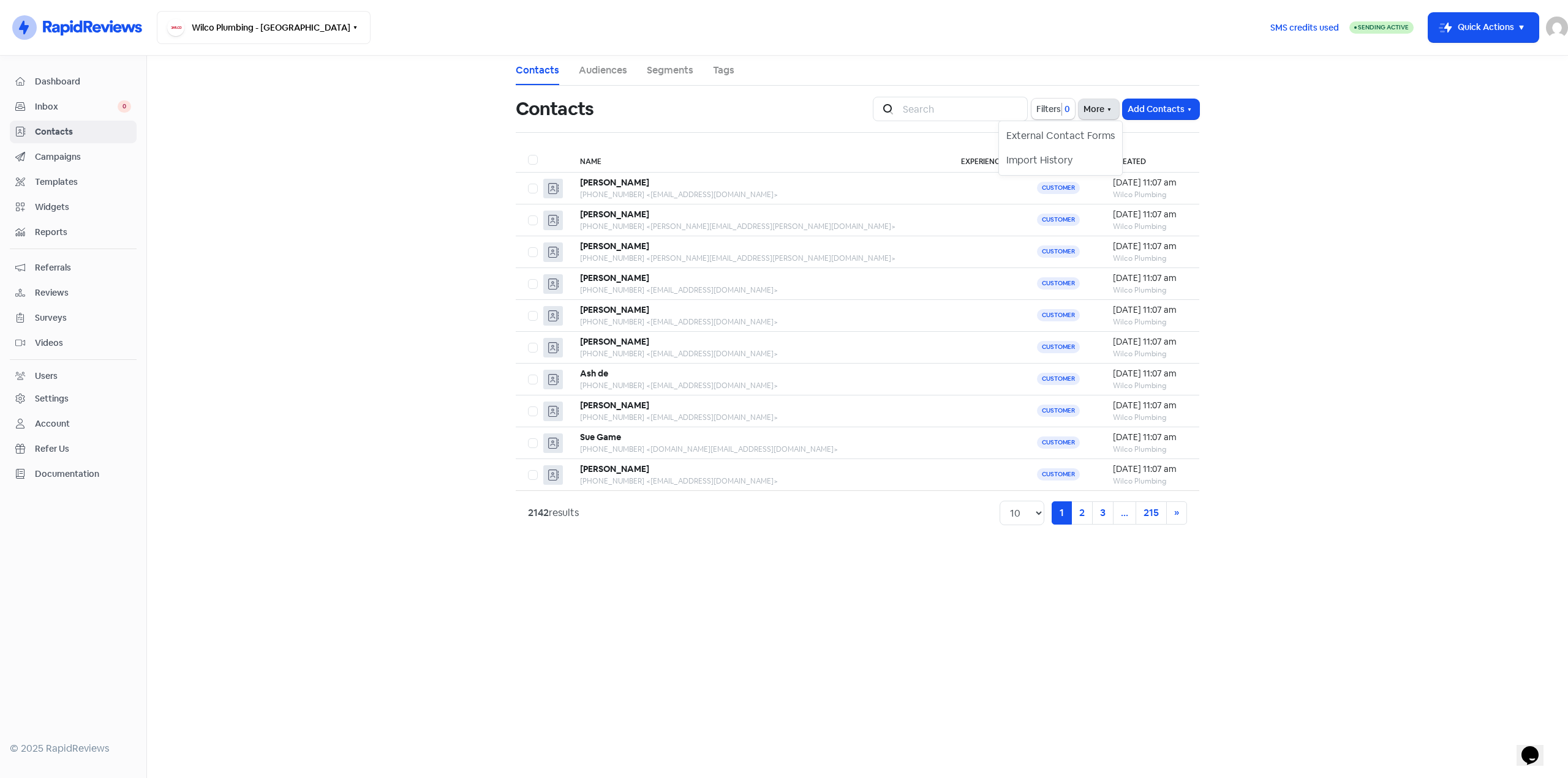
click at [1094, 112] on button "More" at bounding box center [1098, 109] width 41 height 20
click at [1049, 109] on span "Filters" at bounding box center [1048, 108] width 24 height 12
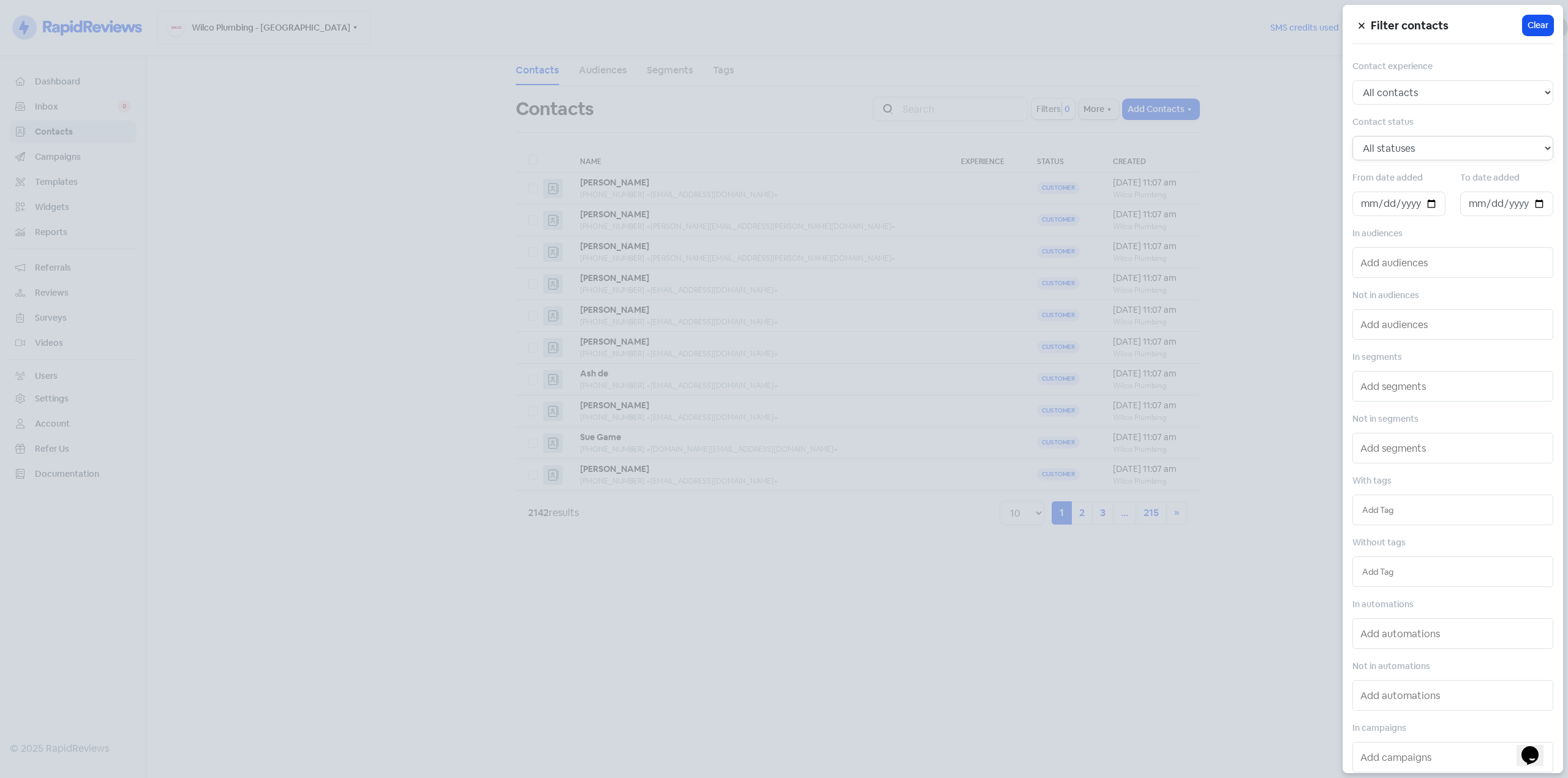
click at [1422, 140] on select "All statuses Customer Lead Subscribed Unsubscribed" at bounding box center [1452, 147] width 201 height 24
click at [1406, 88] on select "All contacts Any experience (5, 4, 3, 2, 1) Positive experience (5, 4) Excellen…" at bounding box center [1452, 92] width 201 height 24
select select "positive"
click at [1352, 80] on select "All contacts Any experience (5, 4, 3, 2, 1) Positive experience (5, 4) Excellen…" at bounding box center [1452, 92] width 201 height 24
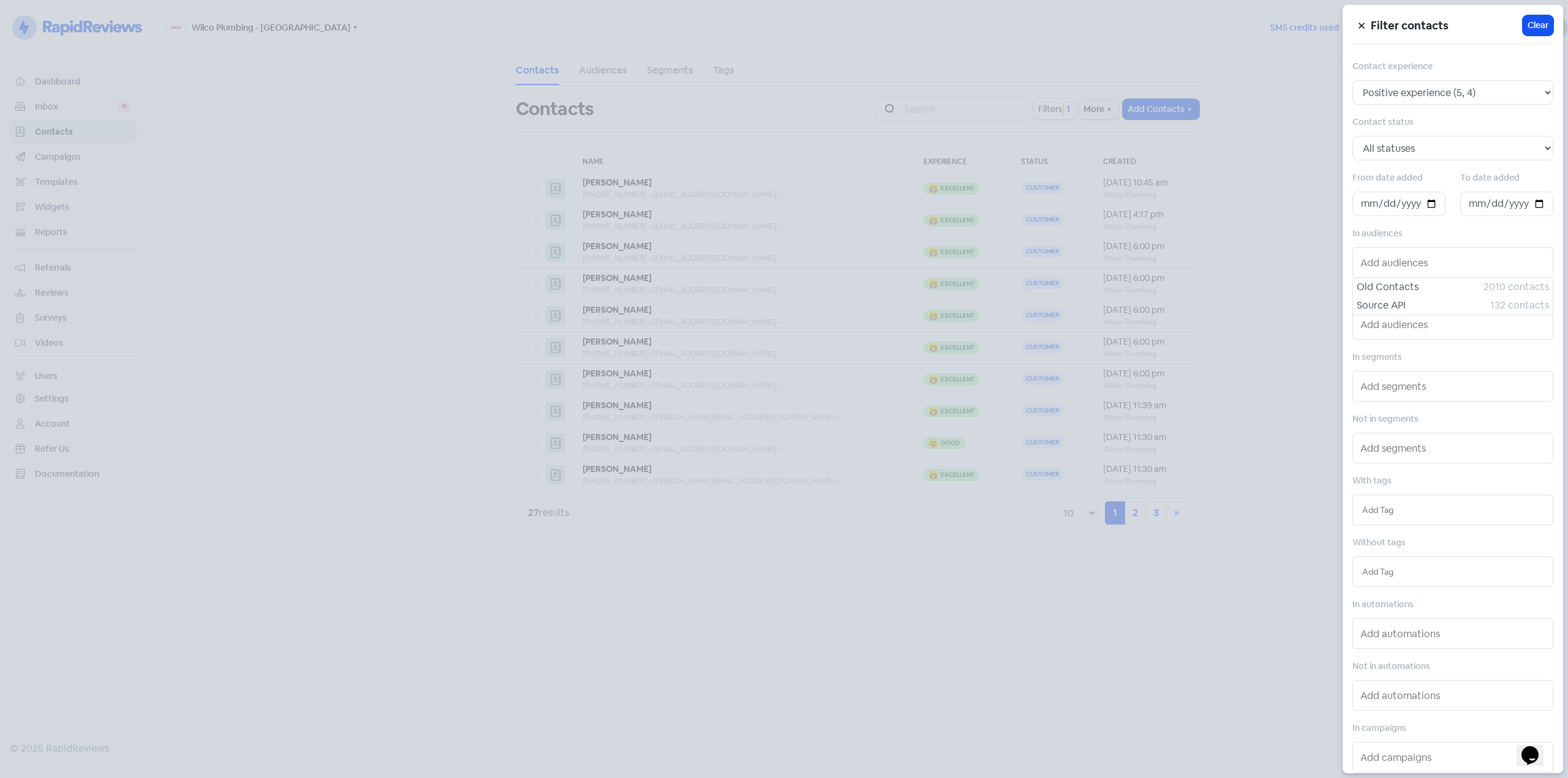
click at [1394, 264] on input "text" at bounding box center [1453, 263] width 187 height 20
click at [1396, 295] on div "Old Contacts 2010 contacts" at bounding box center [1453, 287] width 200 height 18
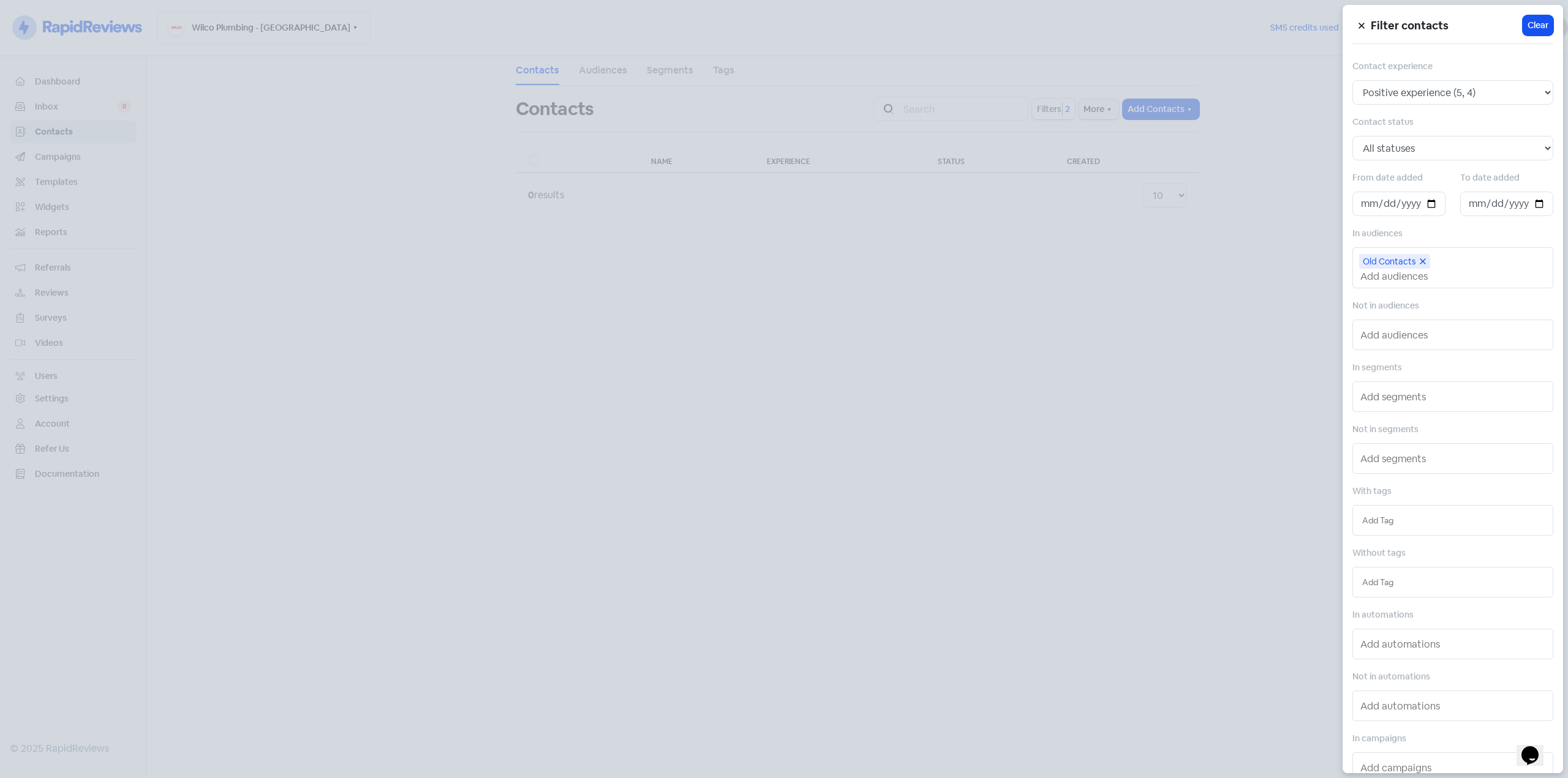
click at [1358, 27] on icon at bounding box center [1361, 25] width 7 height 7
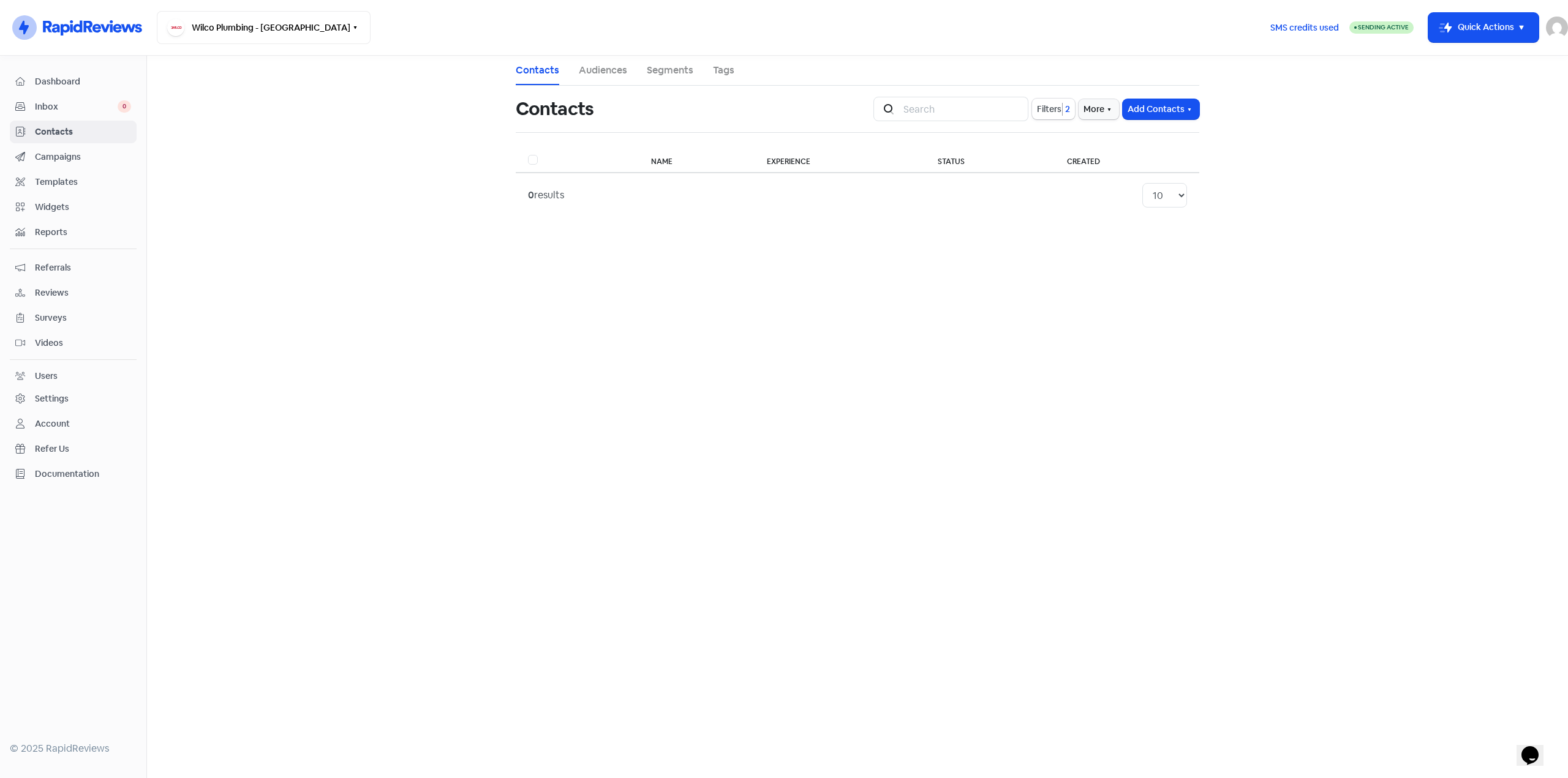
click at [83, 87] on span "Dashboard" at bounding box center [82, 81] width 96 height 12
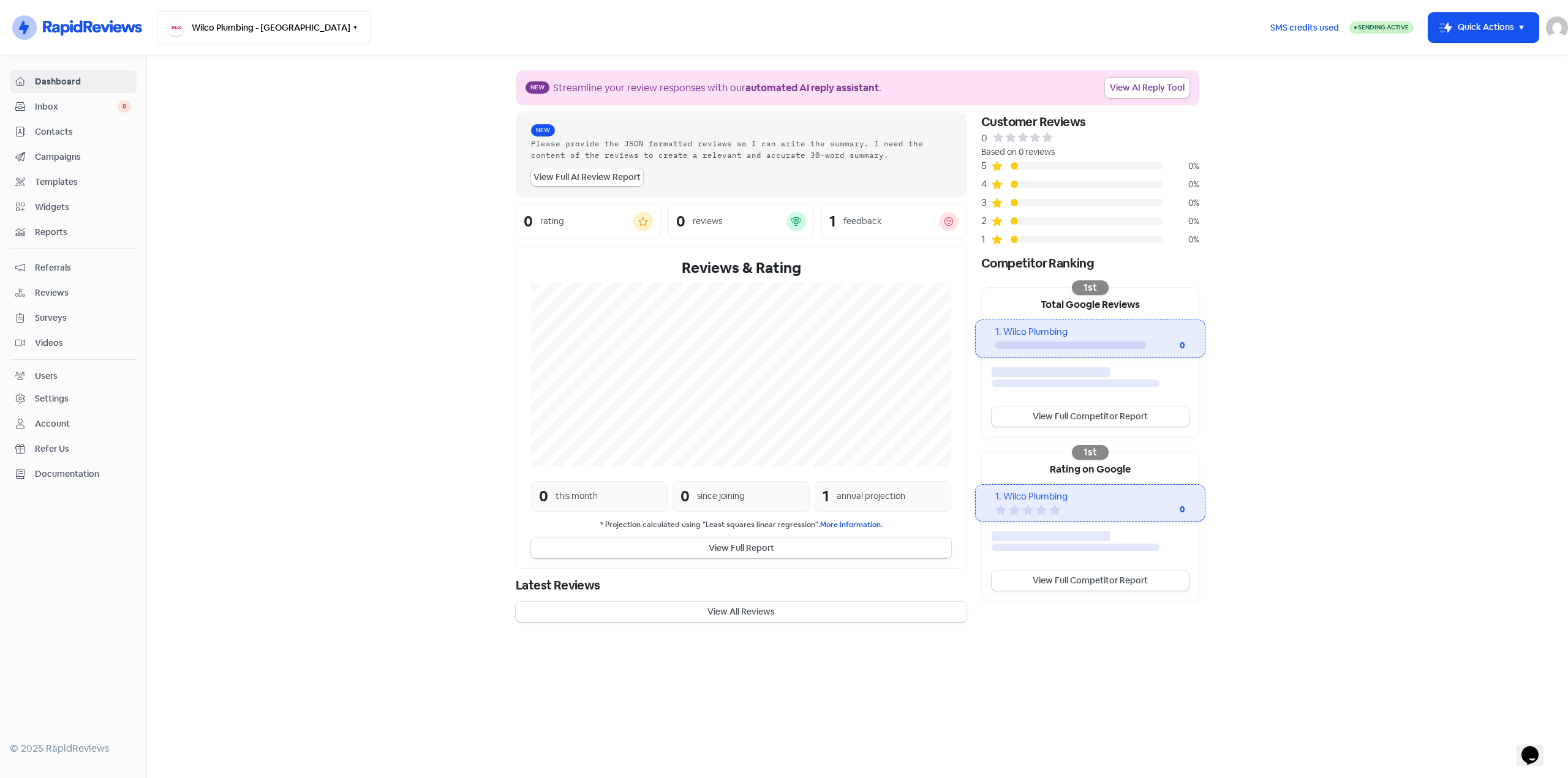
click at [75, 110] on span "Inbox" at bounding box center [76, 107] width 82 height 12
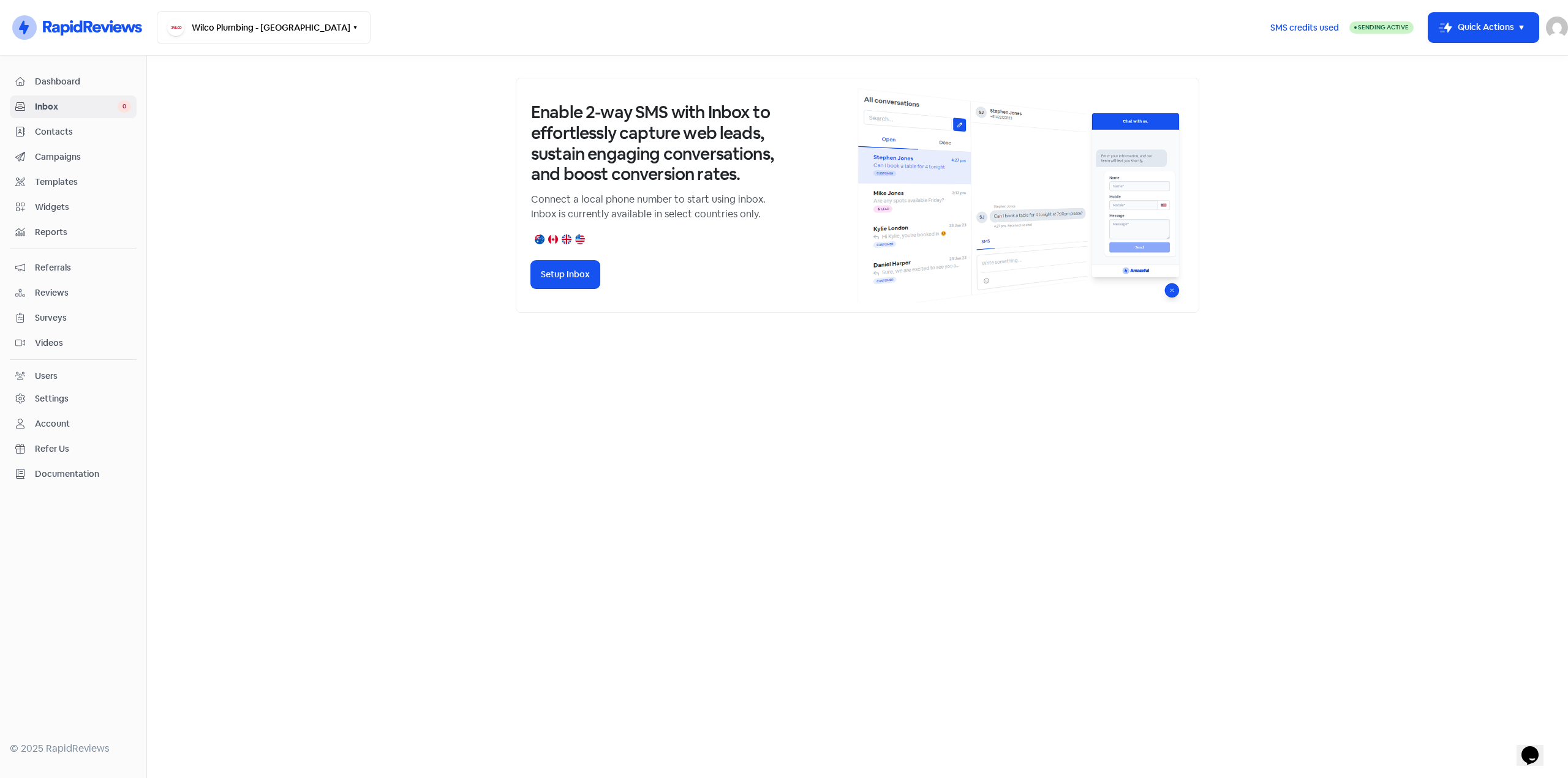
click at [73, 130] on span "Contacts" at bounding box center [82, 132] width 96 height 12
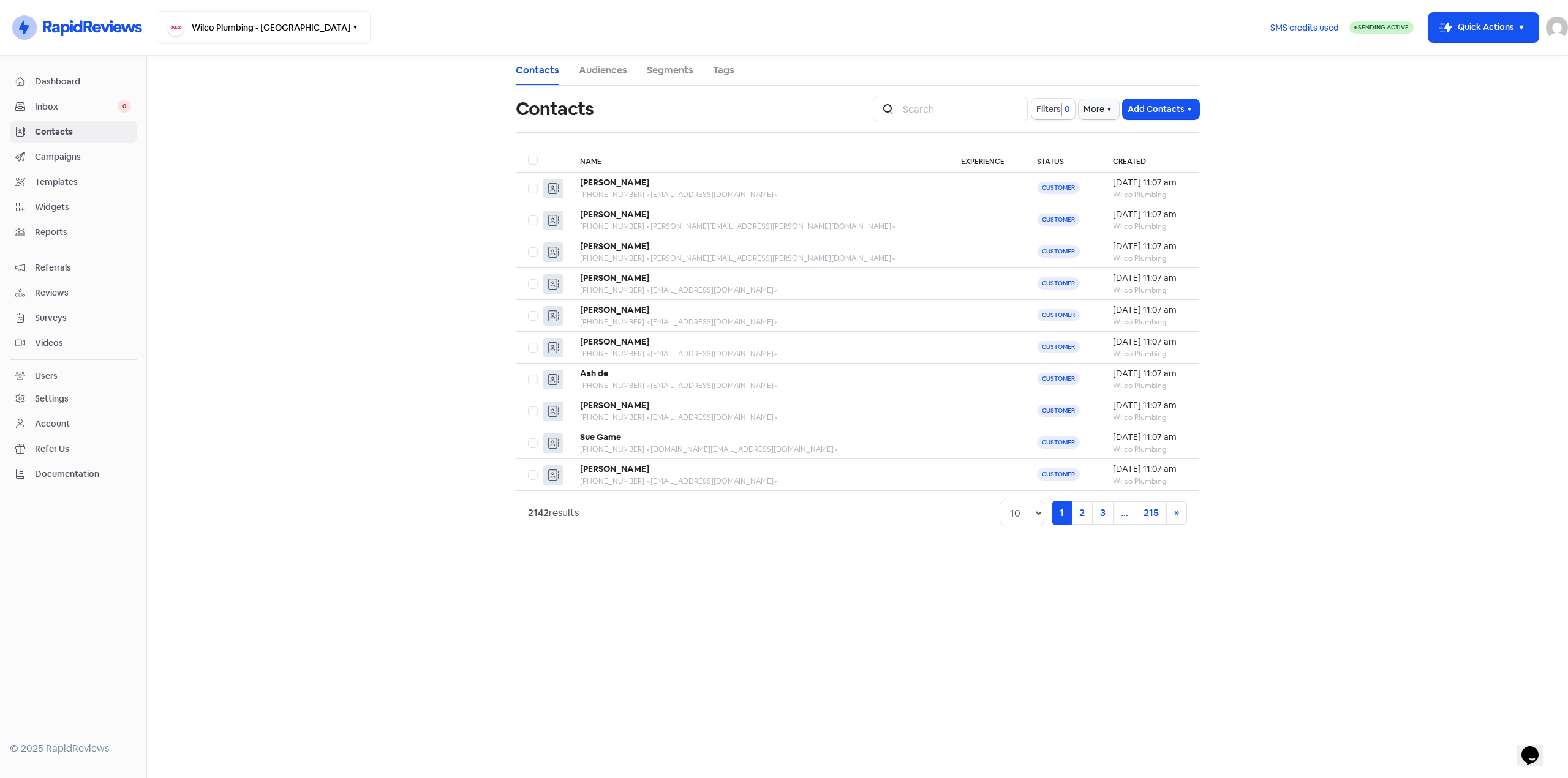
click at [67, 156] on span "Campaigns" at bounding box center [82, 157] width 96 height 12
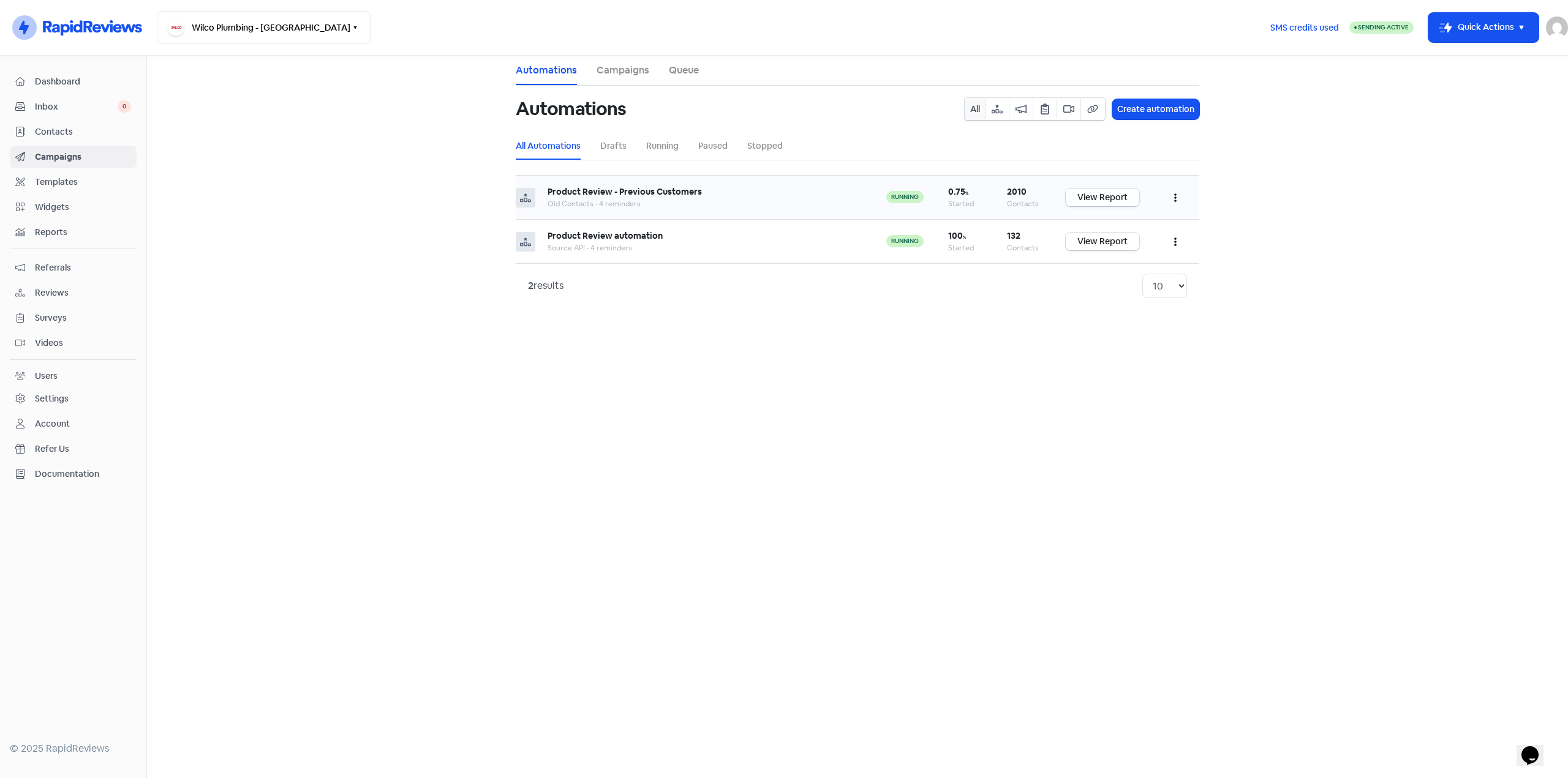
click at [1115, 204] on link "View Report" at bounding box center [1102, 197] width 73 height 17
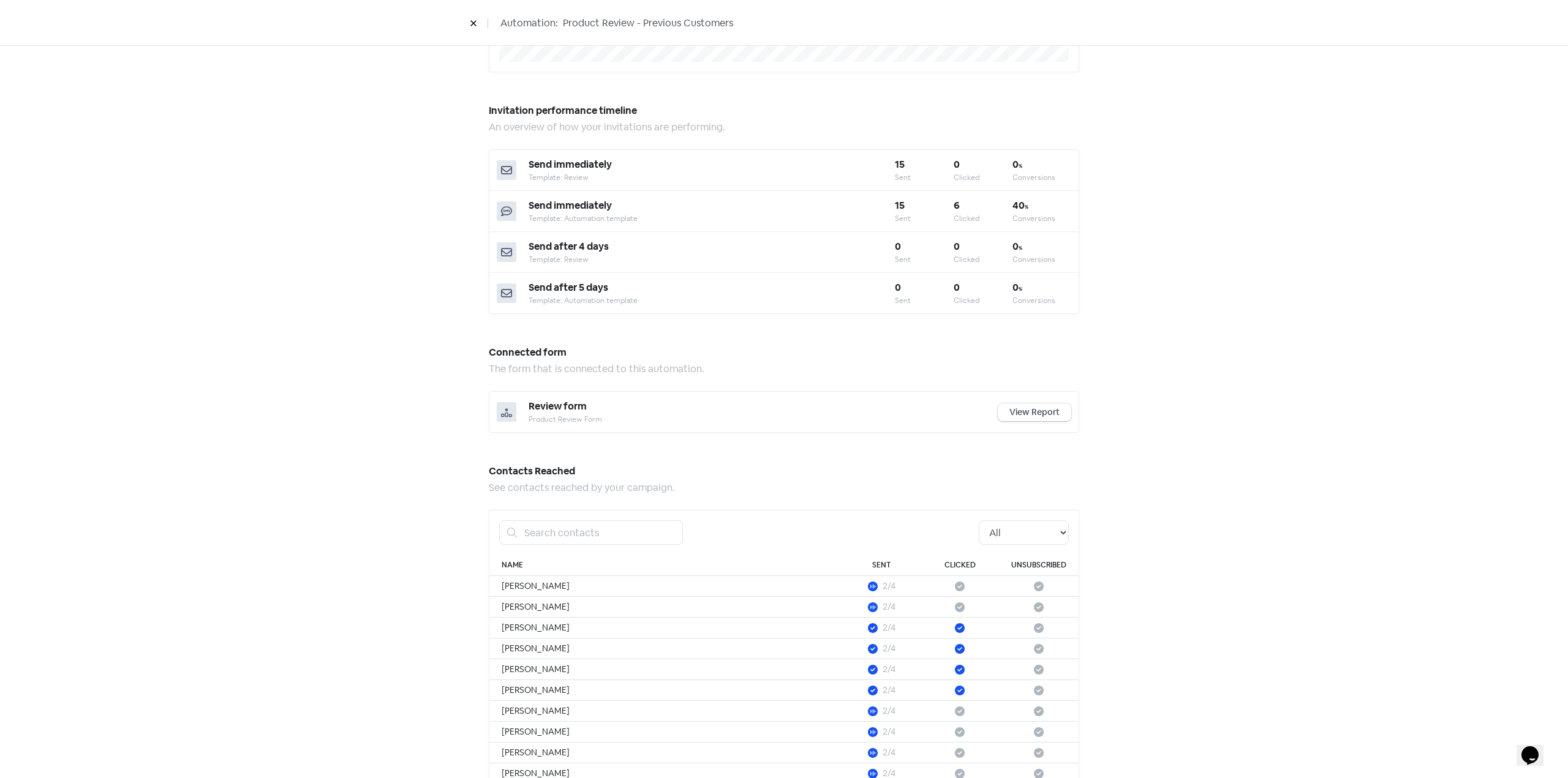
scroll to position [440, 0]
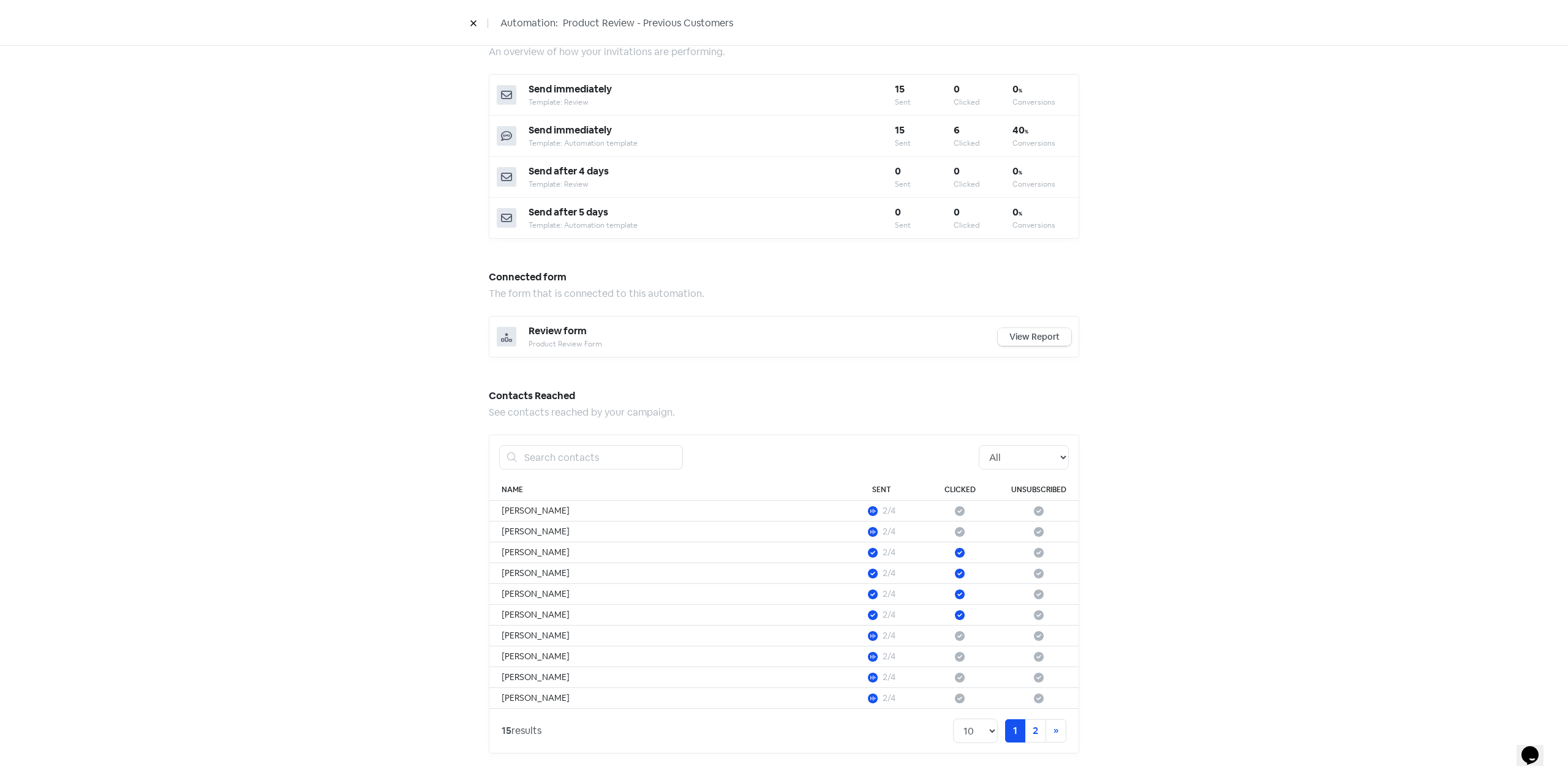
click at [1034, 339] on link "View Report" at bounding box center [1034, 337] width 73 height 17
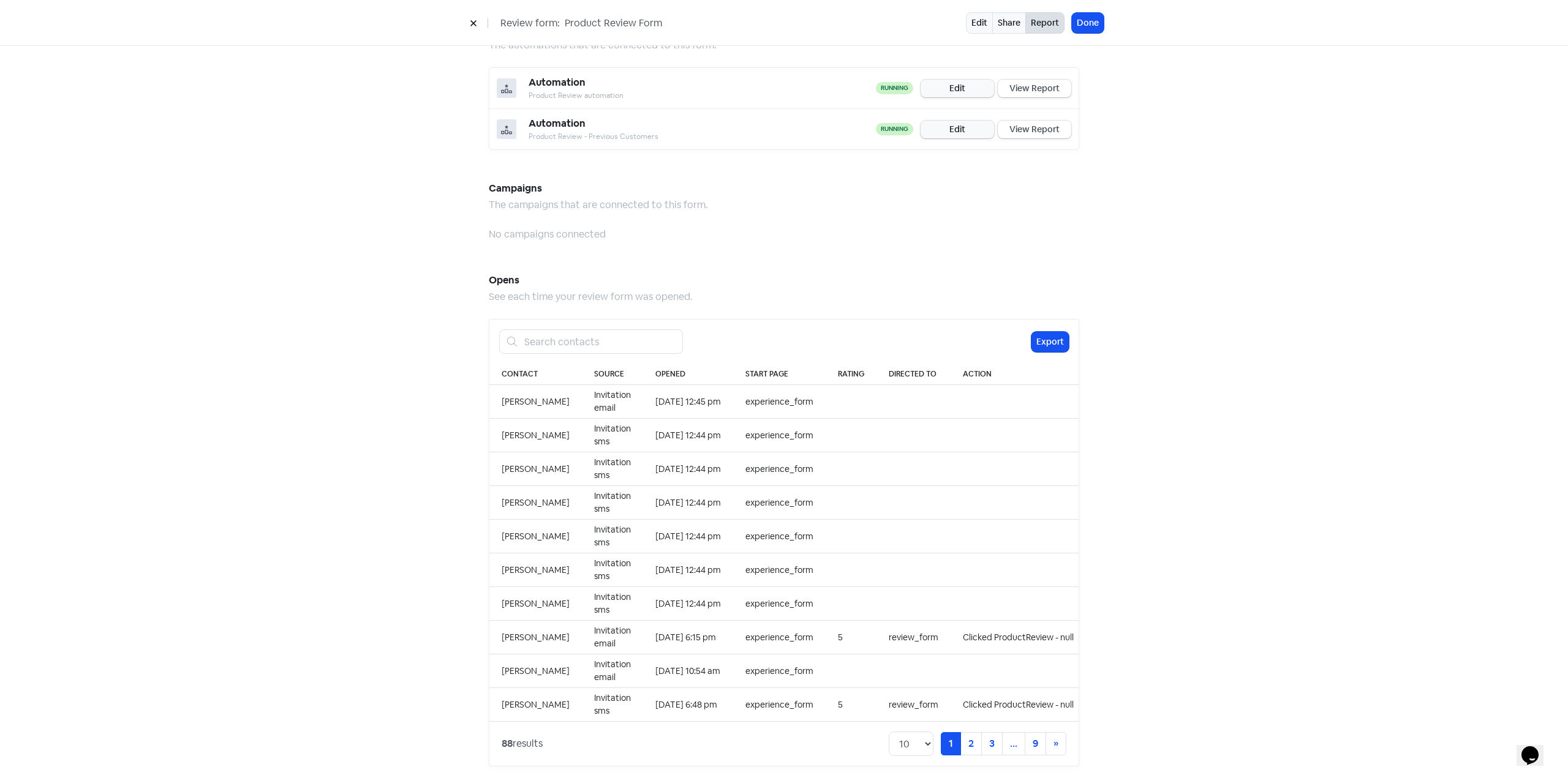
scroll to position [925, 0]
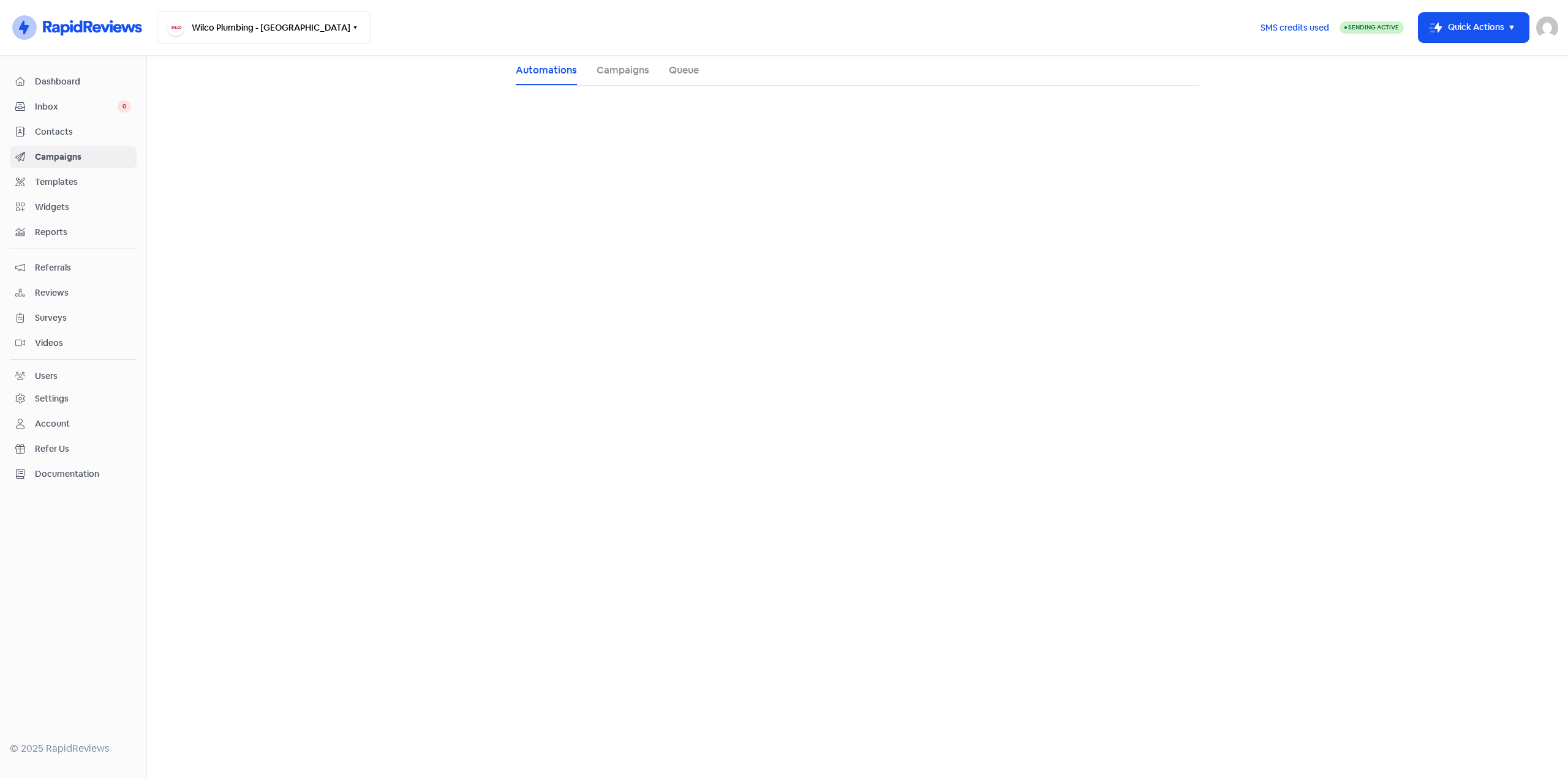
select select "4"
select select "9"
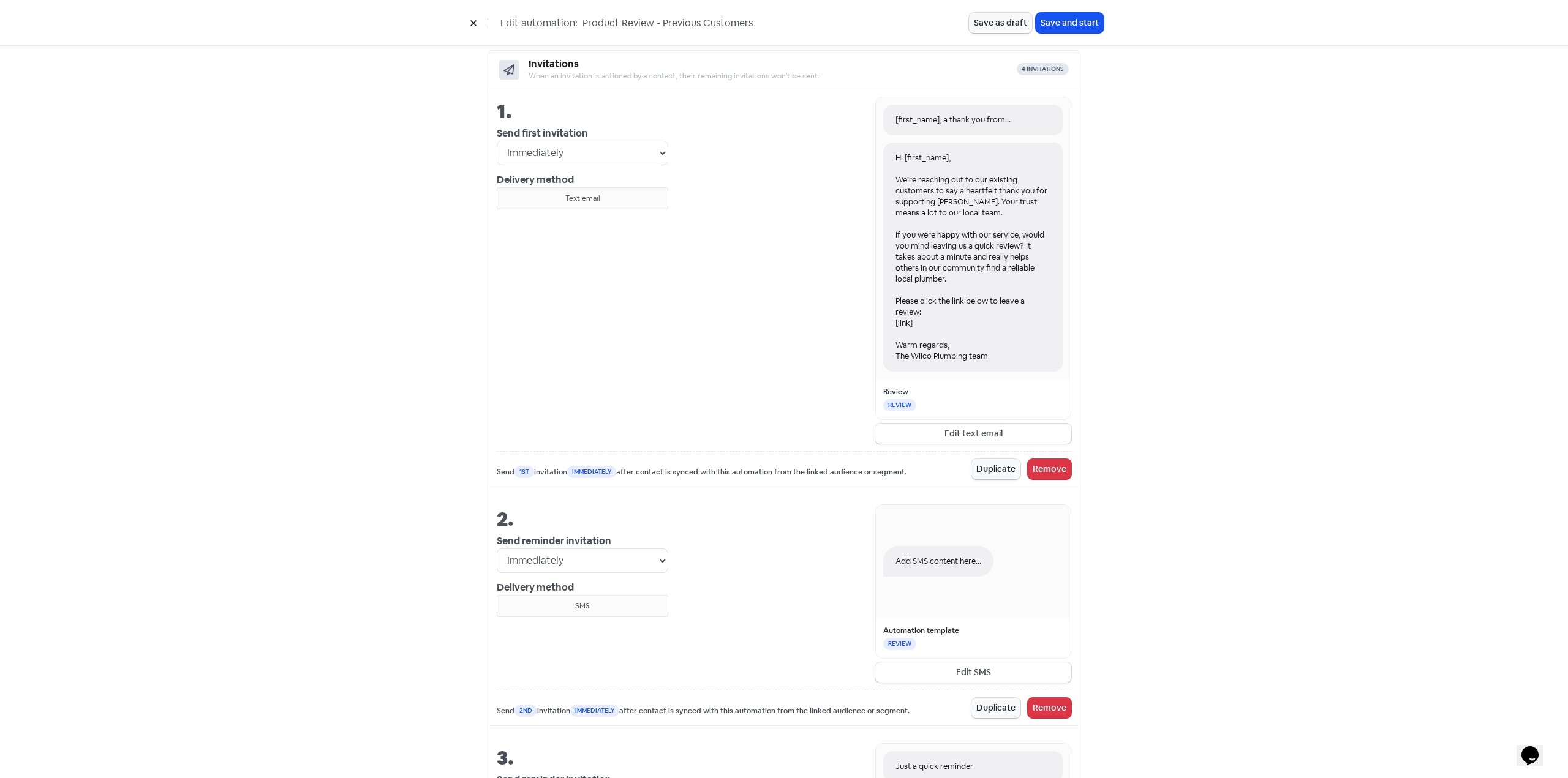
scroll to position [429, 0]
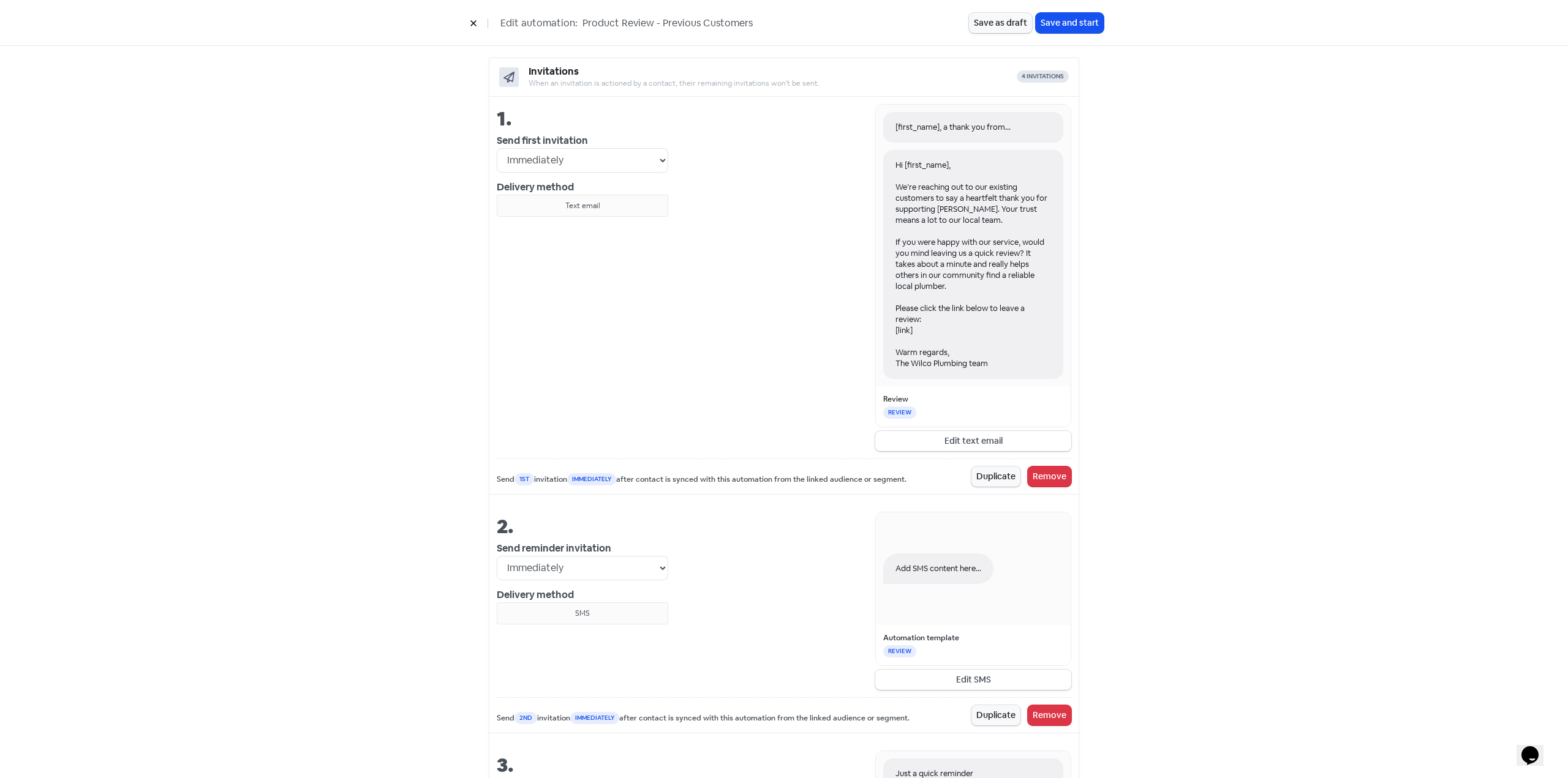
drag, startPoint x: 995, startPoint y: 363, endPoint x: 882, endPoint y: 191, distance: 205.8
click at [884, 192] on div "Hi [first_name], We’re reaching out to our existing customers to say a heartfel…" at bounding box center [973, 264] width 180 height 229
click at [976, 441] on button "Edit text email" at bounding box center [972, 441] width 196 height 20
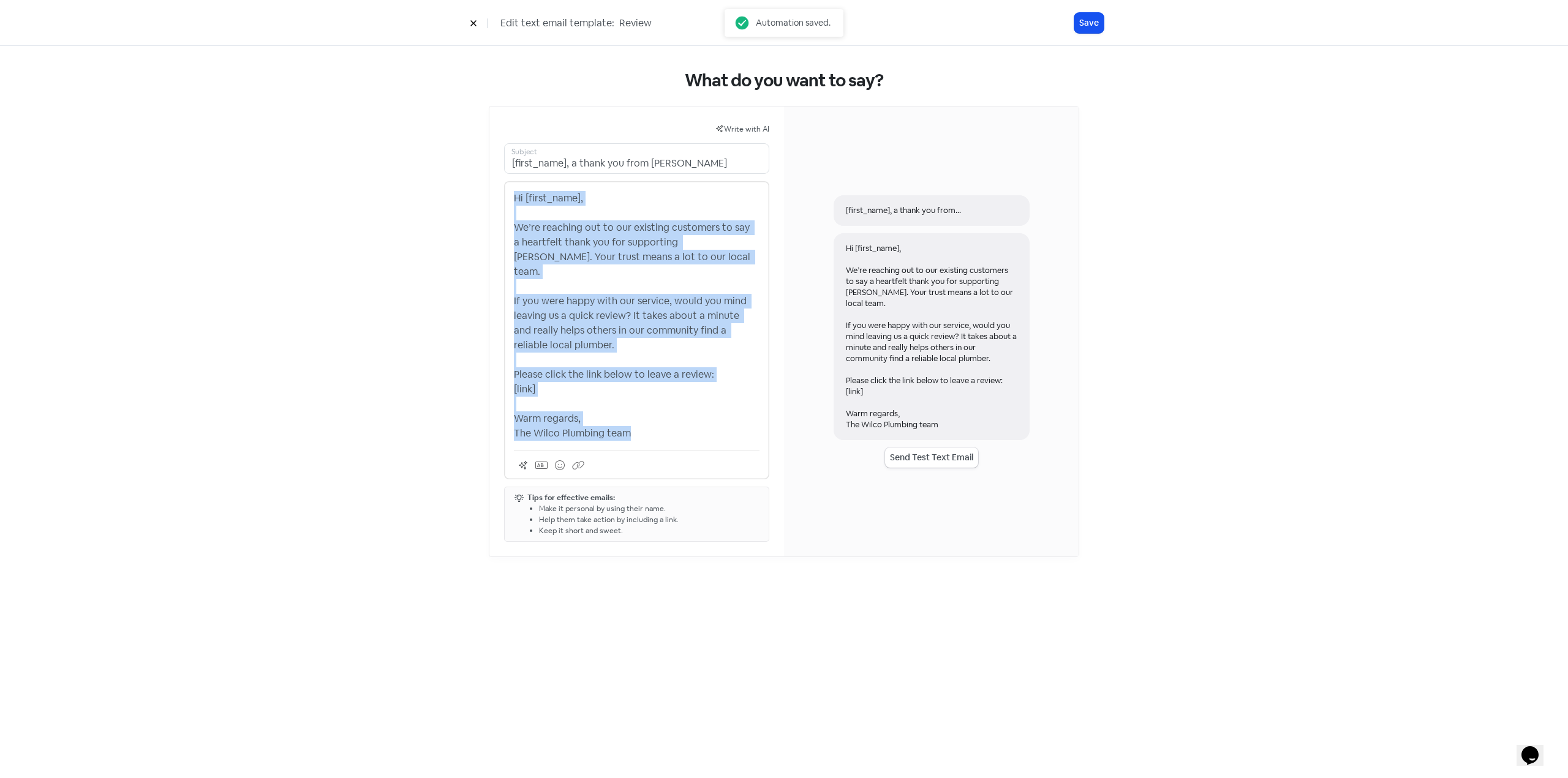
drag, startPoint x: 630, startPoint y: 421, endPoint x: 506, endPoint y: 198, distance: 255.2
click at [506, 198] on div "Hi [first_name], We’re reaching out to our existing customers to say a heartfel…" at bounding box center [637, 331] width 265 height 298
copy p "Hi [first_name], We’re reaching out to our existing customers to say a heartfel…"
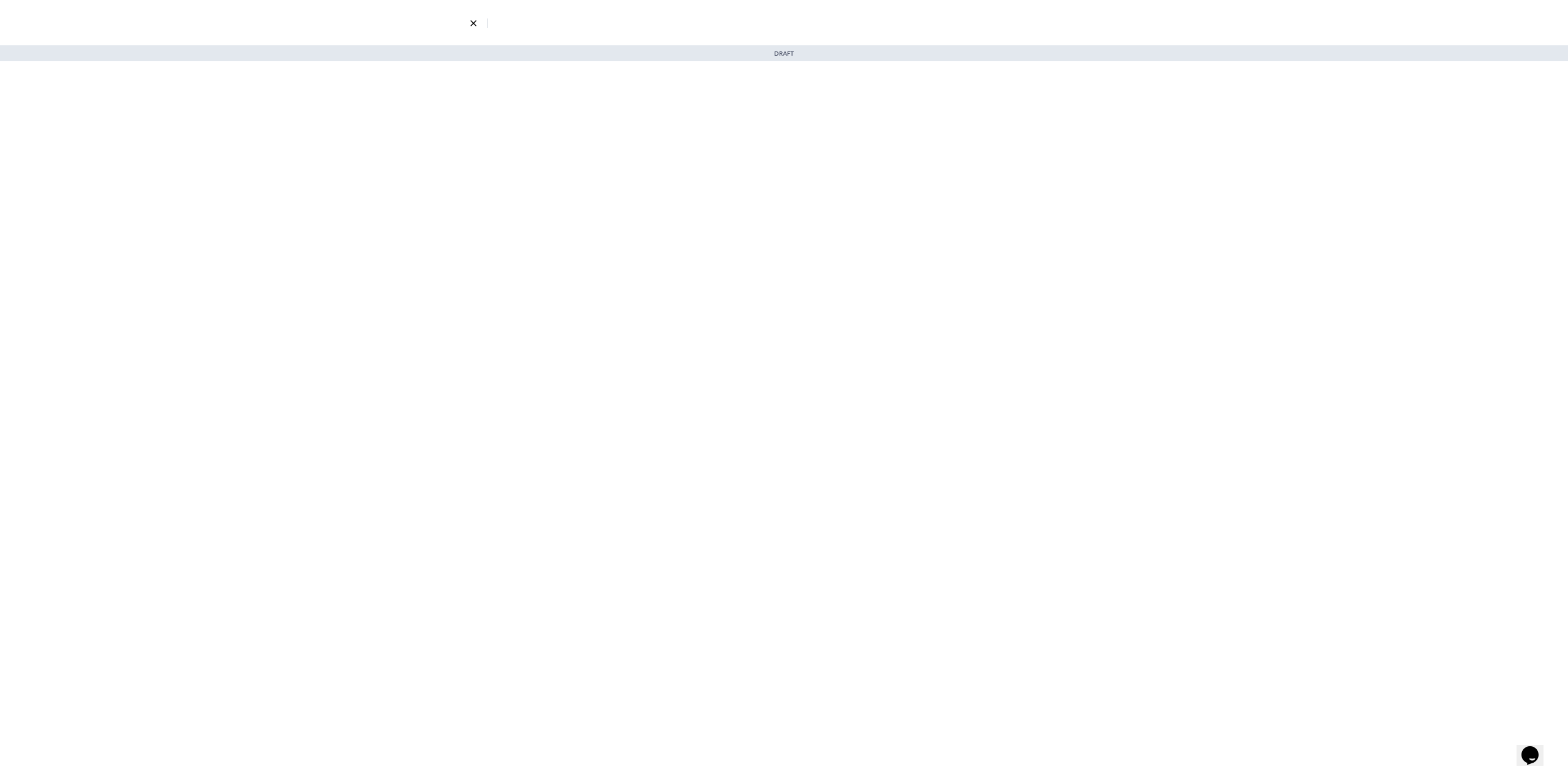
select select "4"
select select "9"
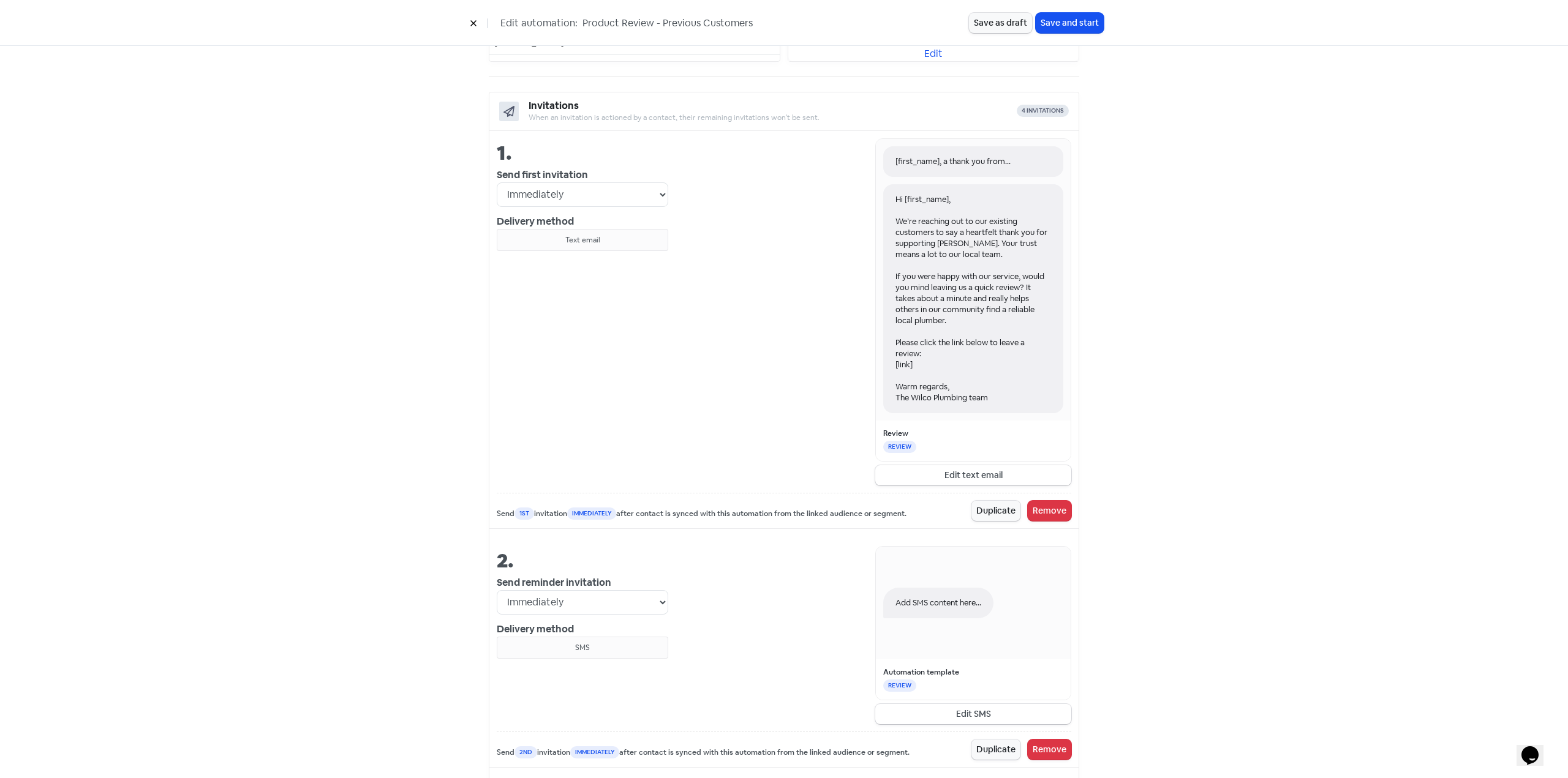
scroll to position [490, 0]
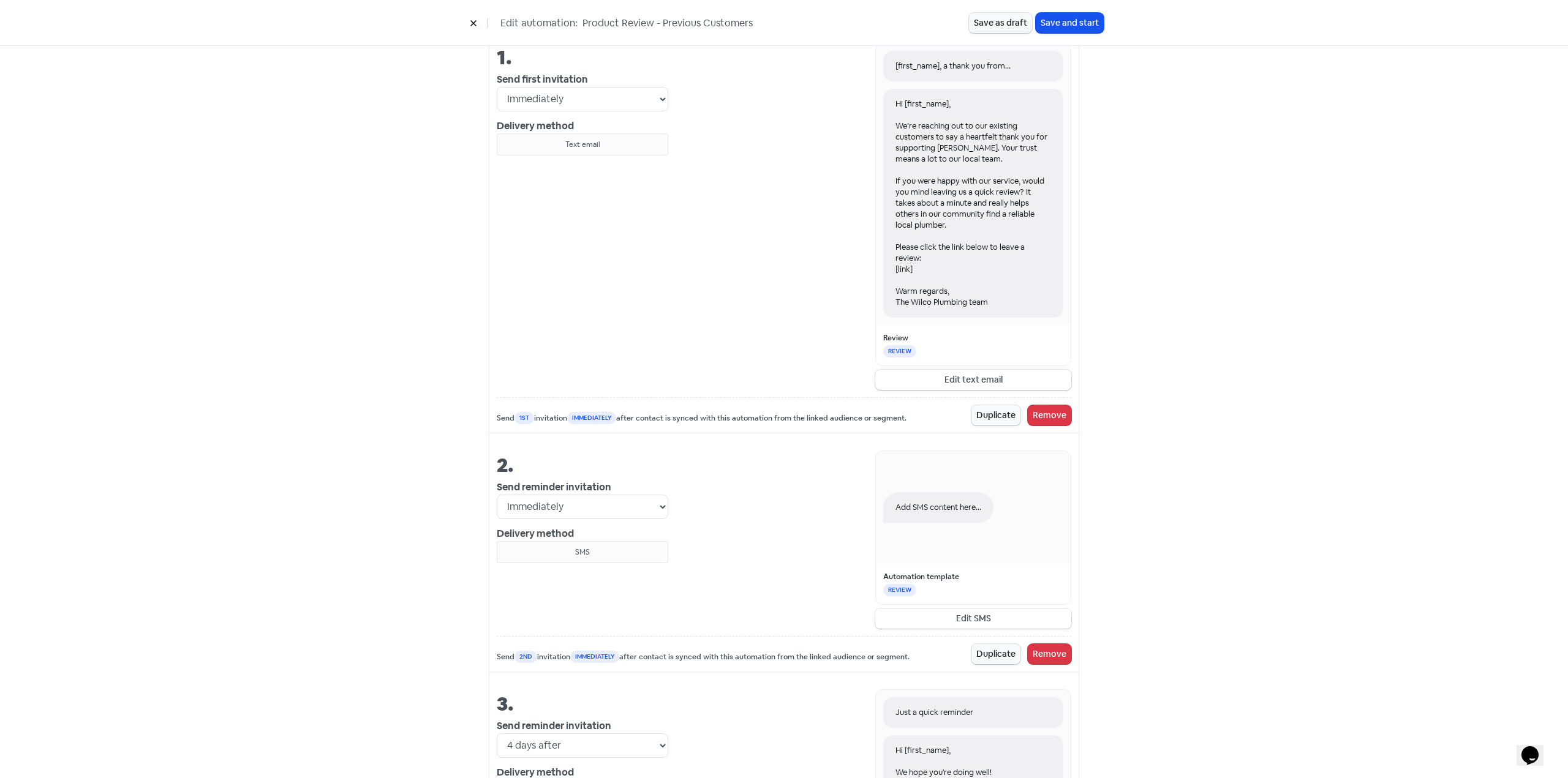
click at [971, 622] on button "Edit SMS" at bounding box center [972, 619] width 196 height 20
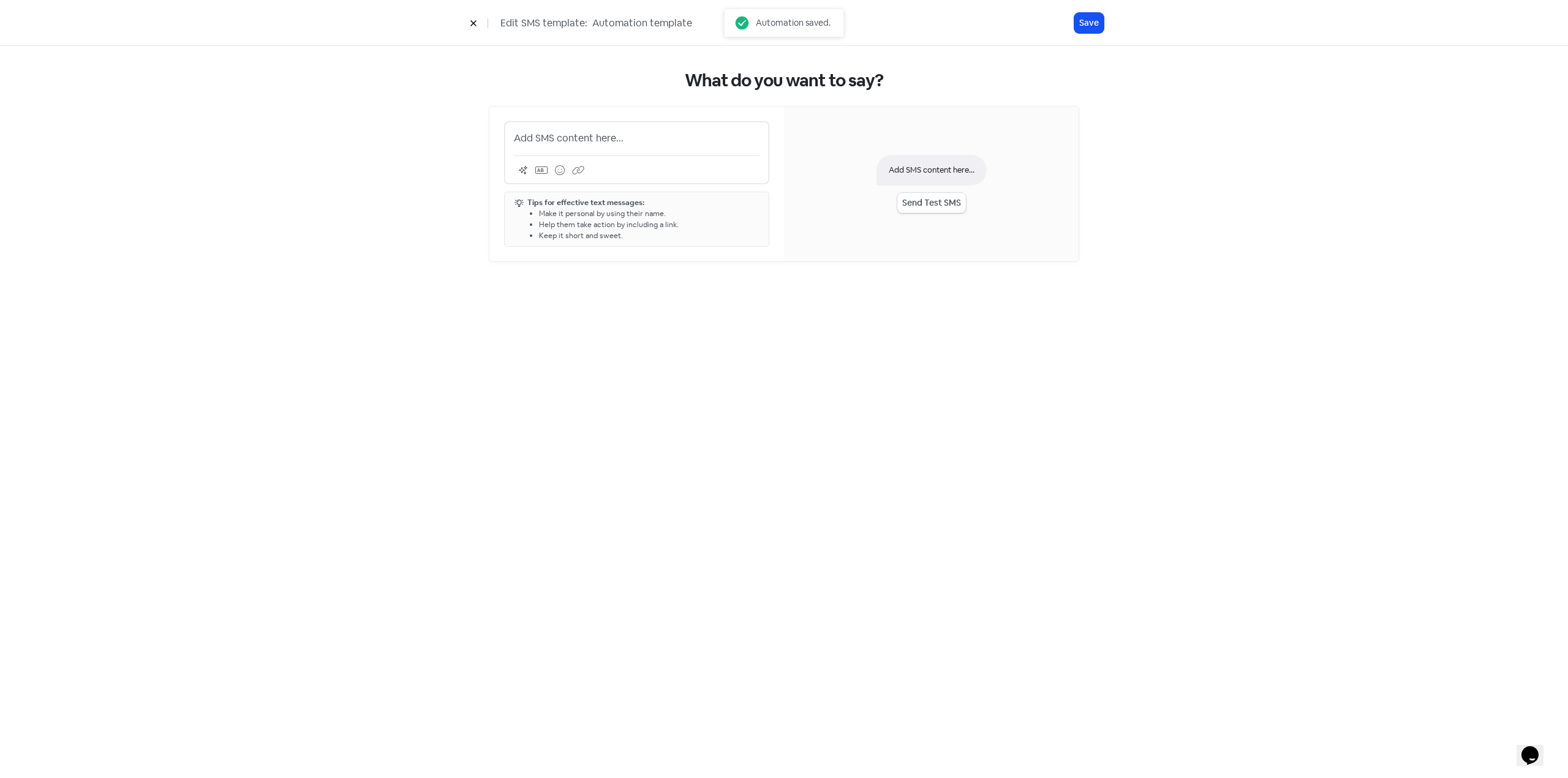
click at [583, 136] on p "Add SMS content here..." at bounding box center [637, 138] width 246 height 15
drag, startPoint x: 656, startPoint y: 142, endPoint x: 471, endPoint y: 135, distance: 185.1
click at [470, 135] on div "What do you want to say? Add SMS content here... Tips for effective text messag…" at bounding box center [783, 166] width 639 height 241
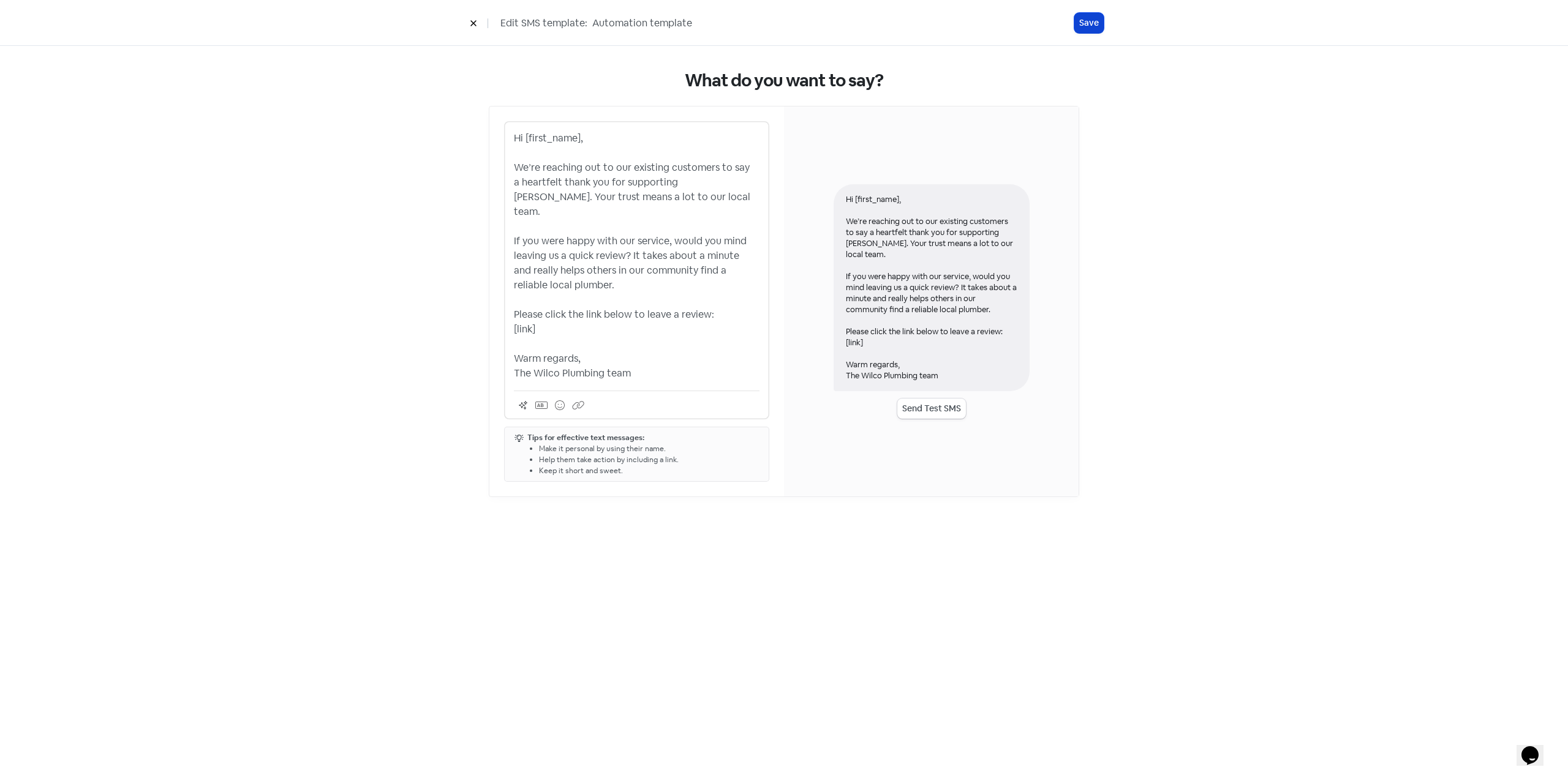
click at [1091, 28] on button "Save" at bounding box center [1088, 22] width 29 height 20
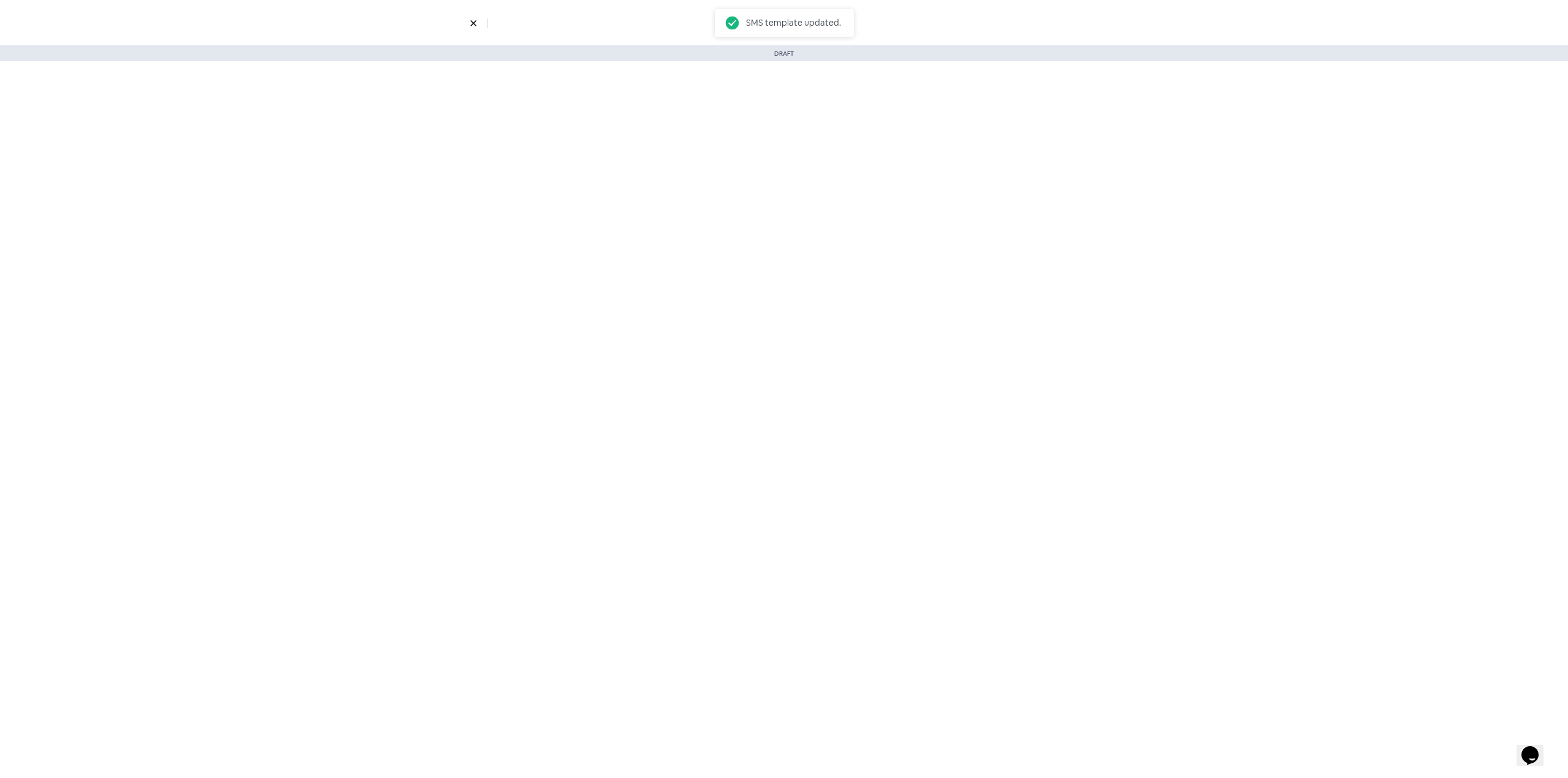
select select "4"
select select "9"
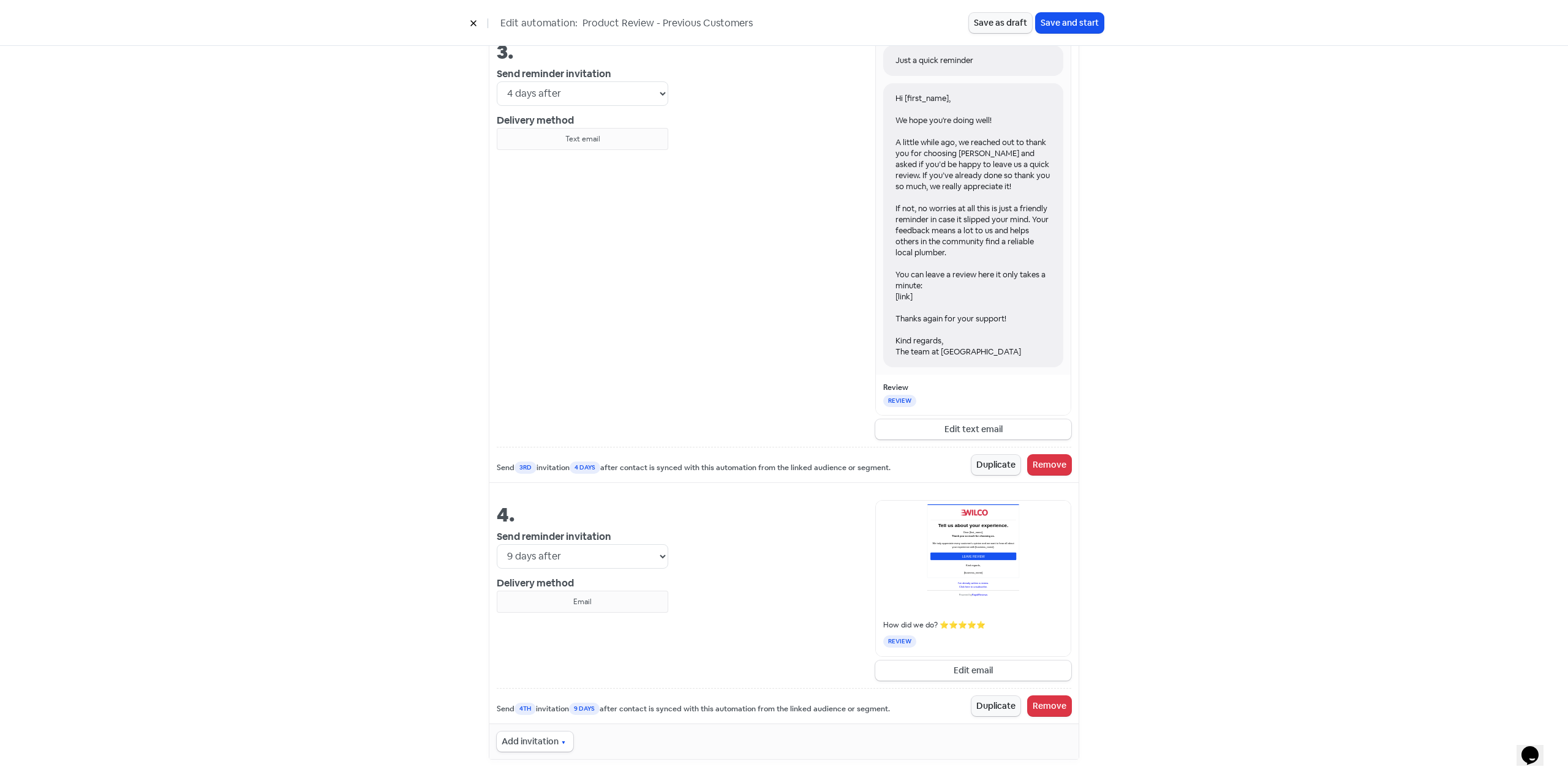
scroll to position [1279, 0]
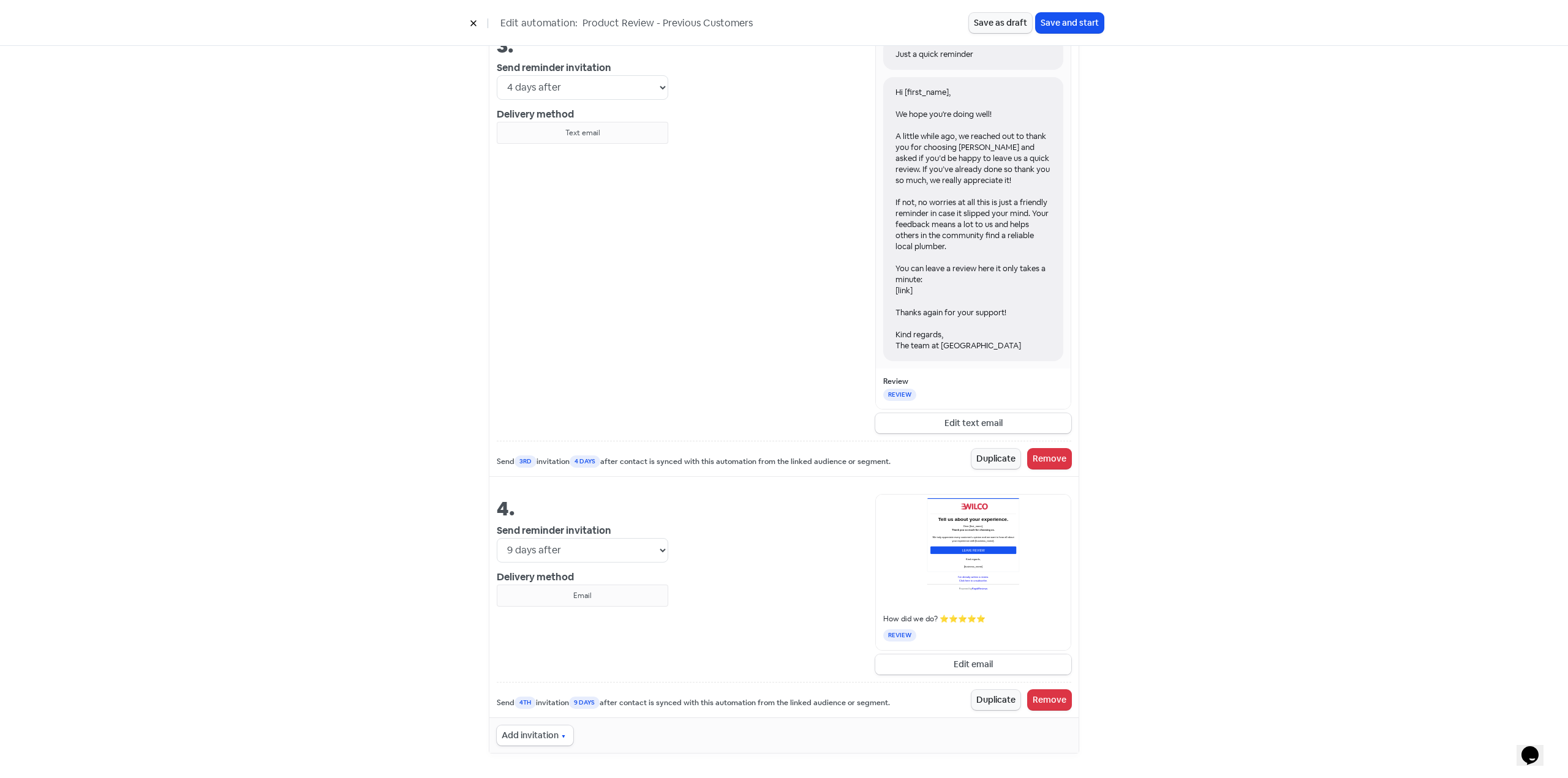
click at [964, 666] on button "Edit email" at bounding box center [972, 665] width 196 height 20
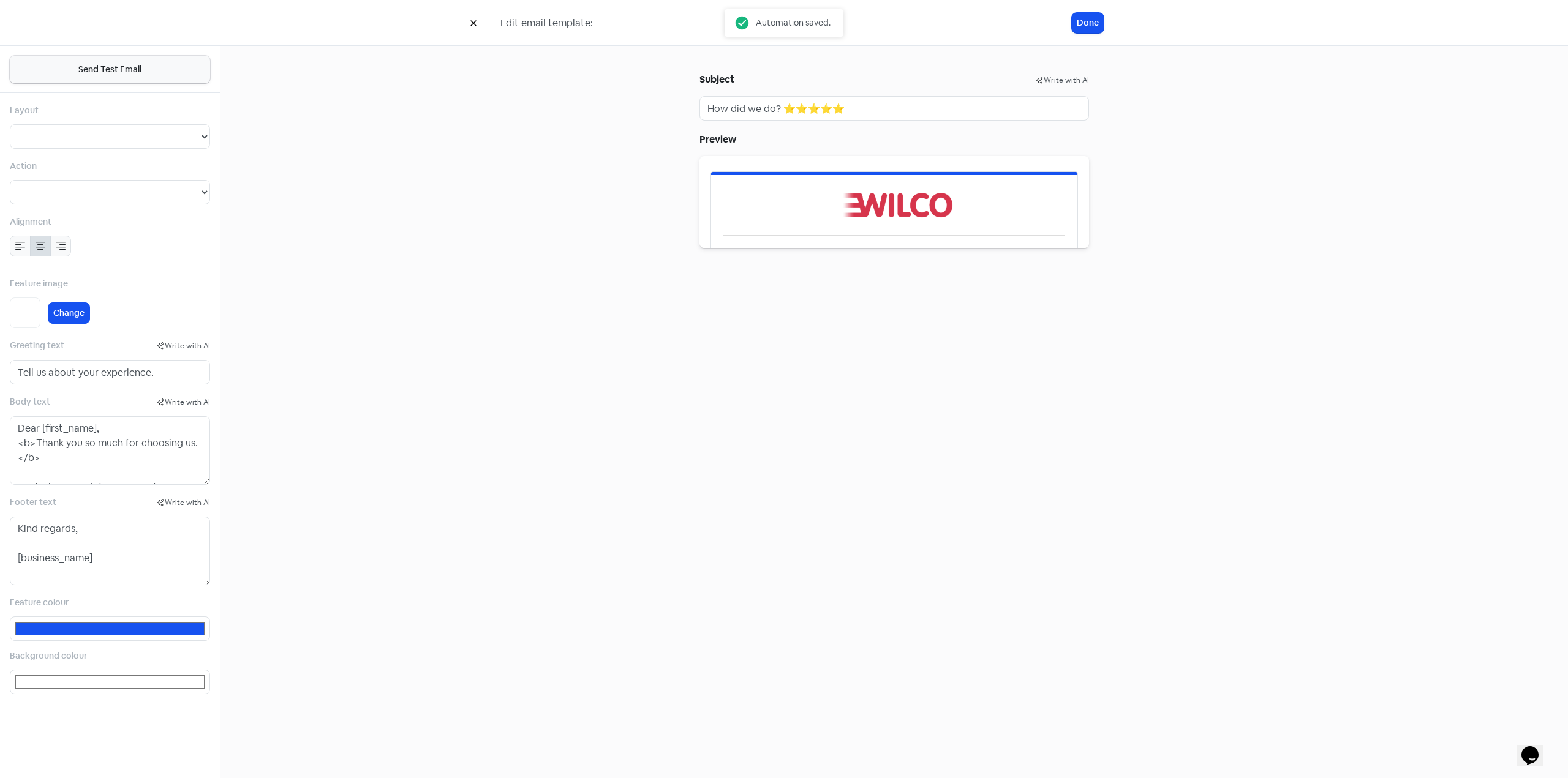
select select "2"
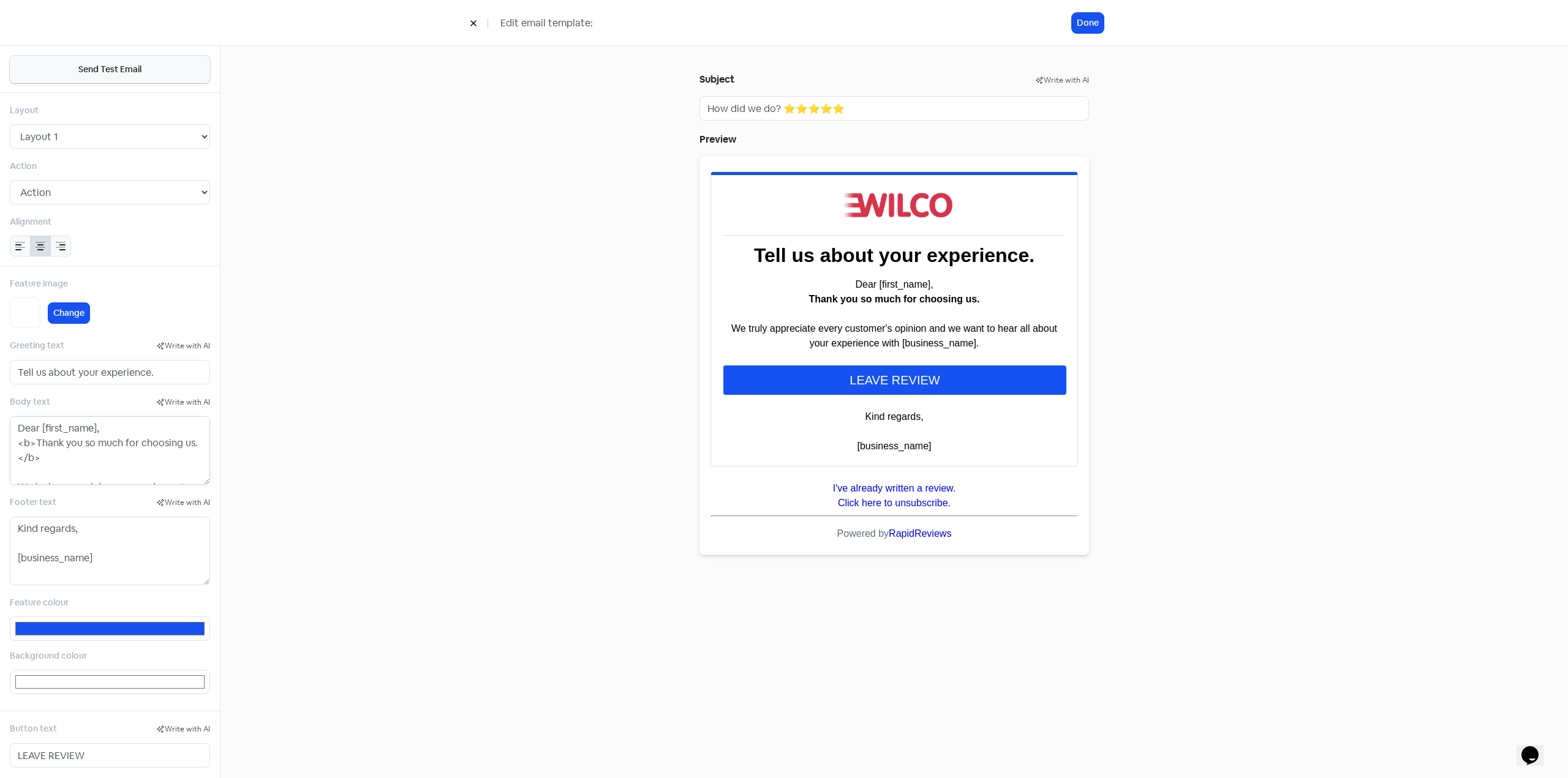
click at [87, 452] on textarea "Dear [first_name], <b>Thank you so much for choosing us.</b> We truly appreciat…" at bounding box center [110, 451] width 200 height 68
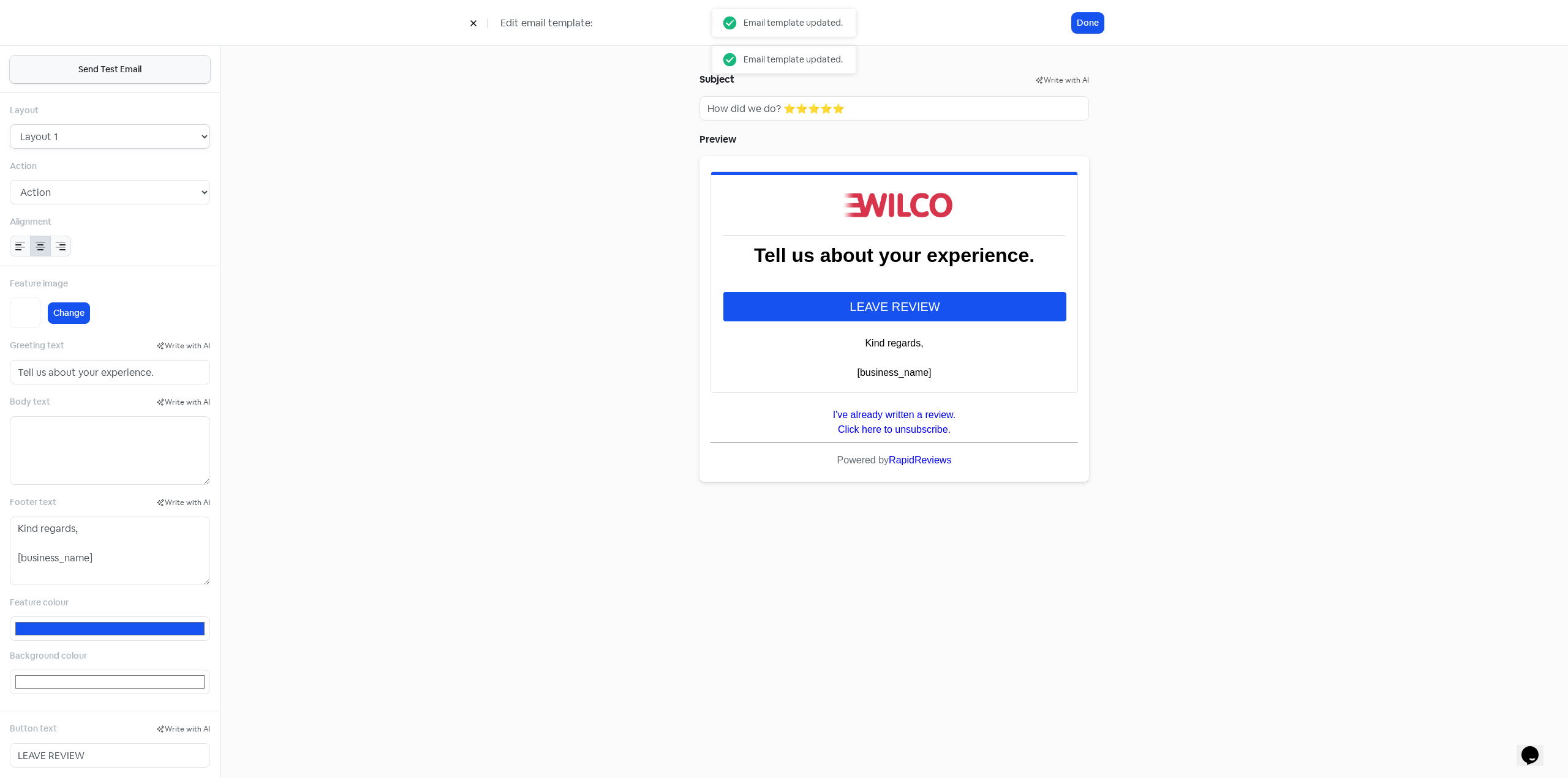
click at [103, 146] on select "Layout 1 Layout 2 Layout 3" at bounding box center [110, 136] width 200 height 24
drag, startPoint x: 103, startPoint y: 146, endPoint x: 163, endPoint y: 136, distance: 60.8
click at [103, 146] on select "Layout 1 Layout 2 Layout 3" at bounding box center [110, 136] width 200 height 24
click at [472, 26] on icon at bounding box center [473, 23] width 7 height 7
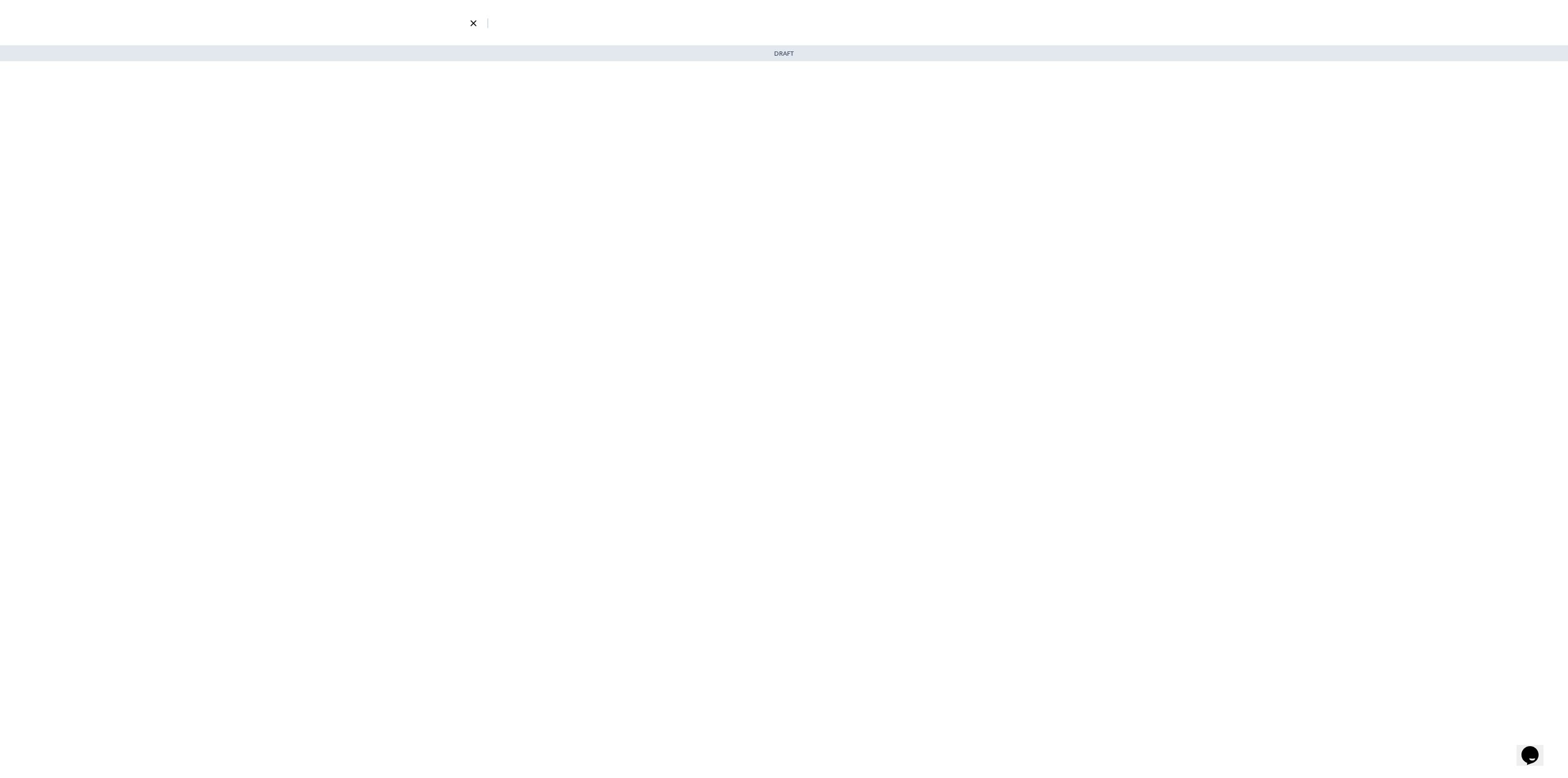
select select "4"
select select "9"
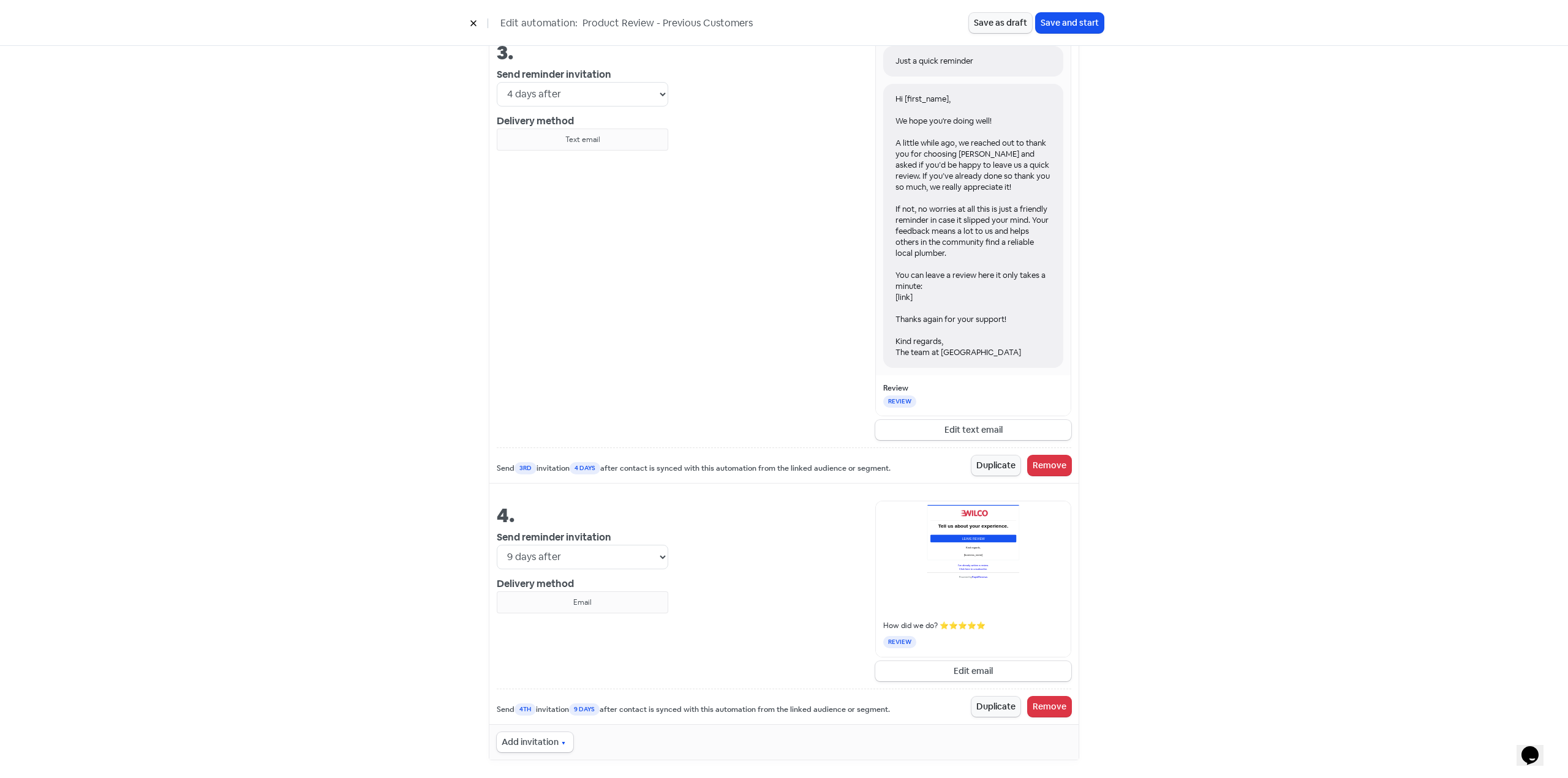
scroll to position [1279, 0]
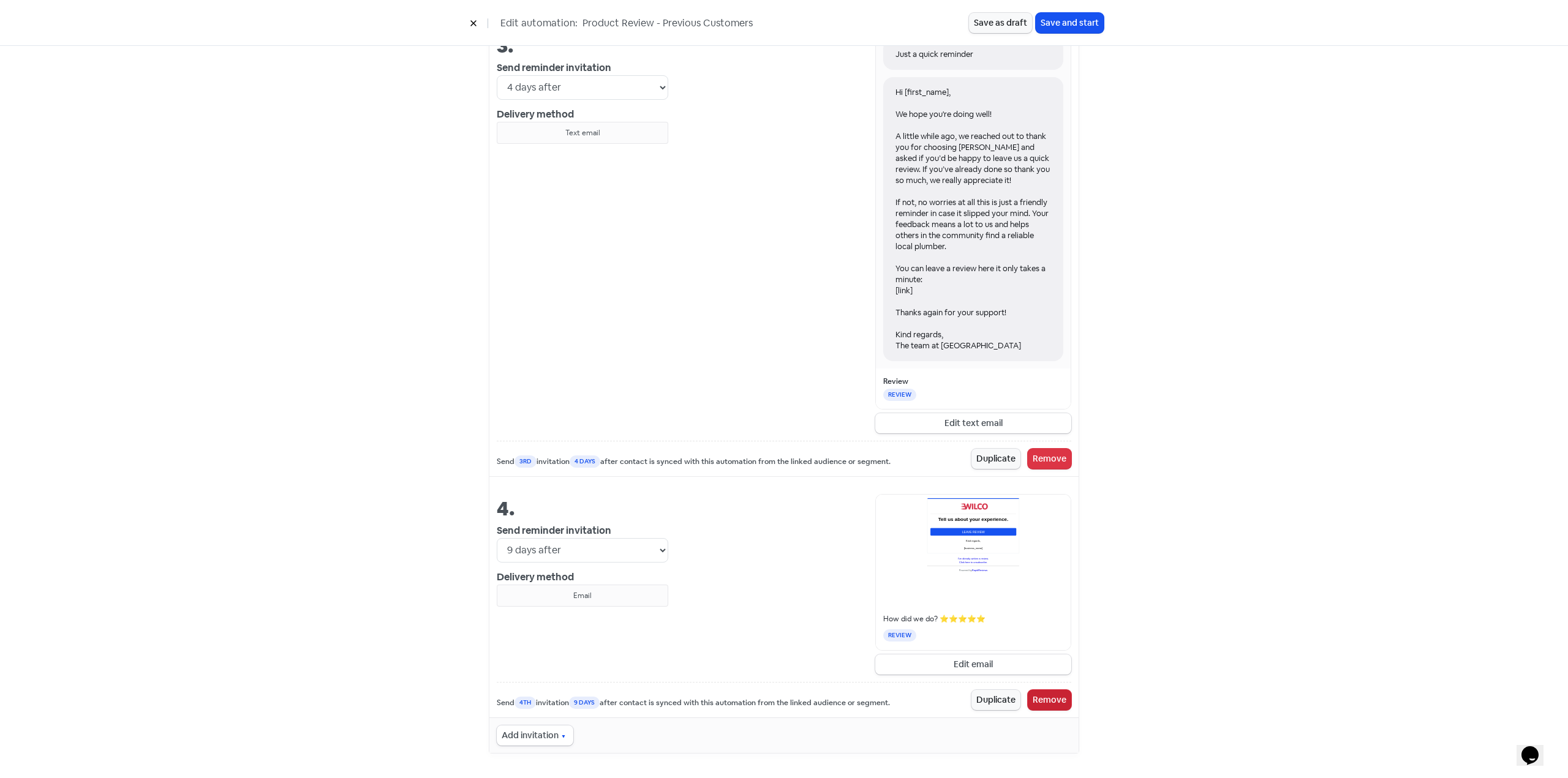
click at [1041, 704] on button "Remove" at bounding box center [1049, 700] width 43 height 20
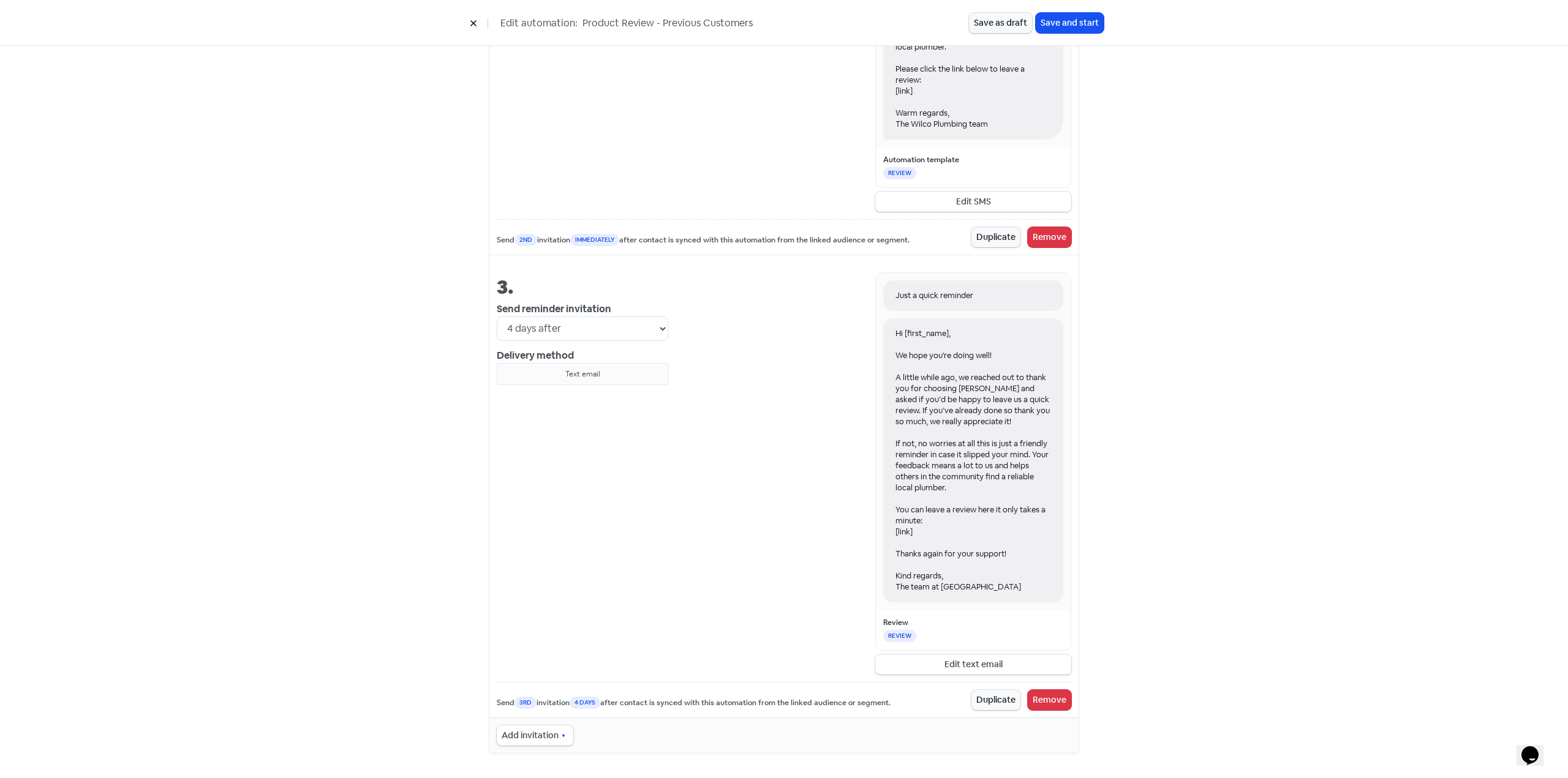
scroll to position [1038, 0]
click at [559, 737] on icon "button" at bounding box center [563, 736] width 10 height 10
click at [572, 648] on span "Text email" at bounding box center [555, 646] width 47 height 15
select select "5"
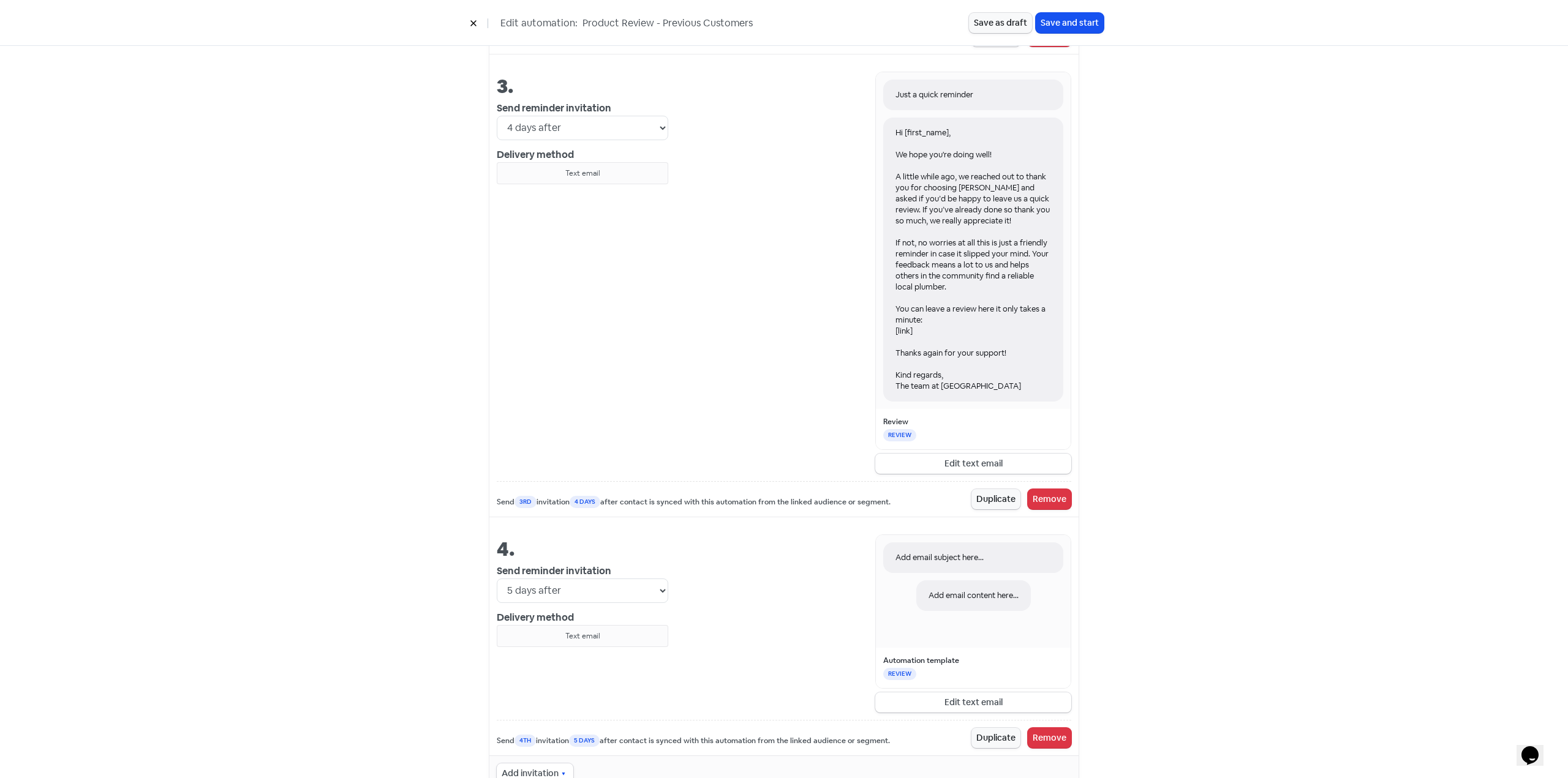
scroll to position [1277, 0]
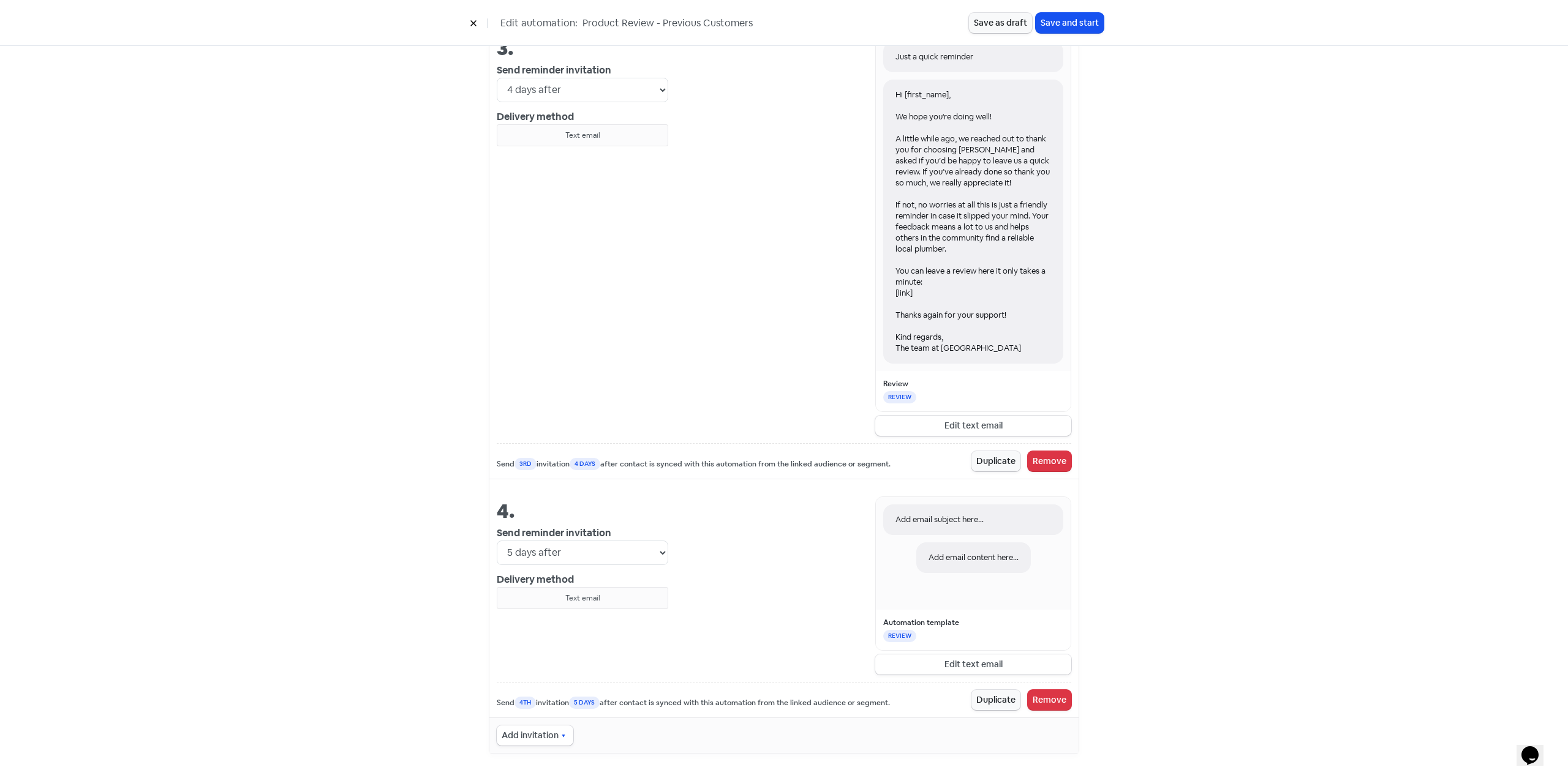
click at [952, 666] on button "Edit text email" at bounding box center [972, 665] width 196 height 20
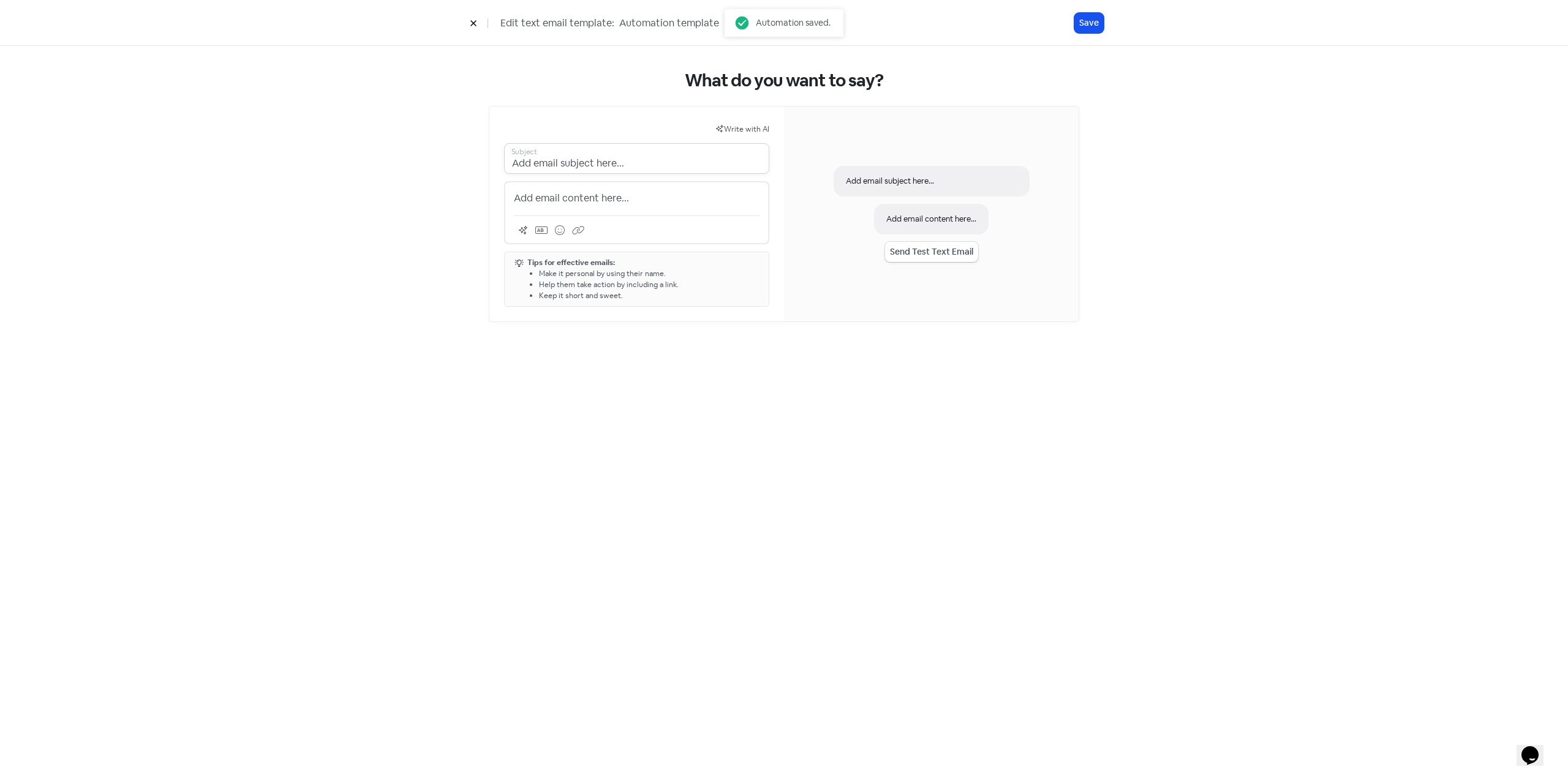
click at [584, 160] on input "Add email subject here..." at bounding box center [637, 158] width 265 height 31
paste input "[business_name], a final reminder for your feedback."
drag, startPoint x: 669, startPoint y: 160, endPoint x: 473, endPoint y: 168, distance: 196.2
click at [473, 168] on div "What do you want to say? Write with AI Add email subje[business_name], a final …" at bounding box center [783, 196] width 639 height 301
click at [643, 160] on input "Add email subje[business_name], a final reminder for your feedback.ct here..." at bounding box center [637, 158] width 265 height 31
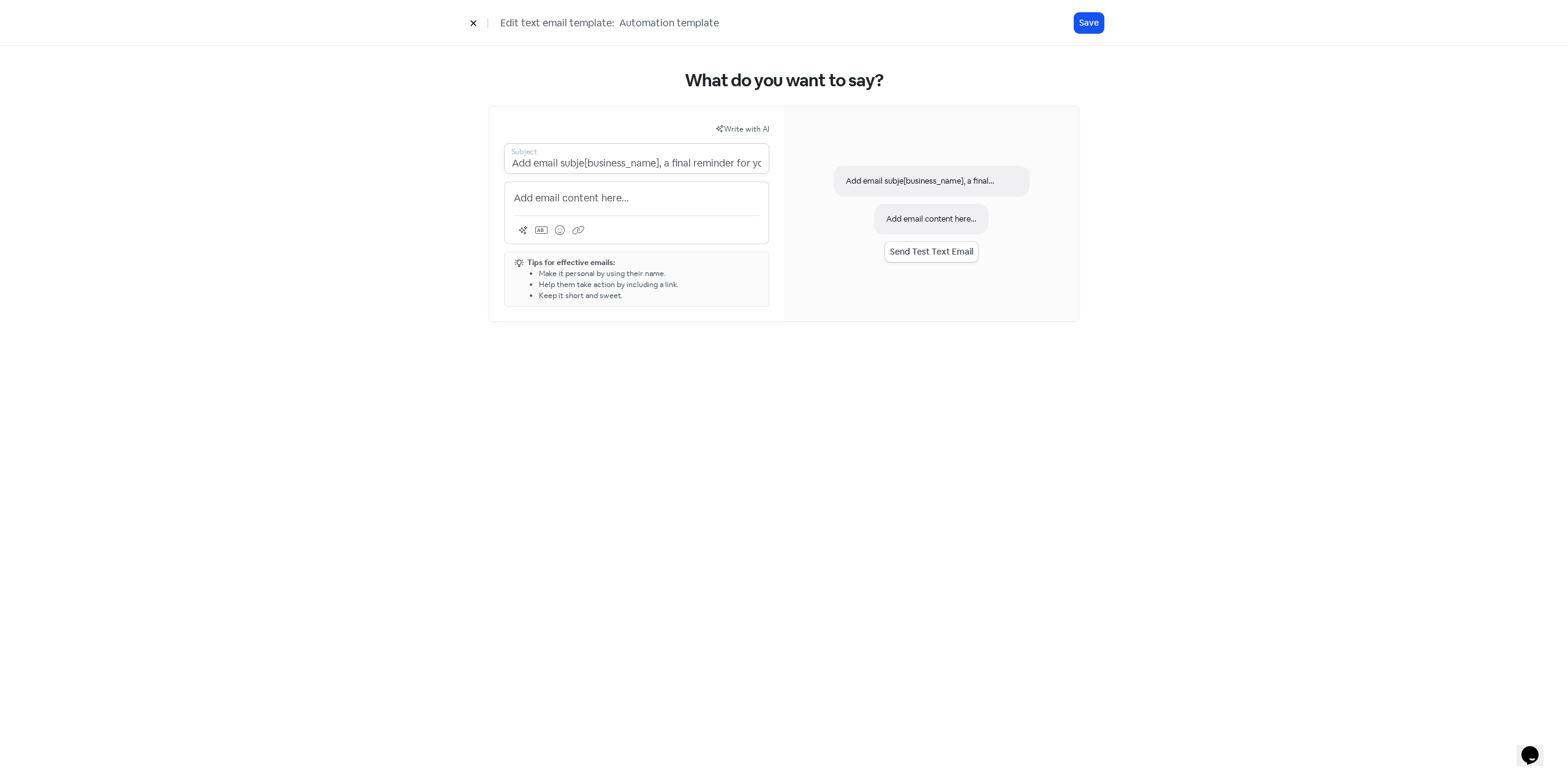
click at [650, 163] on input "Add email subje[business_name], a final reminder for your feedback.ct here..." at bounding box center [637, 158] width 265 height 31
paste input "[business_name], a final reminder for your feedback"
drag, startPoint x: 648, startPoint y: 163, endPoint x: 436, endPoint y: 162, distance: 212.0
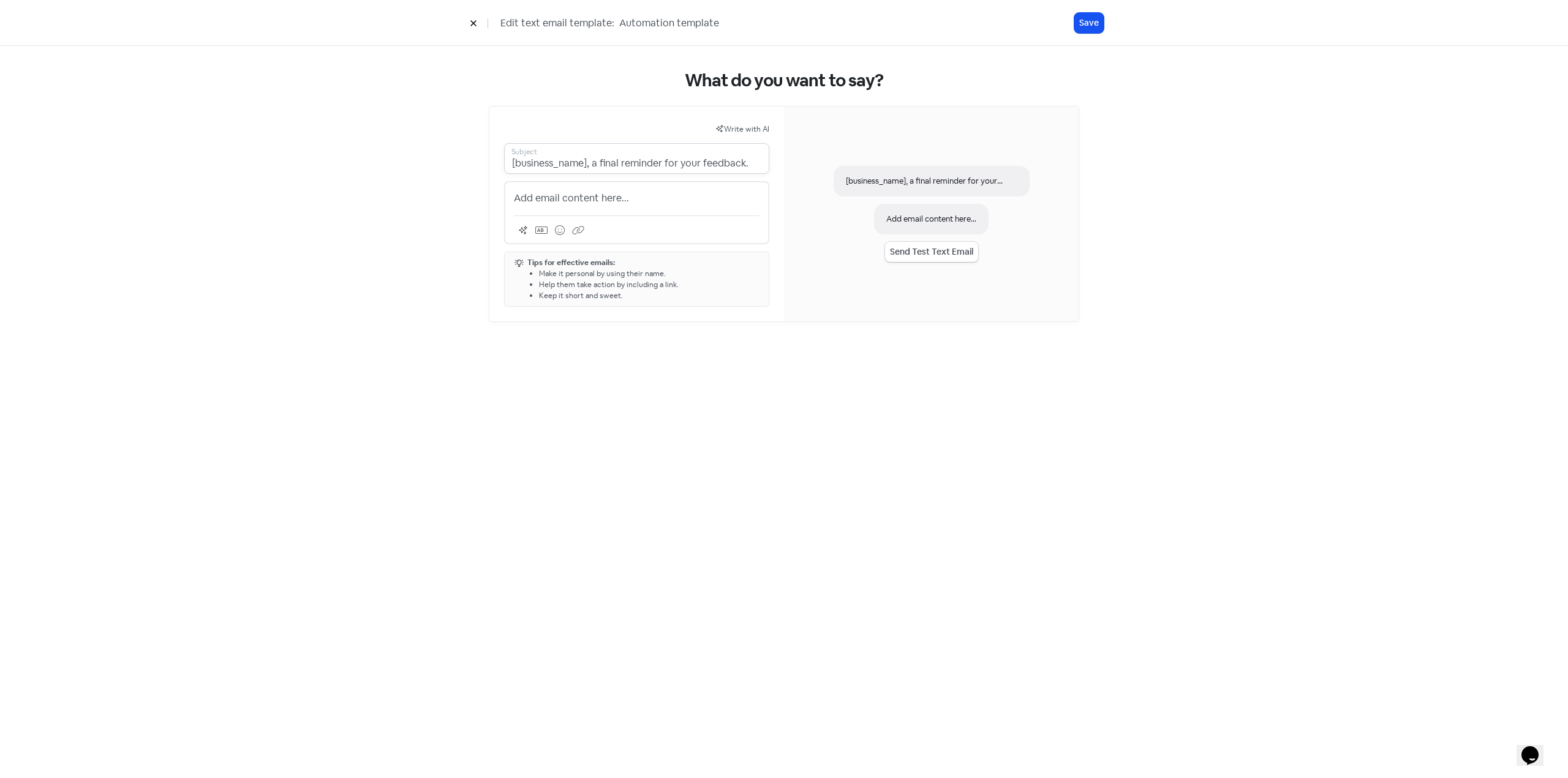
click at [436, 162] on div "What do you want to say? Write with AI [business_name], a final reminder for yo…" at bounding box center [784, 196] width 698 height 301
click at [660, 156] on input "[business_name], a final reminder for your feedback." at bounding box center [637, 158] width 265 height 31
type input "[business_name], a final reminder for your feedback."
click at [599, 201] on p "Add email content here..." at bounding box center [637, 198] width 246 height 15
click at [557, 197] on p "Add email content here..." at bounding box center [637, 198] width 246 height 15
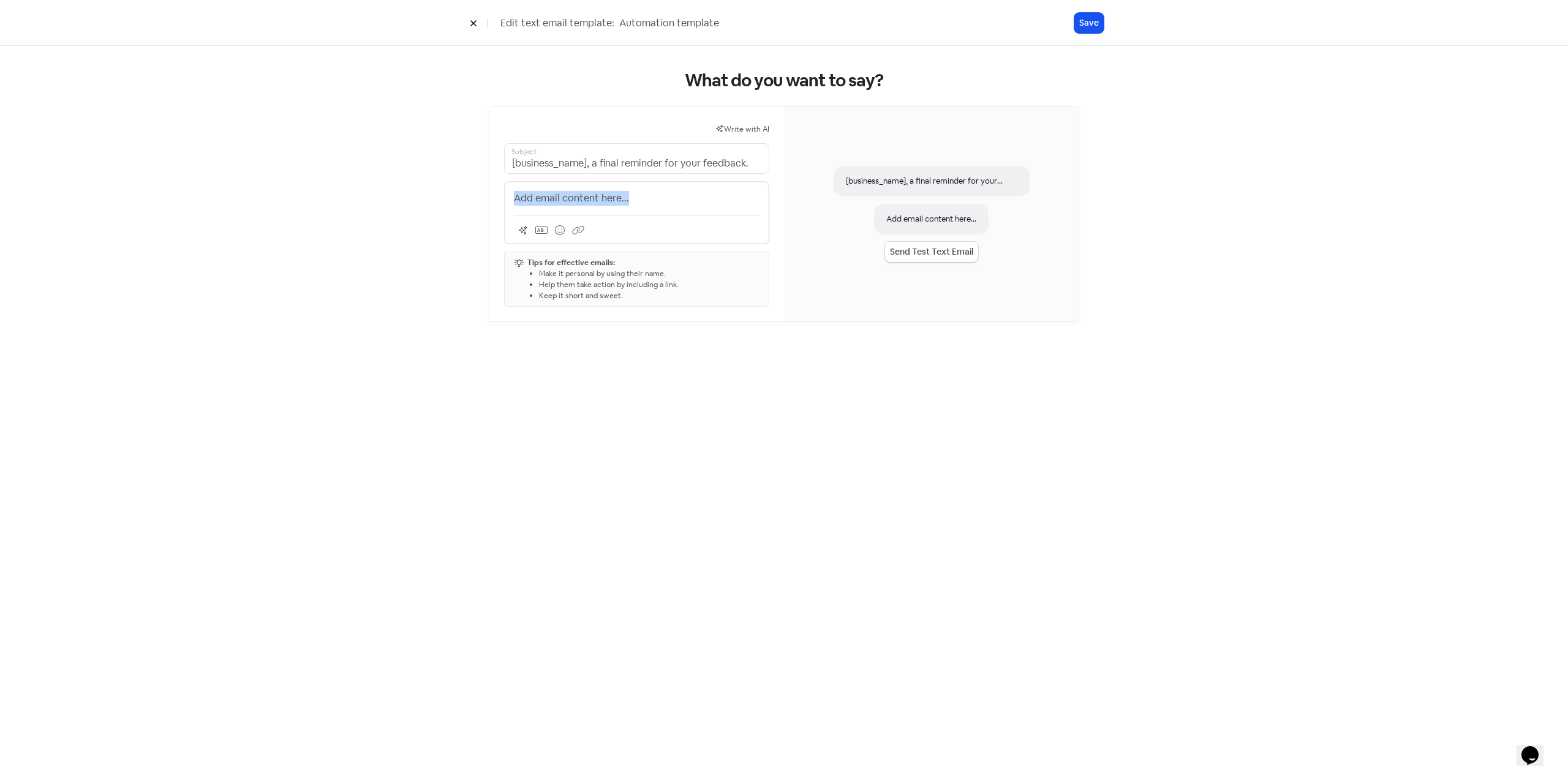
drag, startPoint x: 644, startPoint y: 196, endPoint x: 433, endPoint y: 193, distance: 211.0
click at [433, 193] on div "What do you want to say? Write with AI [business_name], a final reminder for yo…" at bounding box center [784, 196] width 1568 height 301
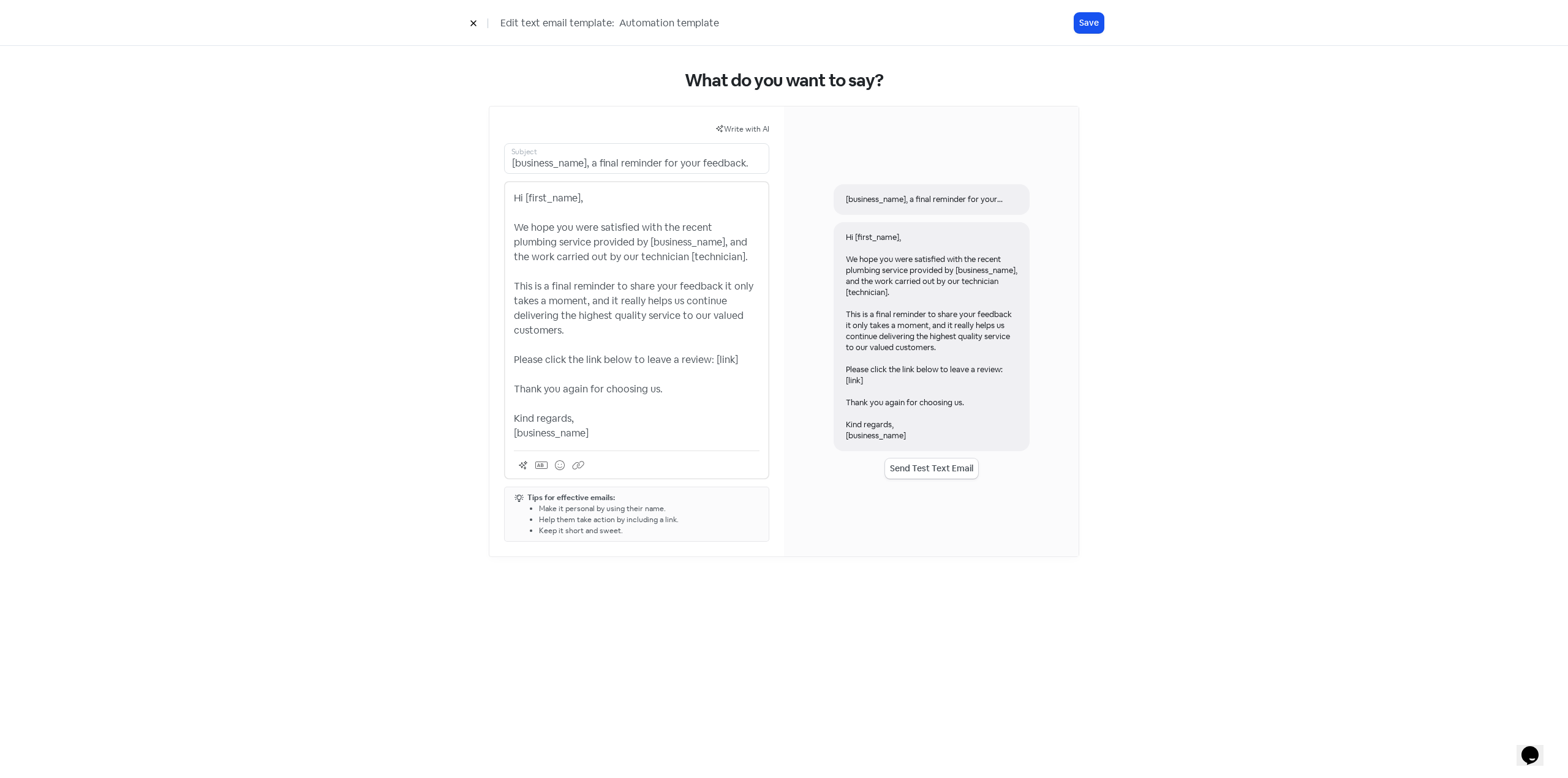
click at [691, 225] on p "Hi [first_name], We hope you were satisfied with the recent plumbing service pr…" at bounding box center [637, 316] width 246 height 250
click at [1098, 21] on button "Save" at bounding box center [1088, 22] width 29 height 20
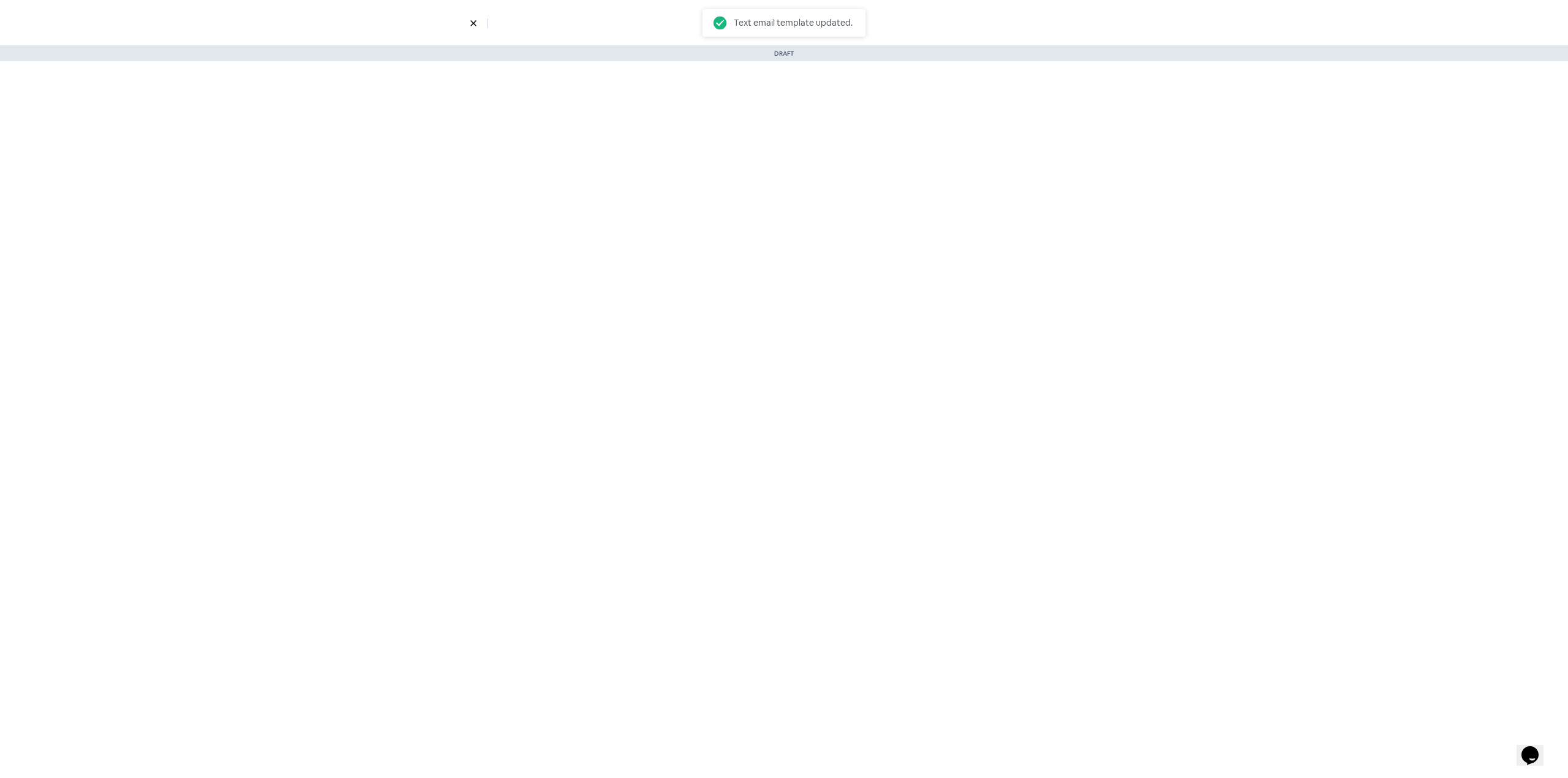
select select "4"
select select "5"
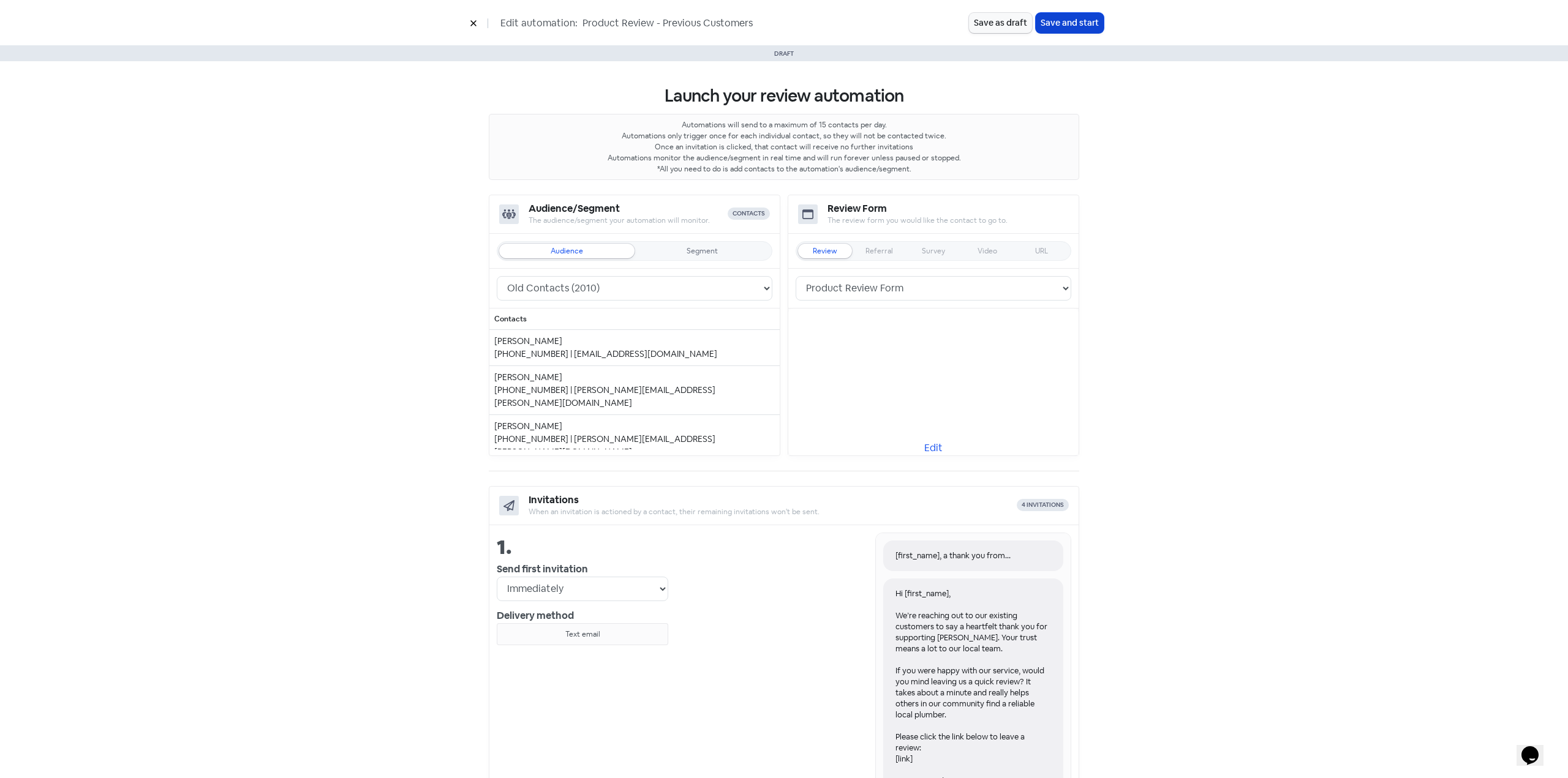
click at [1075, 21] on button "Save and start" at bounding box center [1070, 22] width 68 height 20
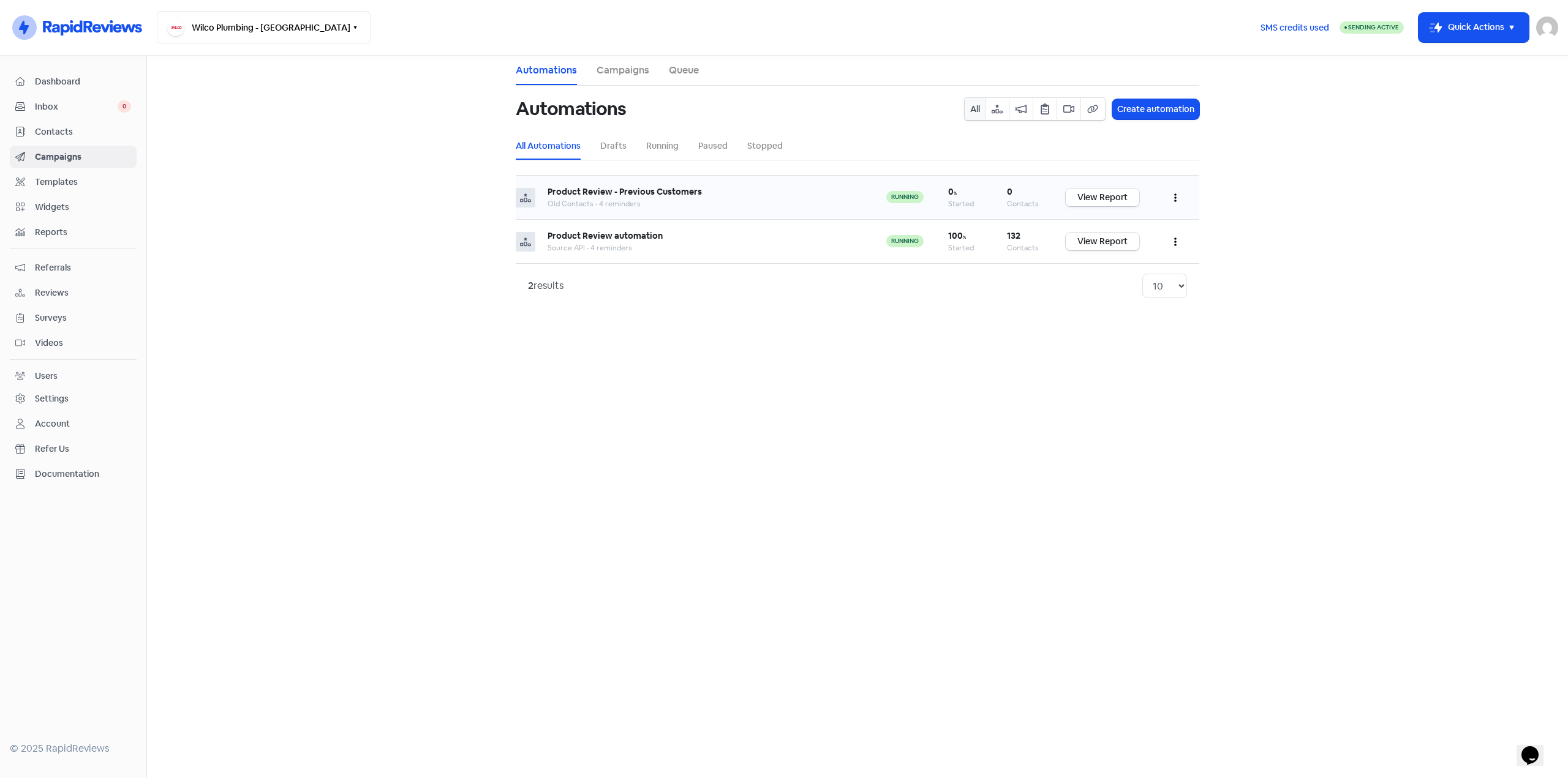
click at [1121, 200] on link "View Report" at bounding box center [1102, 197] width 73 height 17
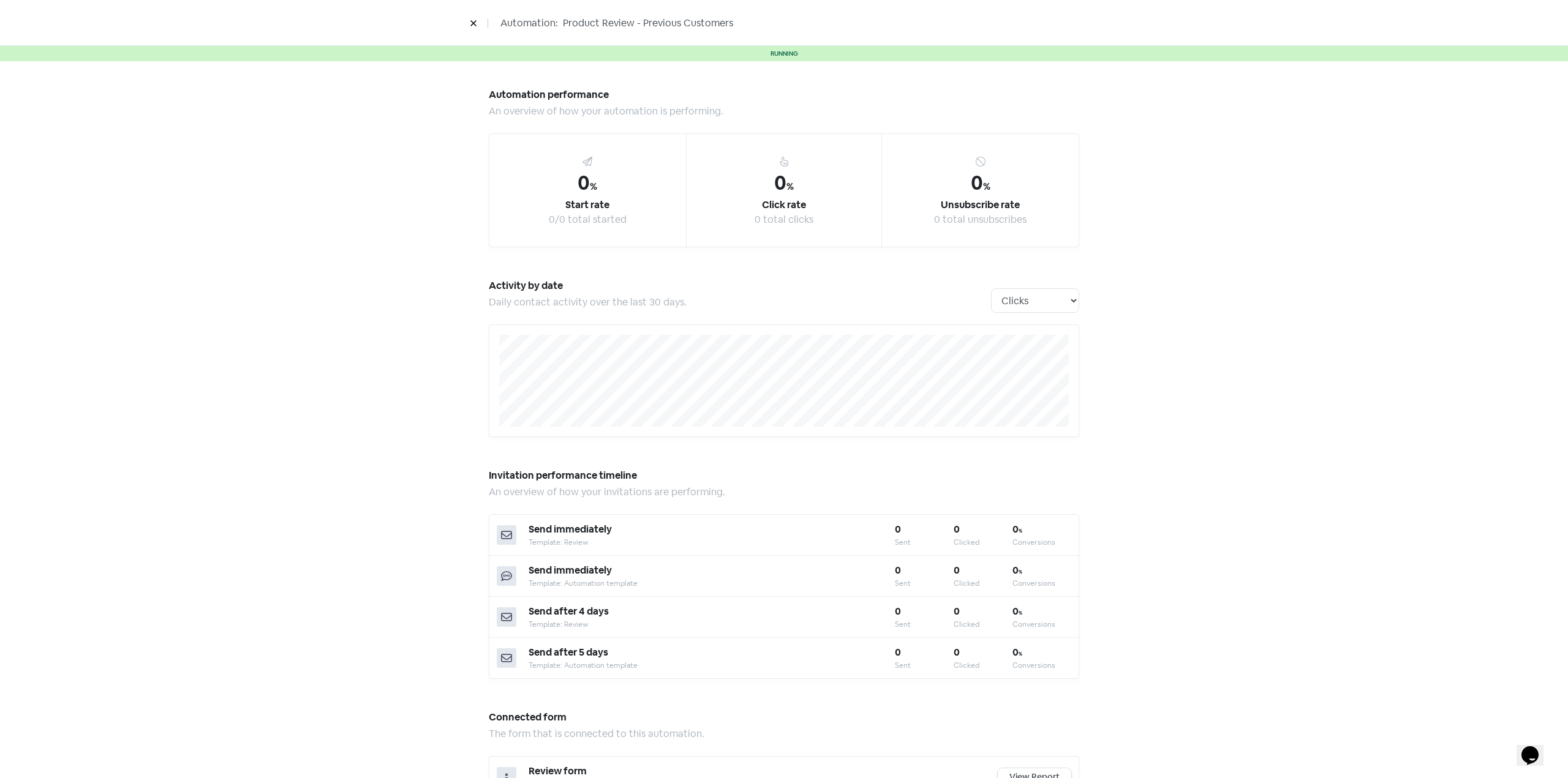
click at [468, 22] on button at bounding box center [473, 23] width 18 height 22
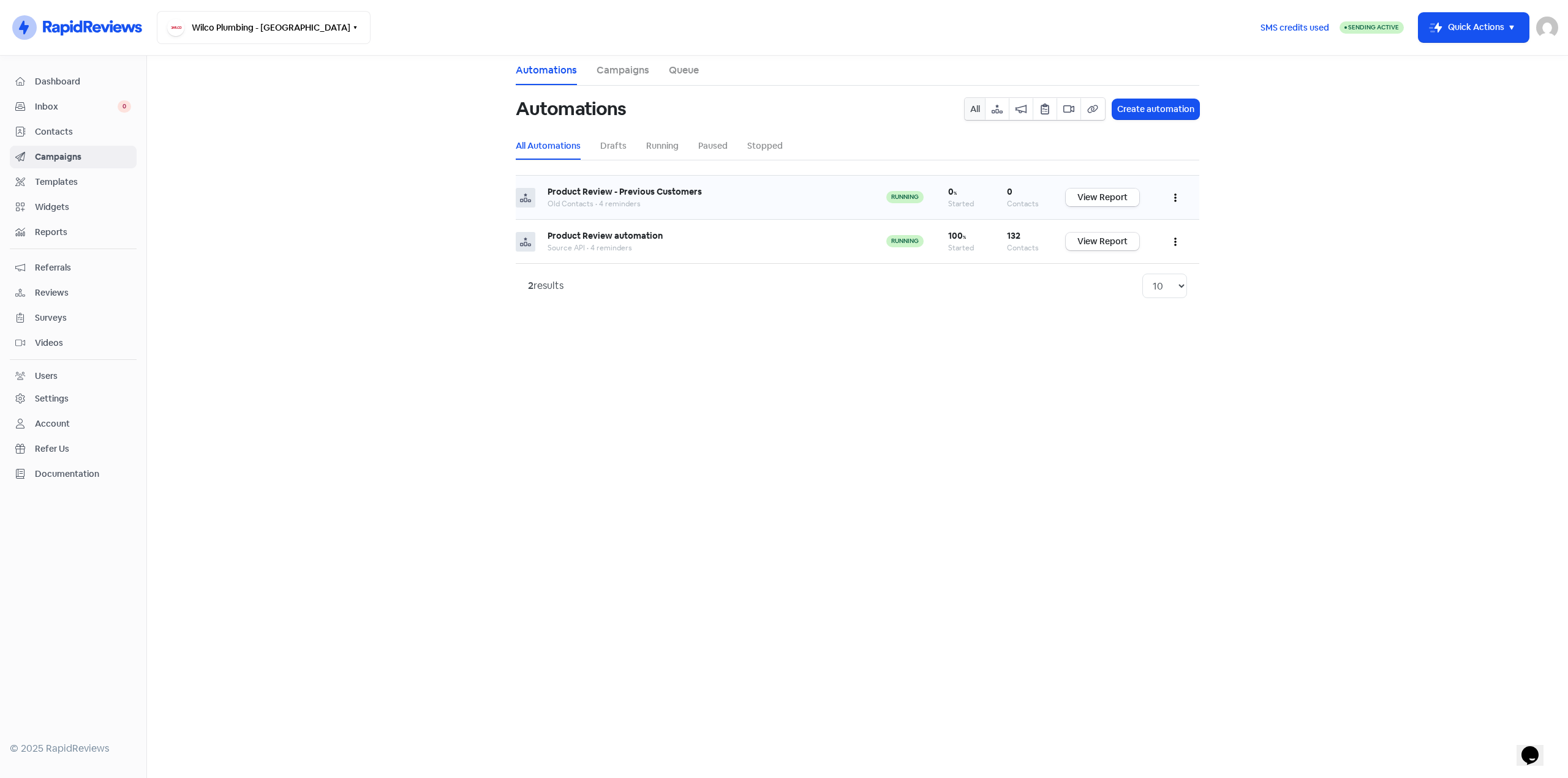
click at [1113, 197] on link "View Report" at bounding box center [1102, 197] width 73 height 17
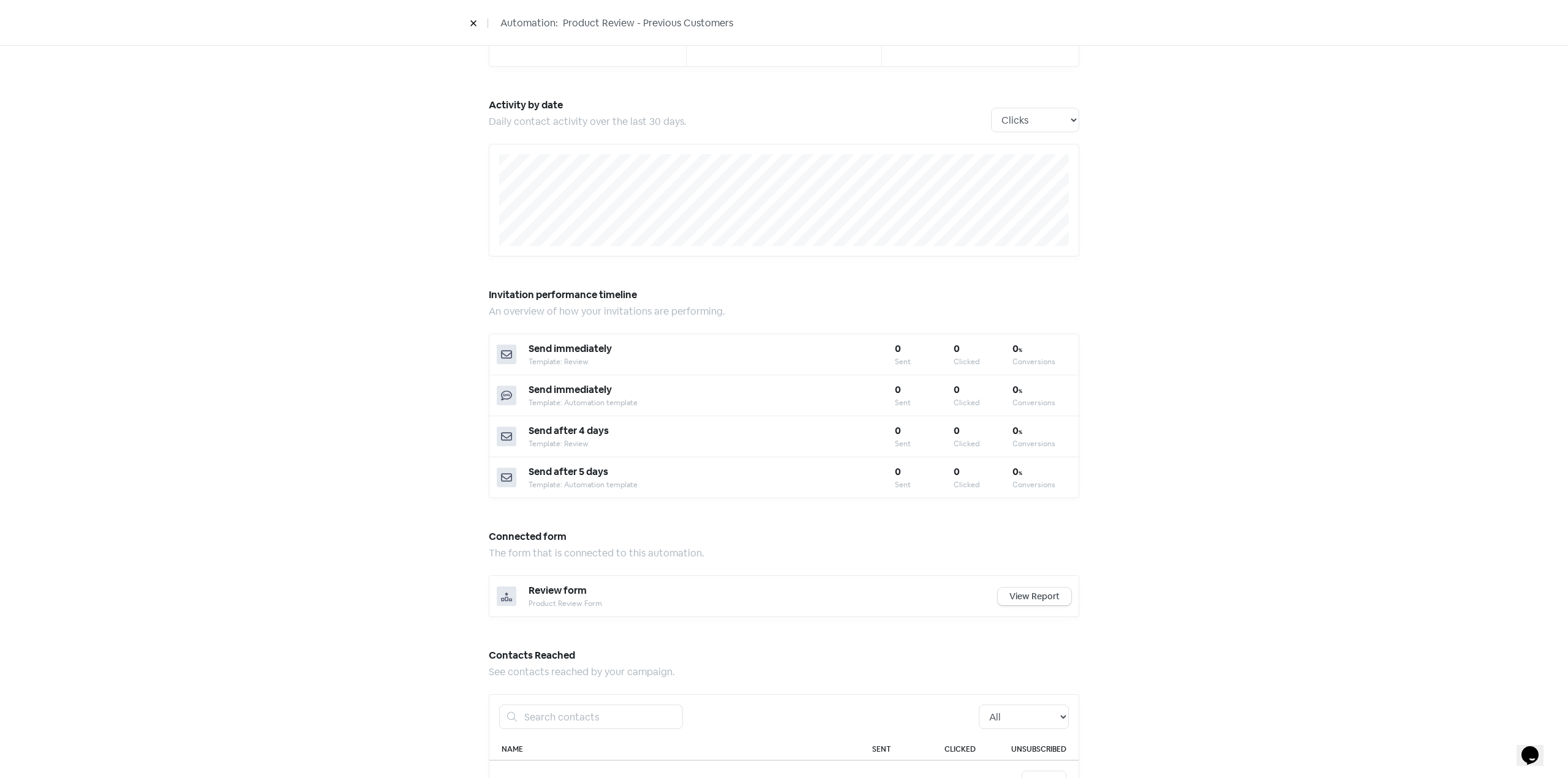
scroll to position [232, 0]
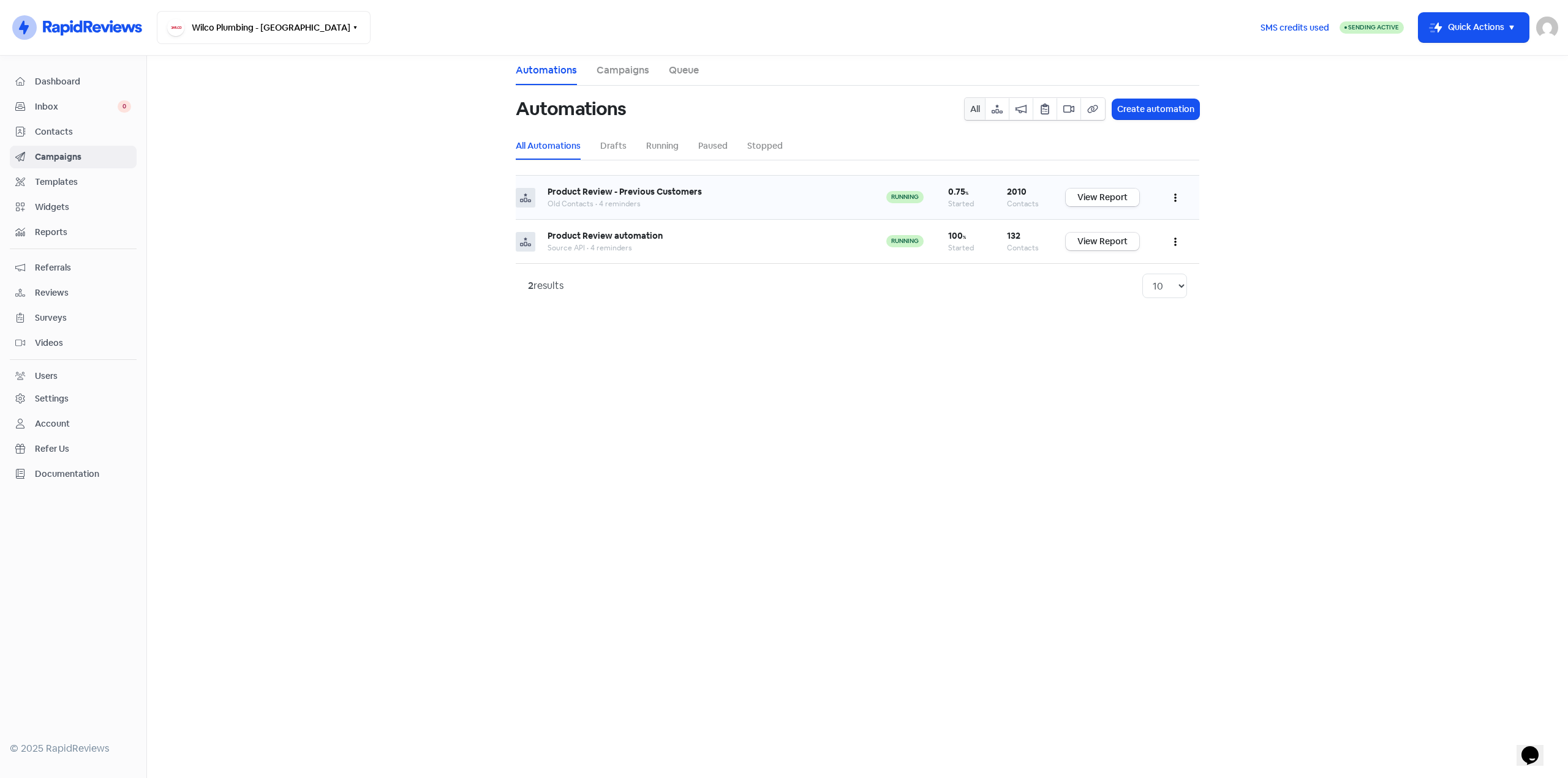
click at [1126, 197] on link "View Report" at bounding box center [1102, 197] width 73 height 17
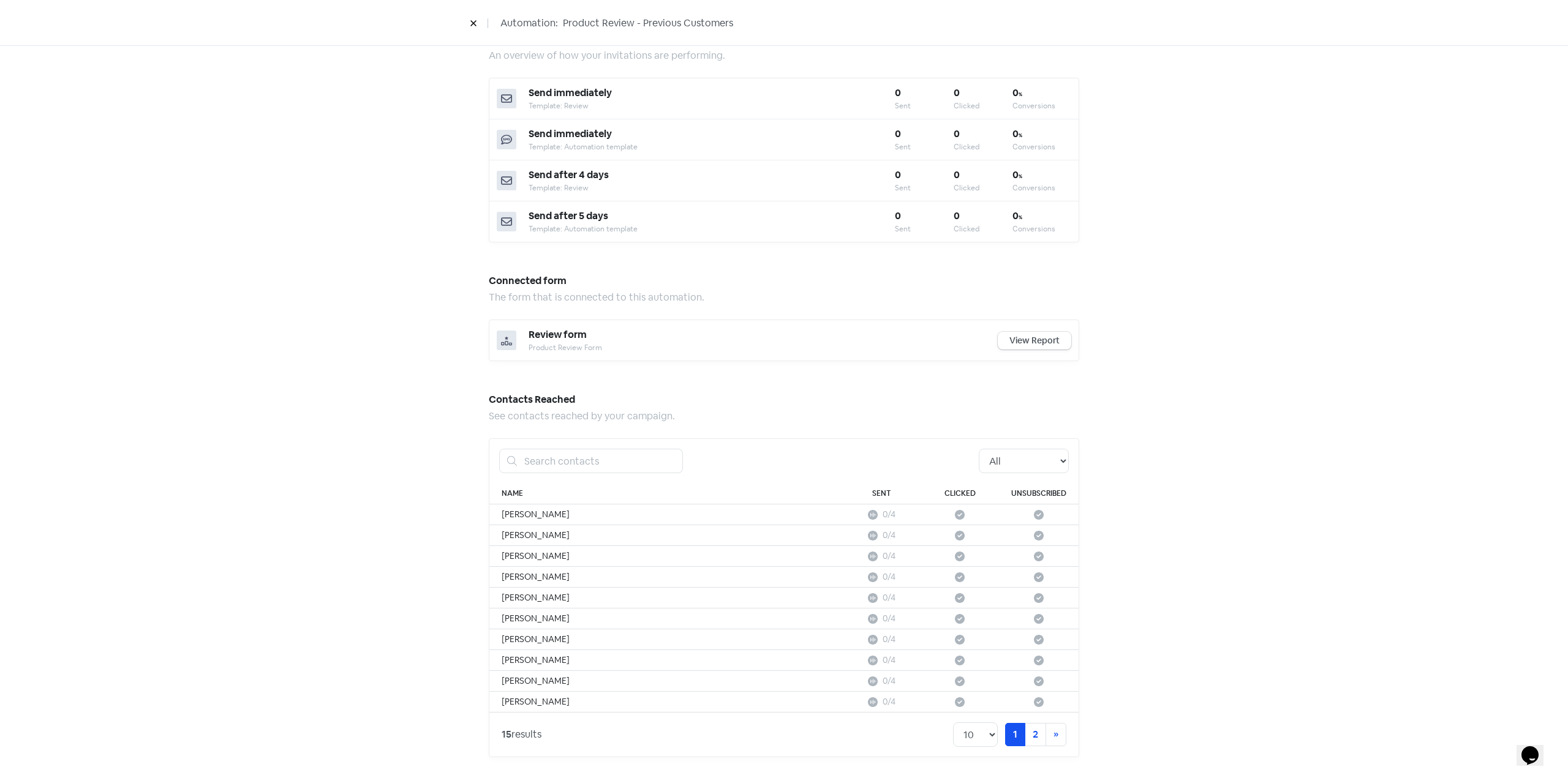
scroll to position [440, 0]
click at [1025, 734] on link "2" at bounding box center [1036, 731] width 22 height 23
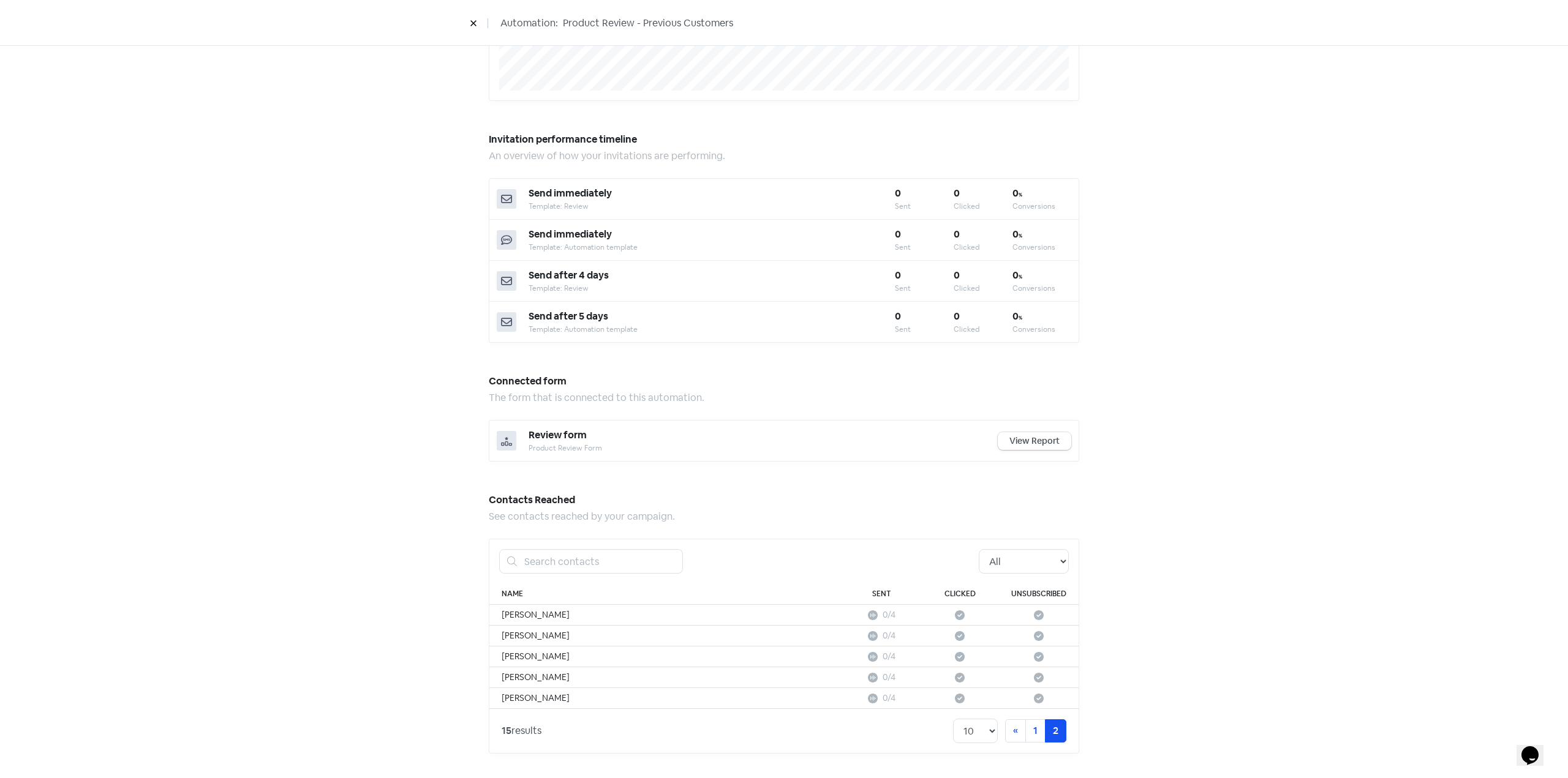
click at [475, 26] on icon at bounding box center [473, 23] width 7 height 7
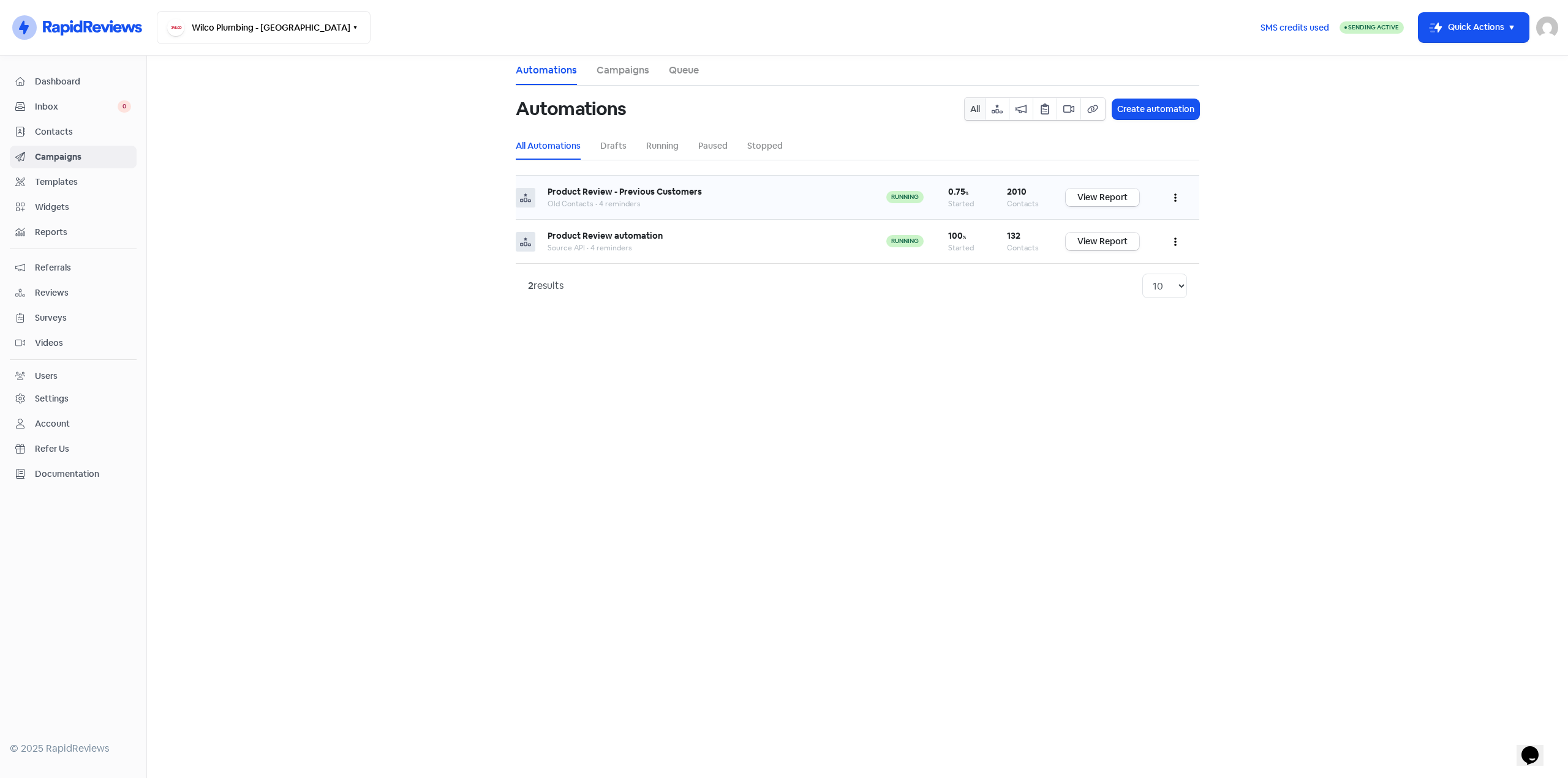
click at [1088, 197] on link "View Report" at bounding box center [1102, 197] width 73 height 17
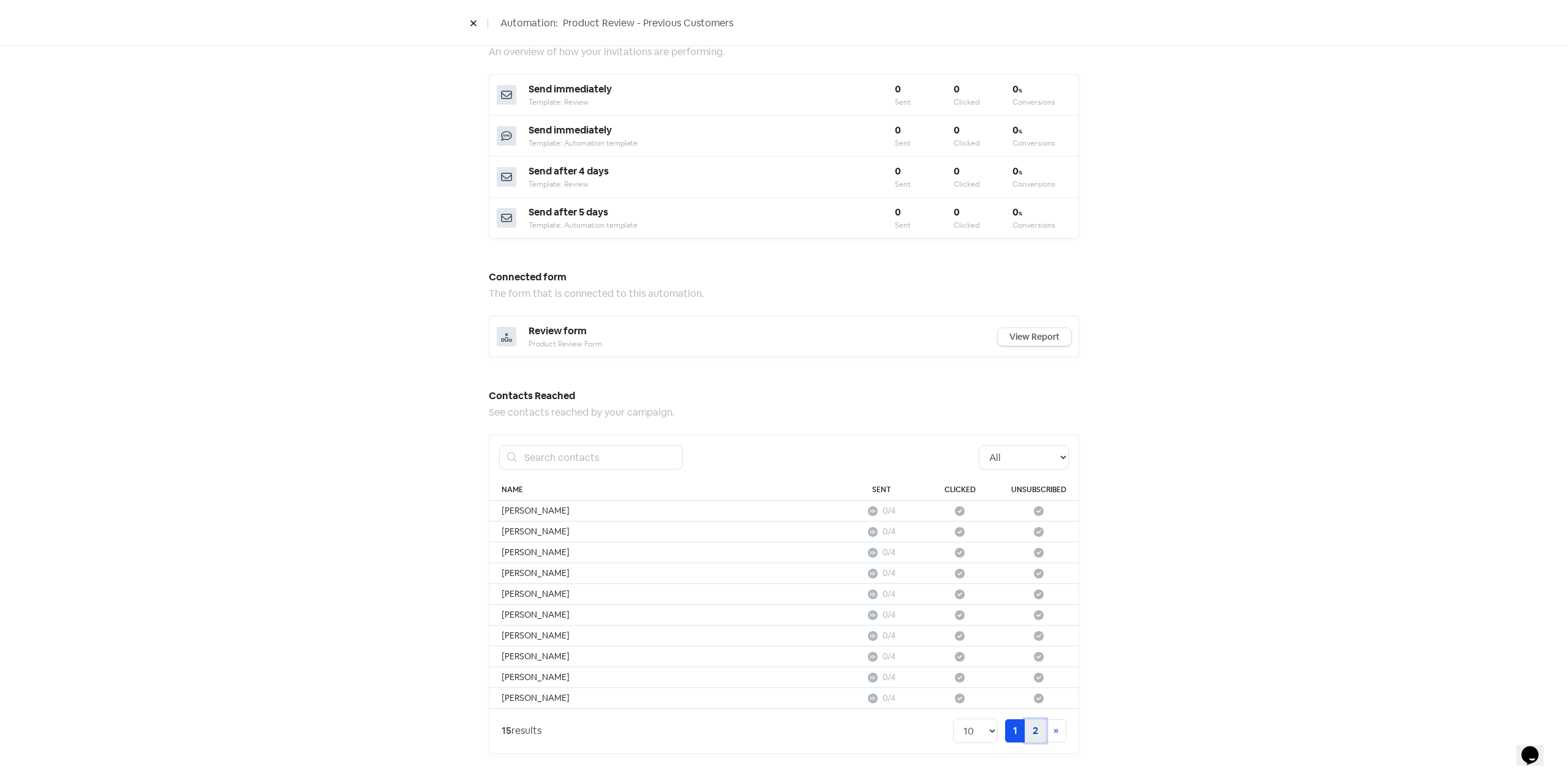
click at [1031, 738] on link "2" at bounding box center [1036, 731] width 22 height 23
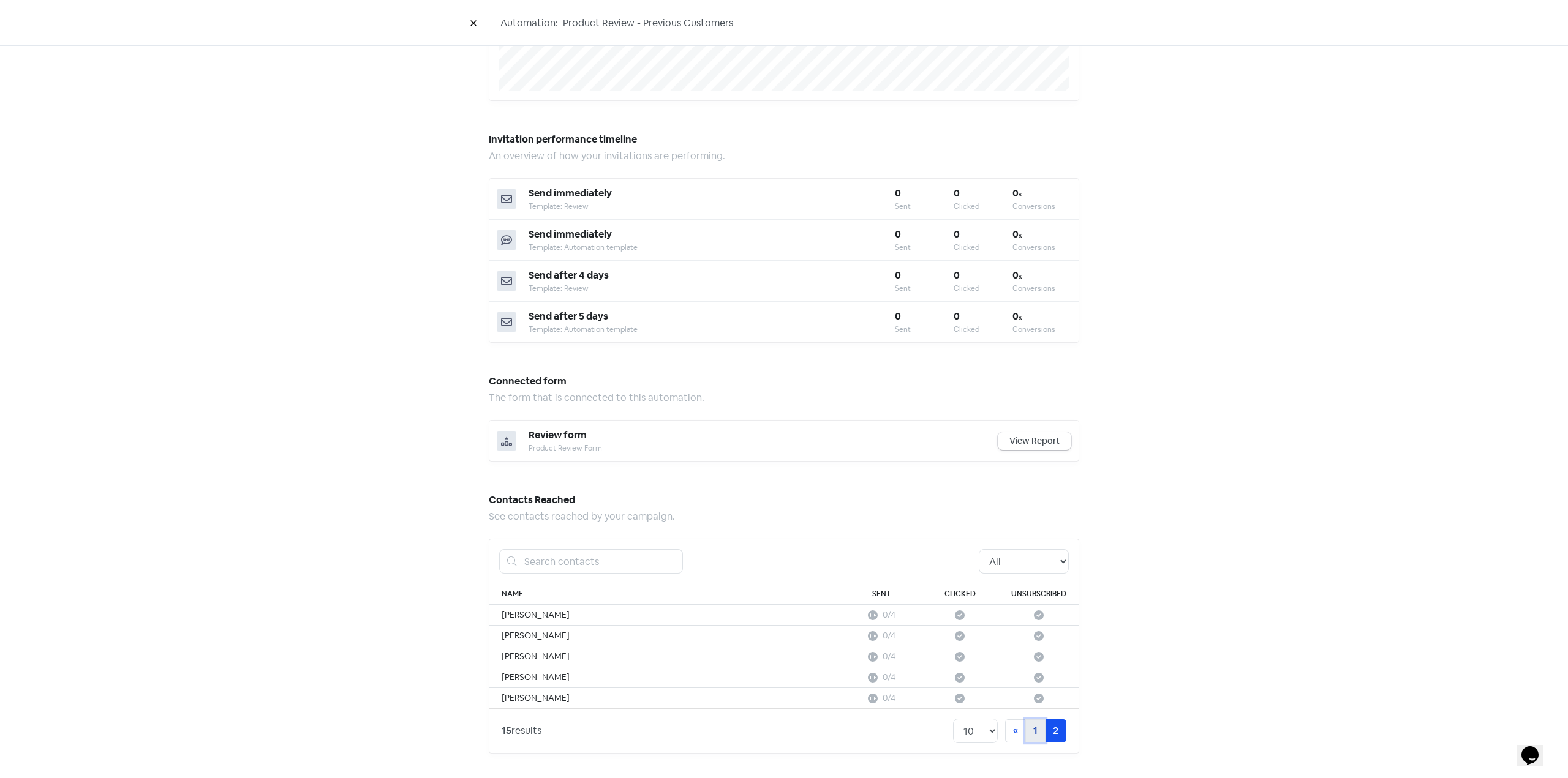
click at [1025, 736] on link "1" at bounding box center [1035, 731] width 20 height 23
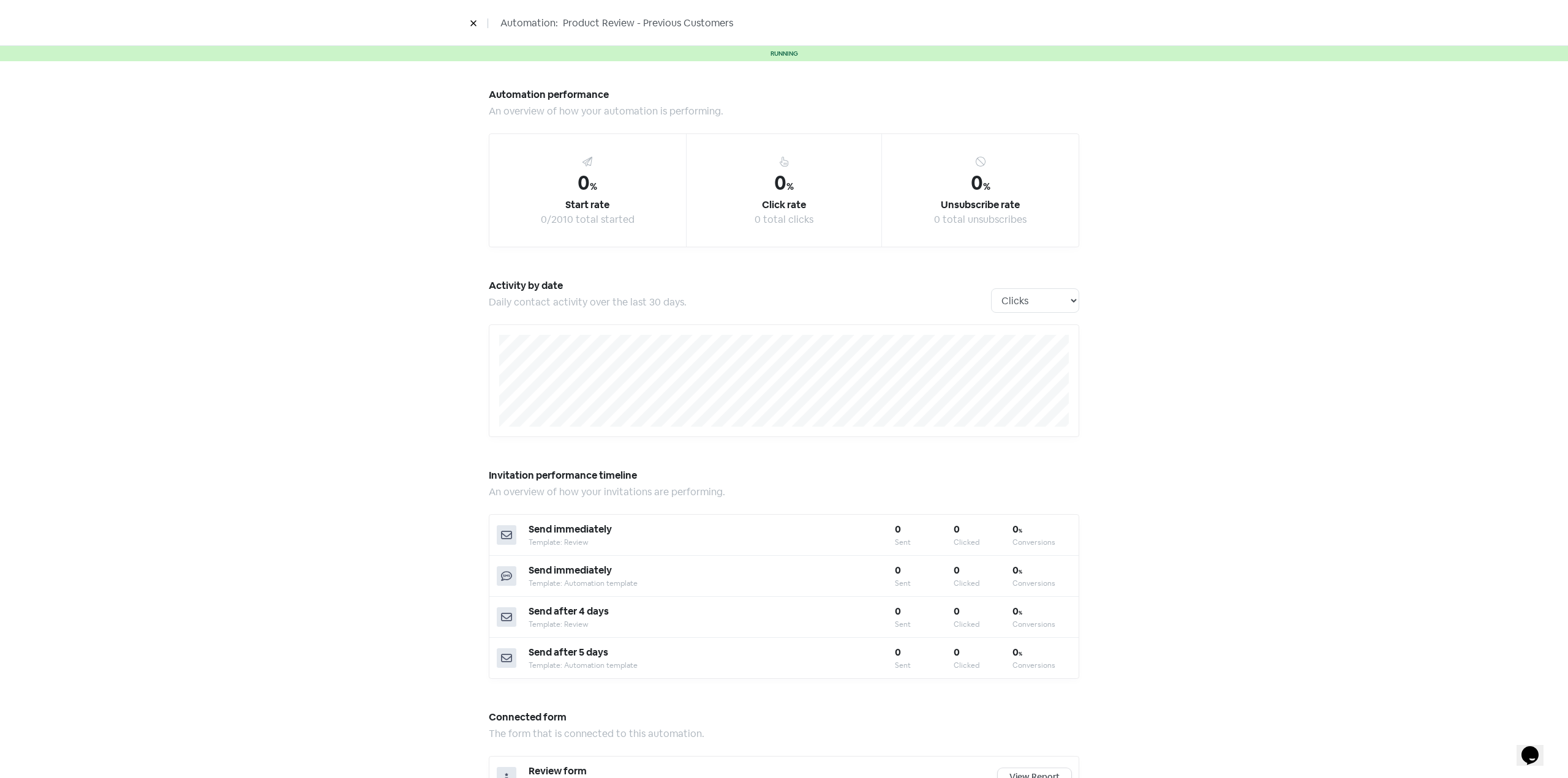
click at [477, 23] on icon at bounding box center [473, 23] width 7 height 7
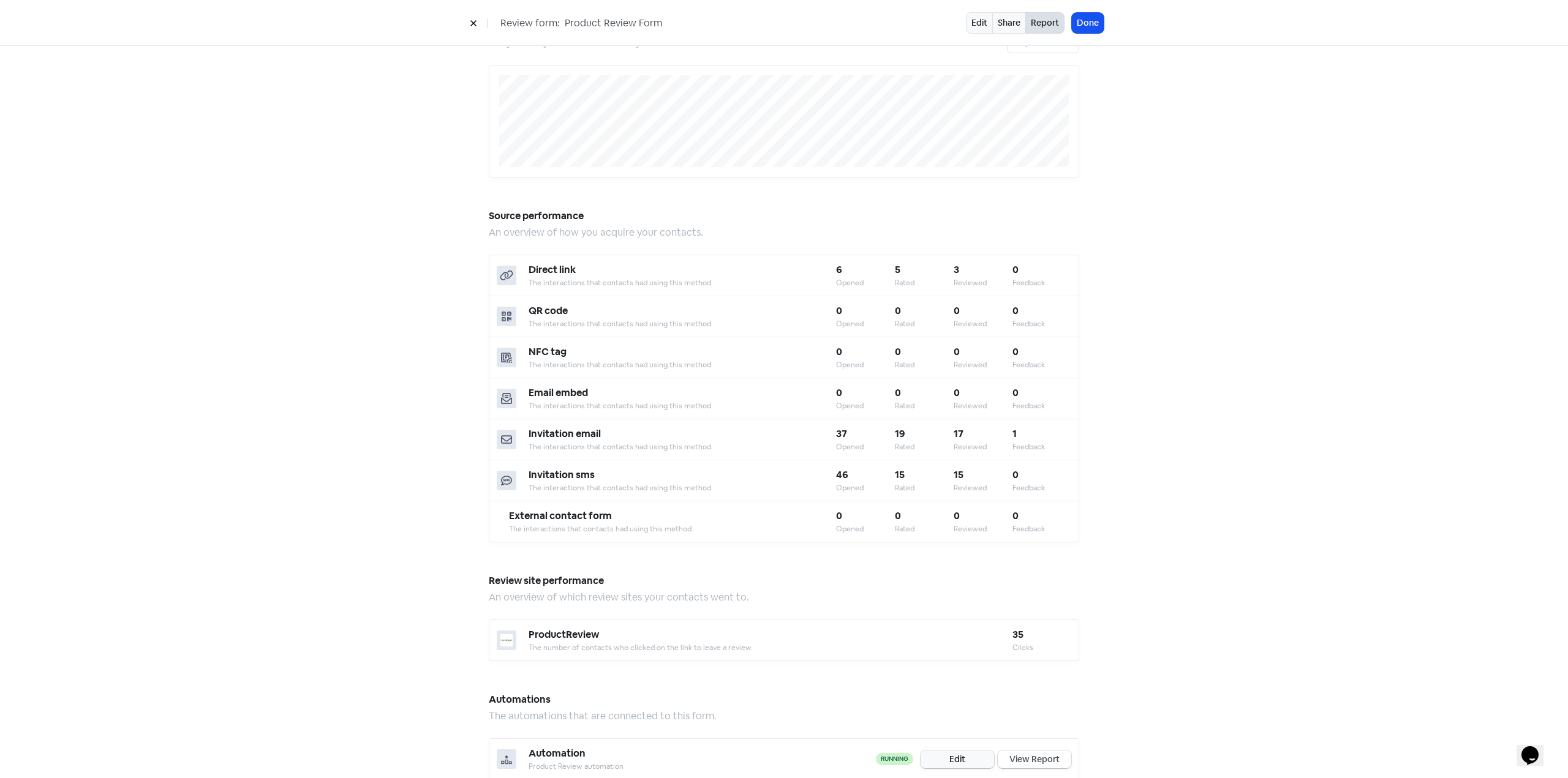
scroll to position [251, 0]
click at [471, 25] on icon at bounding box center [473, 23] width 7 height 7
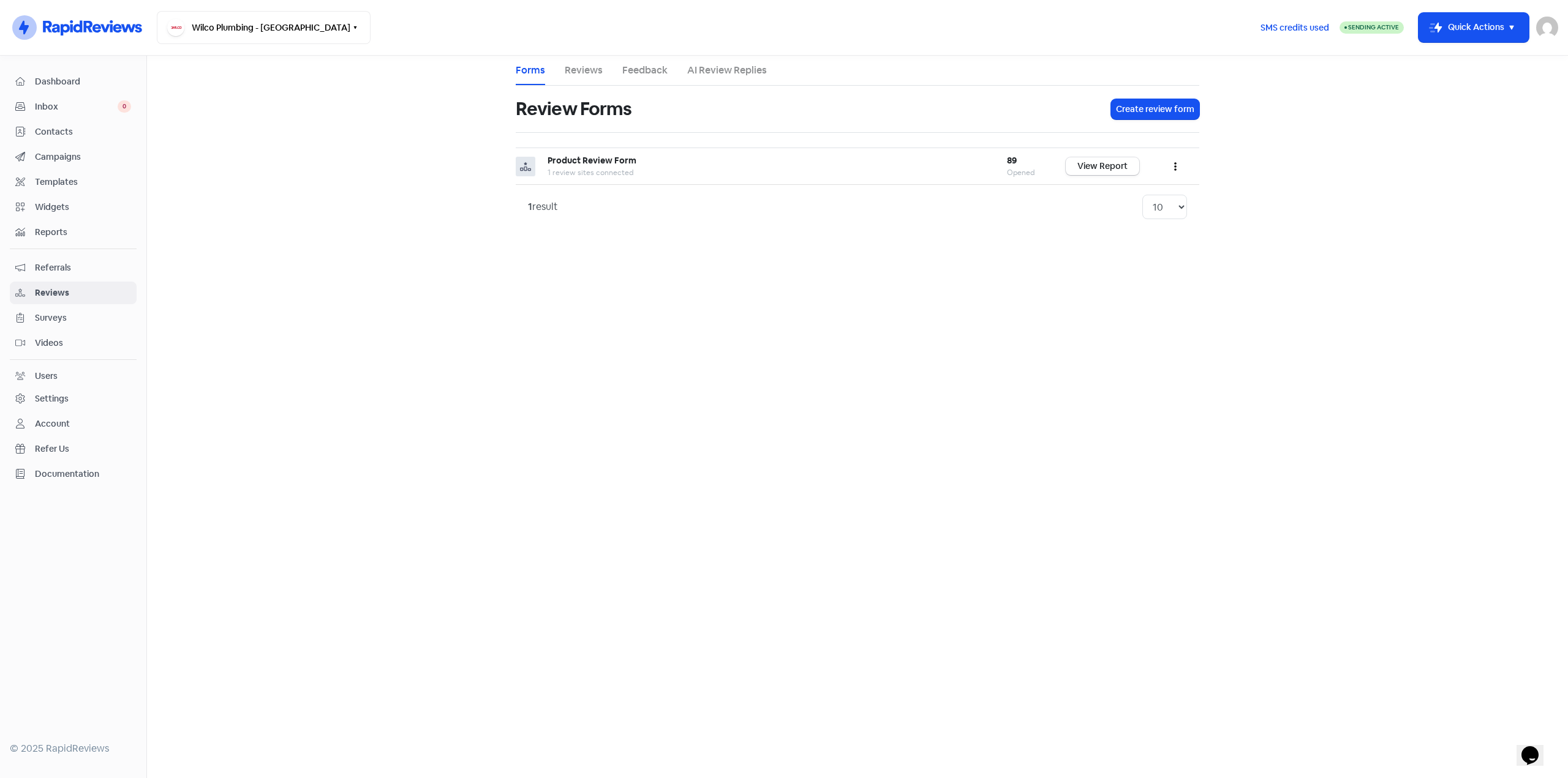
click at [92, 82] on span "Dashboard" at bounding box center [82, 81] width 96 height 12
